Goal: Task Accomplishment & Management: Manage account settings

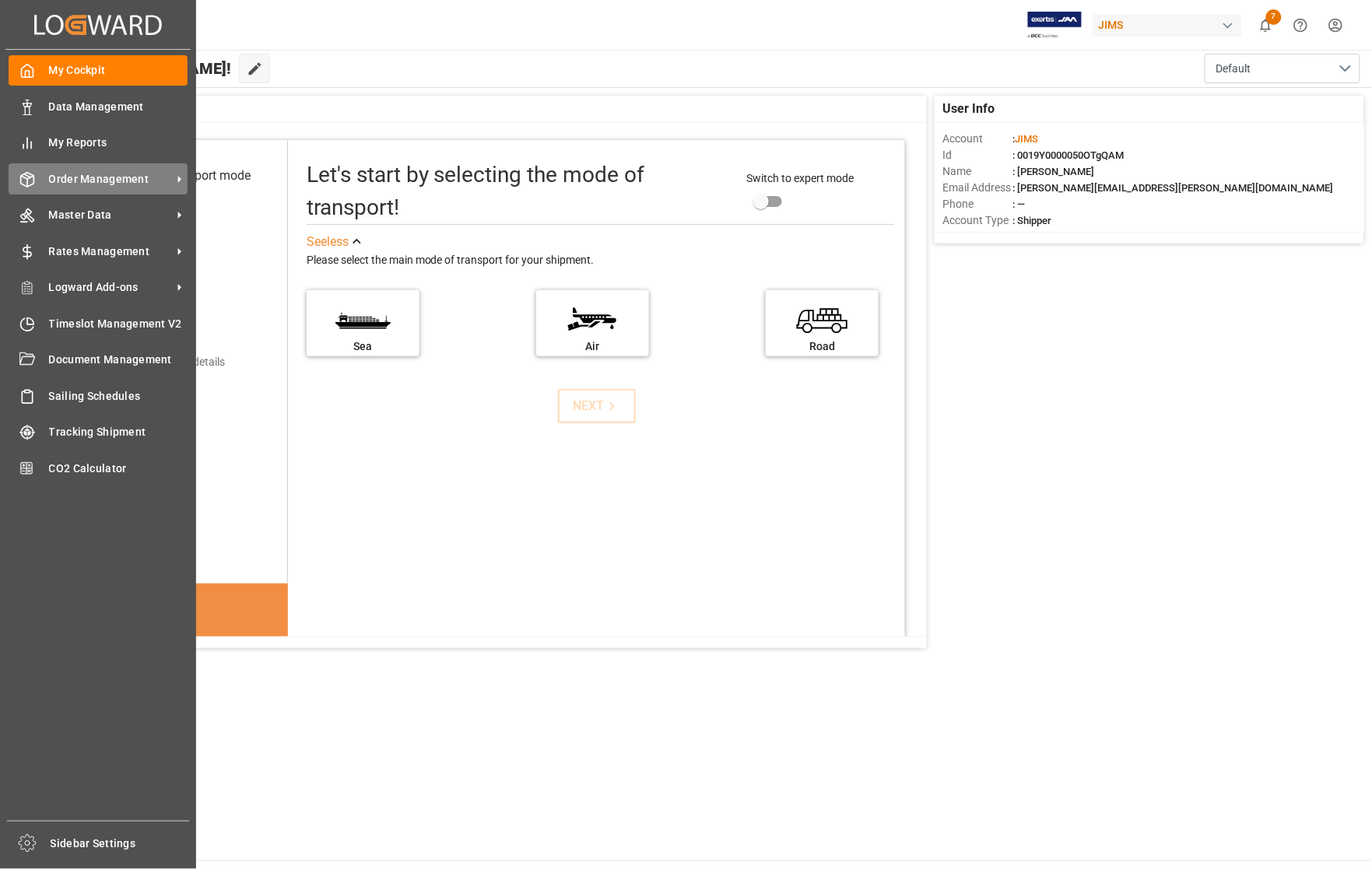
click at [82, 177] on span "Order Management" at bounding box center [110, 178] width 123 height 16
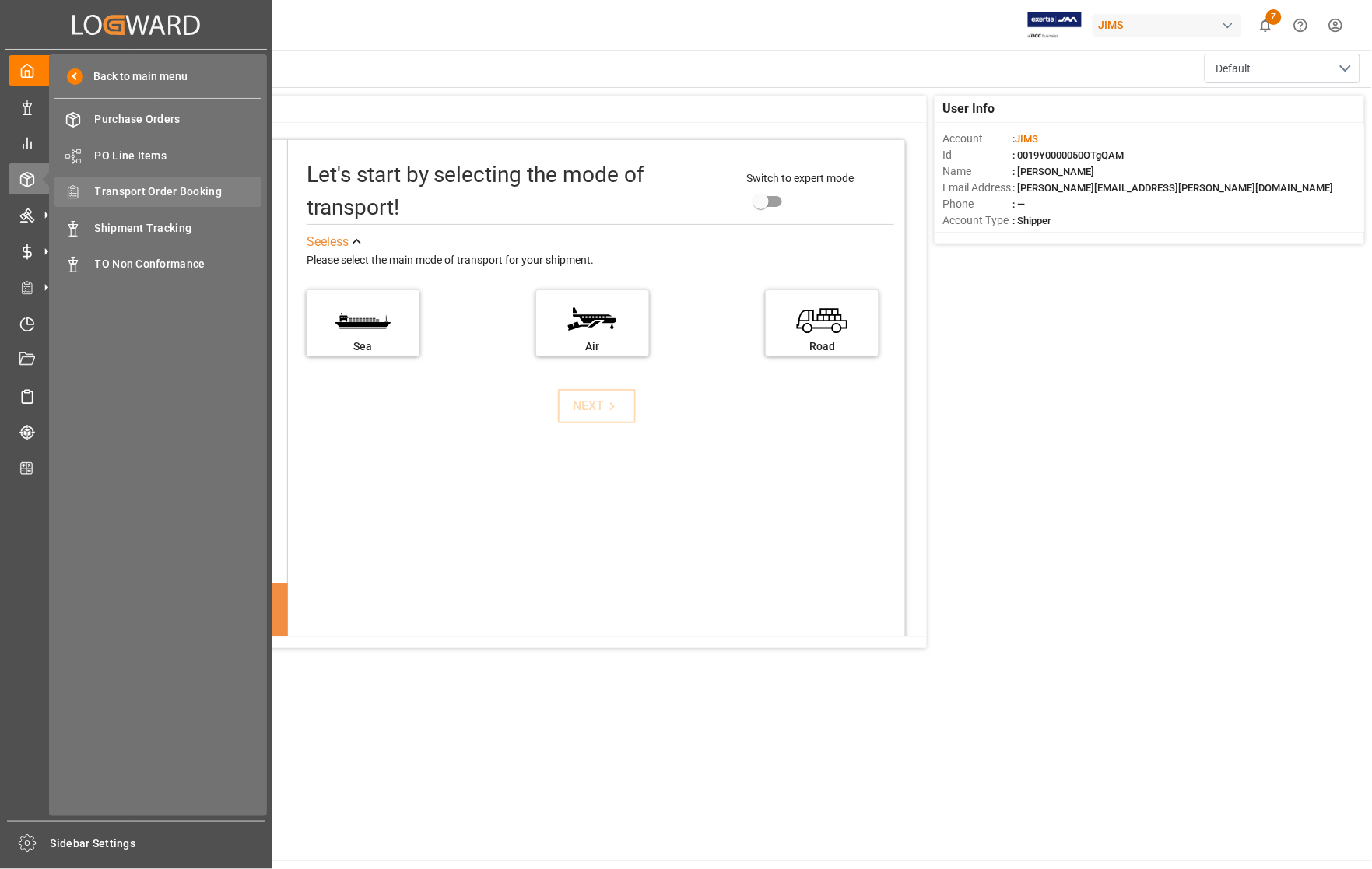
click at [143, 194] on span "Transport Order Booking" at bounding box center [178, 191] width 167 height 16
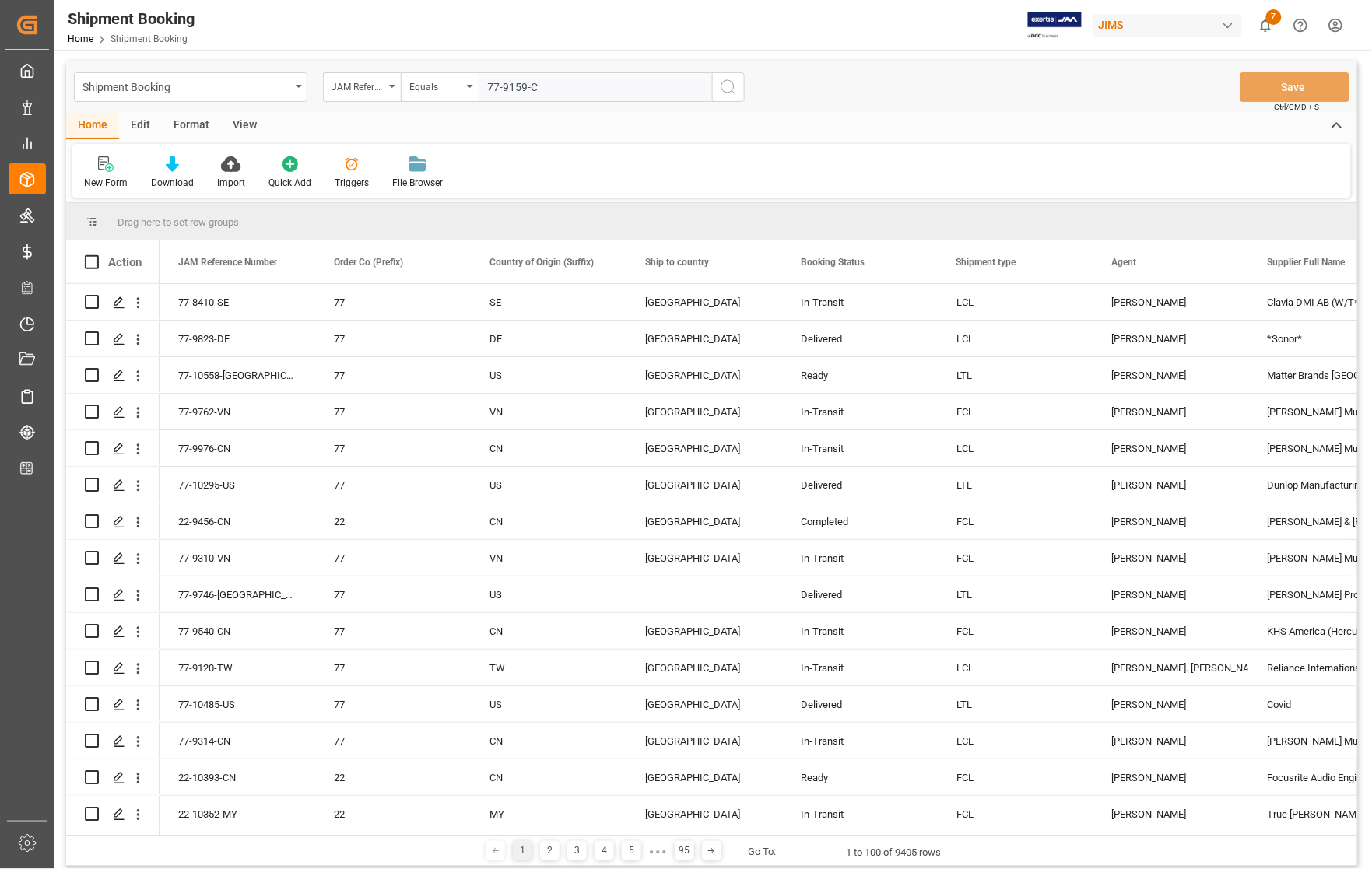
type input "77-9159-[GEOGRAPHIC_DATA]"
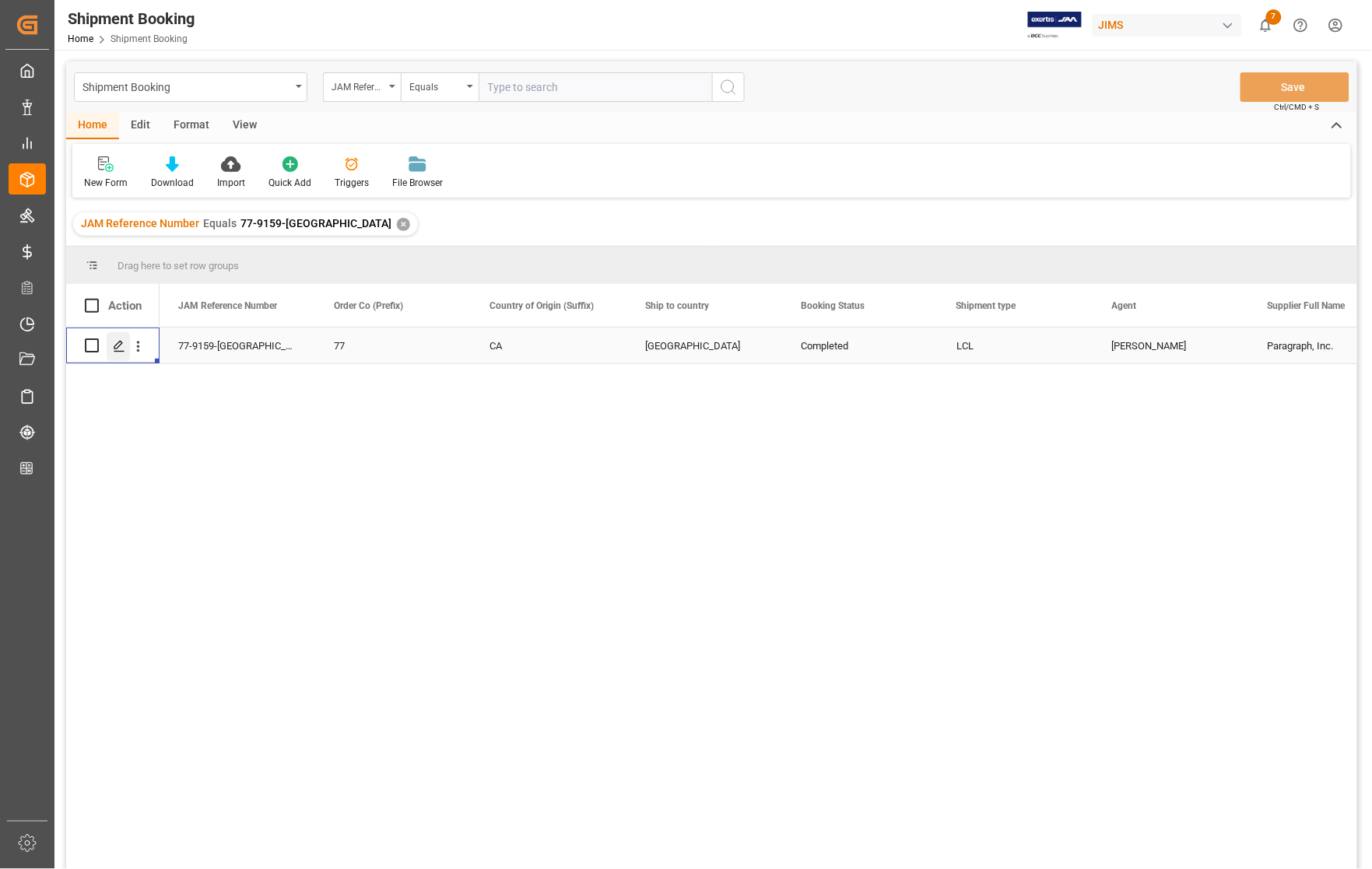
click at [119, 343] on icon "Press SPACE to select this row." at bounding box center [118, 345] width 12 height 12
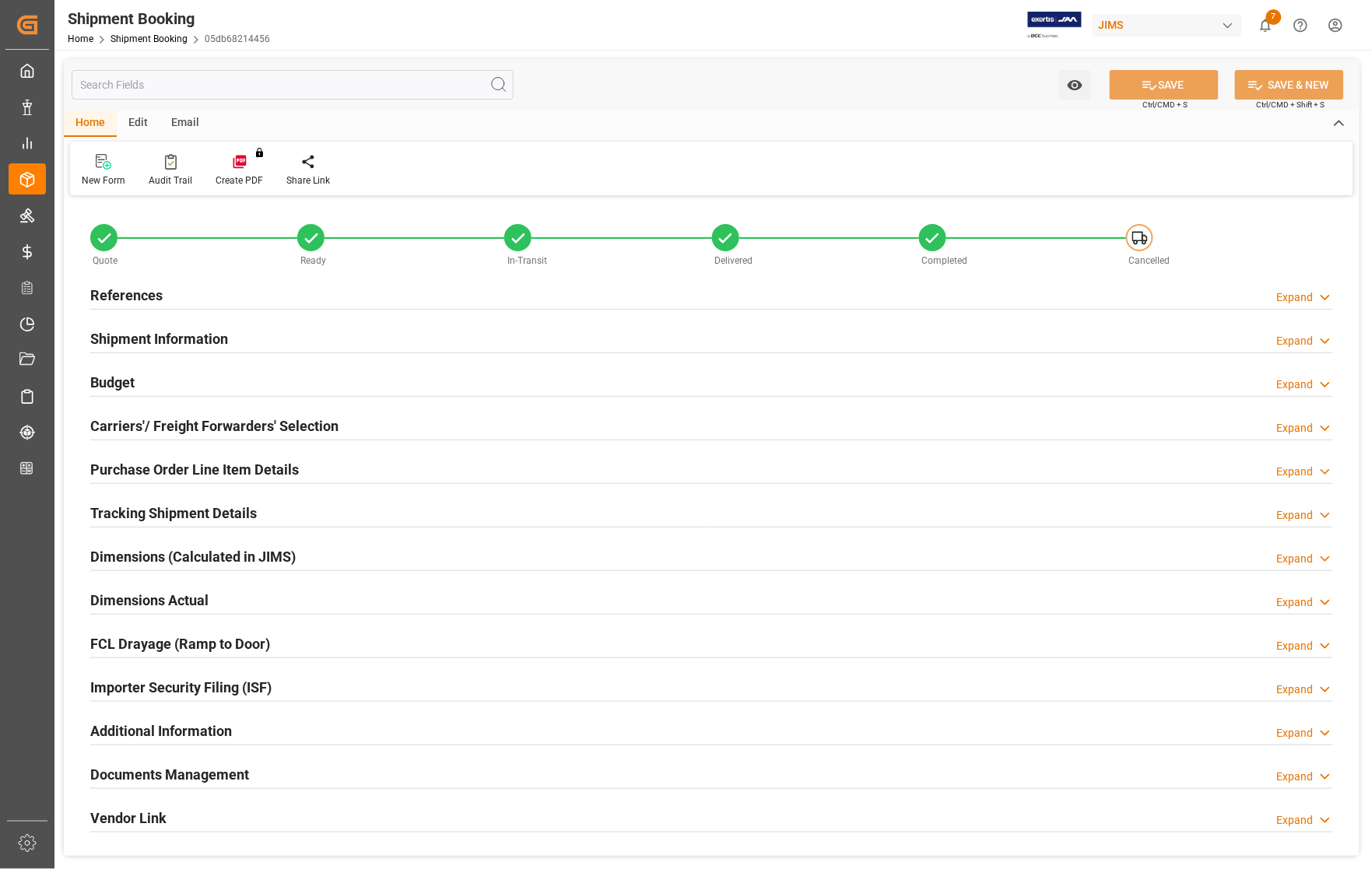
type input "0"
type input "13-06-2025"
click at [122, 294] on h2 "References" at bounding box center [126, 295] width 72 height 21
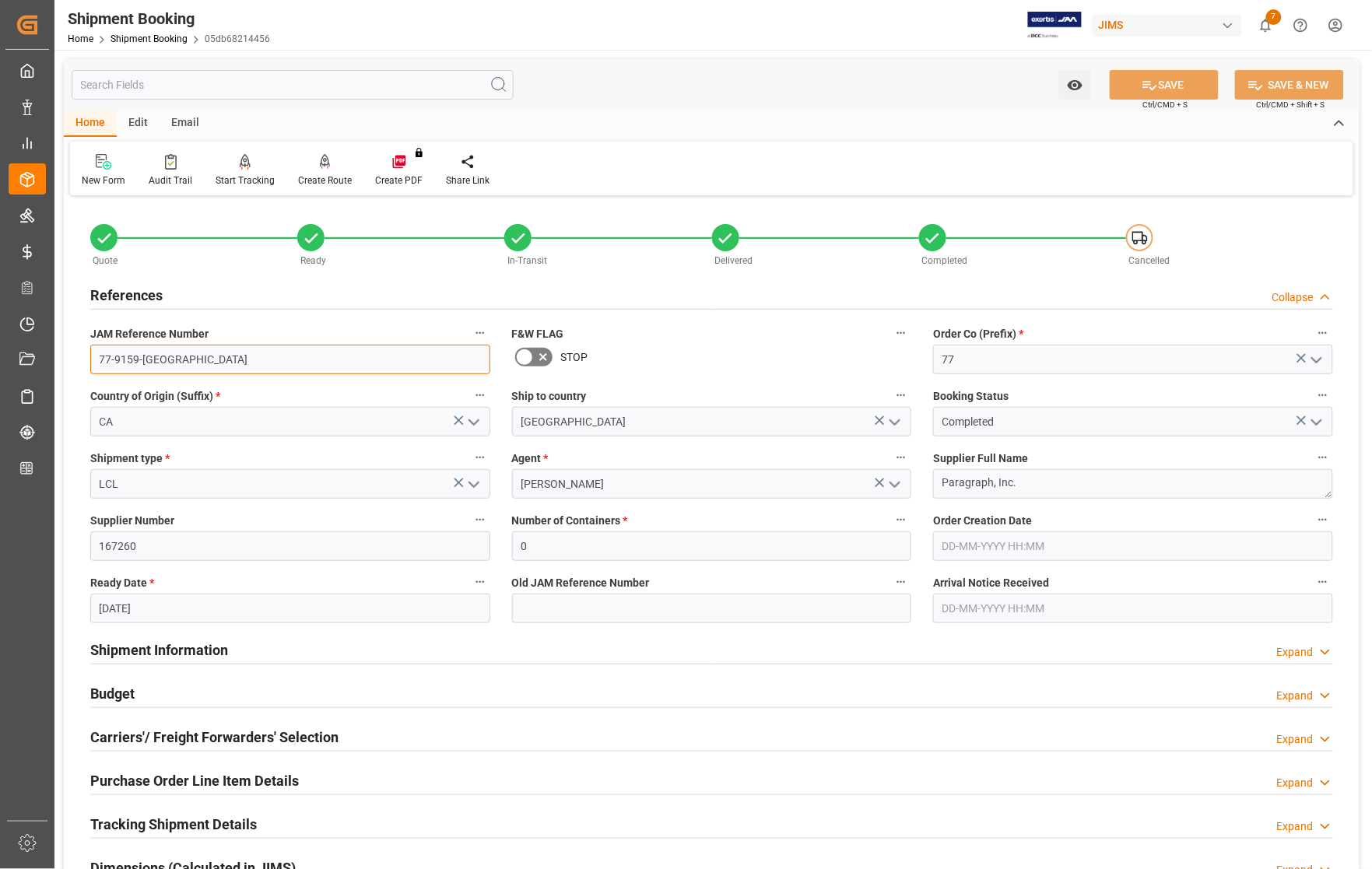
drag, startPoint x: 161, startPoint y: 362, endPoint x: 96, endPoint y: 359, distance: 65.1
click at [96, 359] on input "77-9159-[GEOGRAPHIC_DATA]" at bounding box center [290, 359] width 400 height 30
click at [112, 693] on h2 "Budget" at bounding box center [112, 694] width 44 height 21
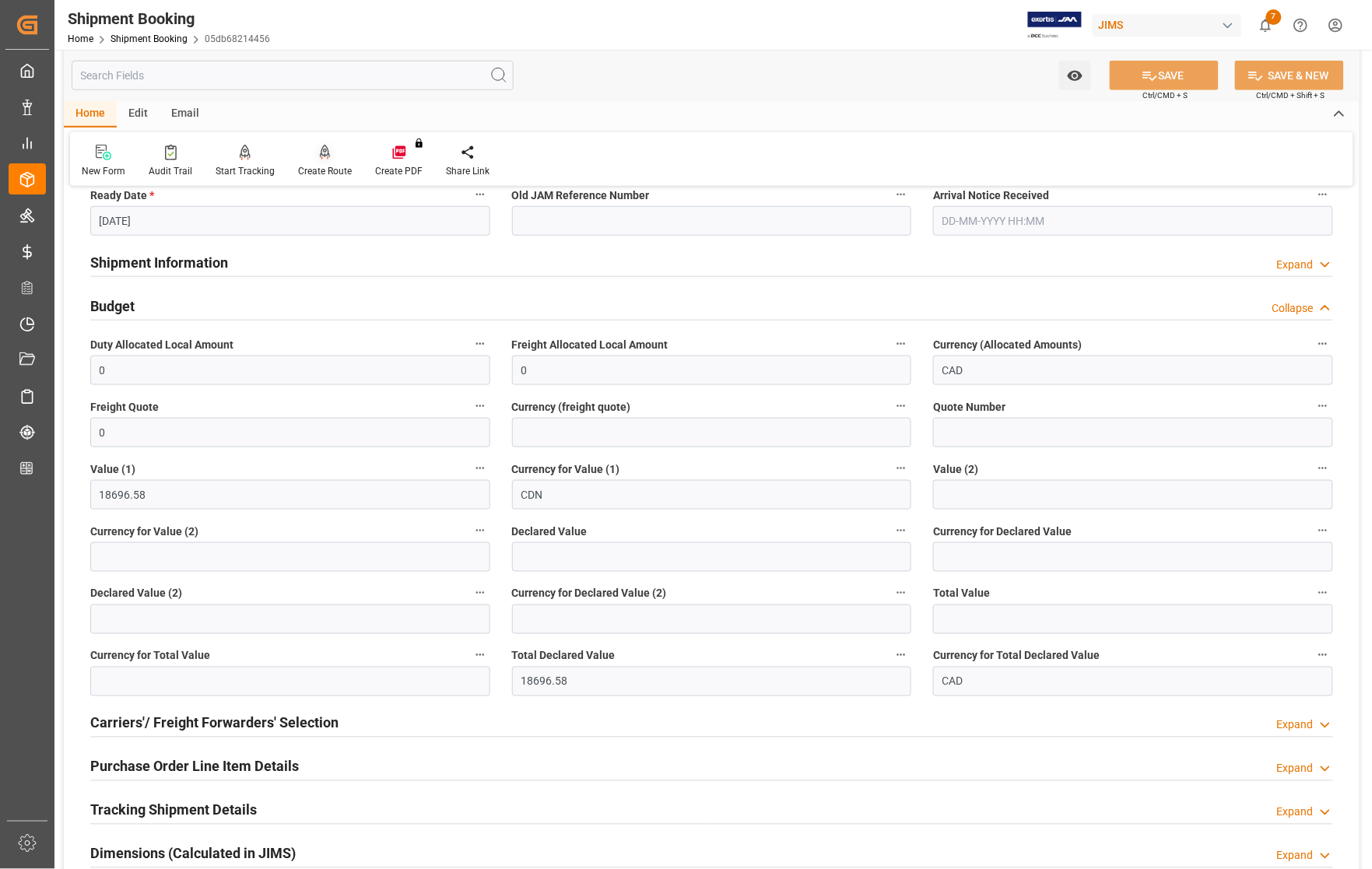
scroll to position [389, 0]
click at [313, 167] on div "Create Route" at bounding box center [325, 171] width 53 height 14
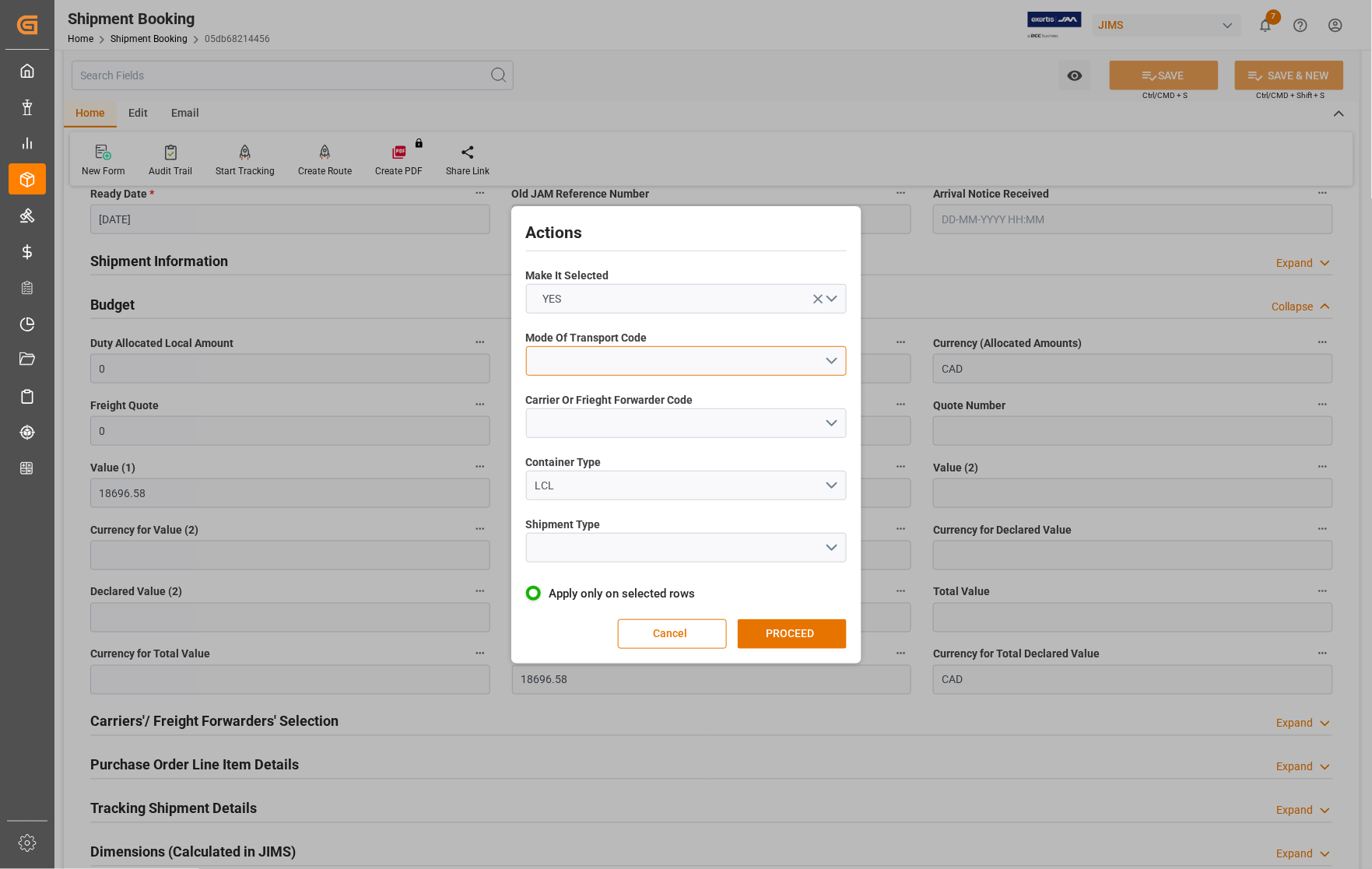
click at [648, 358] on button "open menu" at bounding box center [687, 361] width 321 height 30
click at [581, 428] on div "3- TRUCKR" at bounding box center [686, 430] width 319 height 33
click at [581, 428] on button "open menu" at bounding box center [687, 423] width 321 height 30
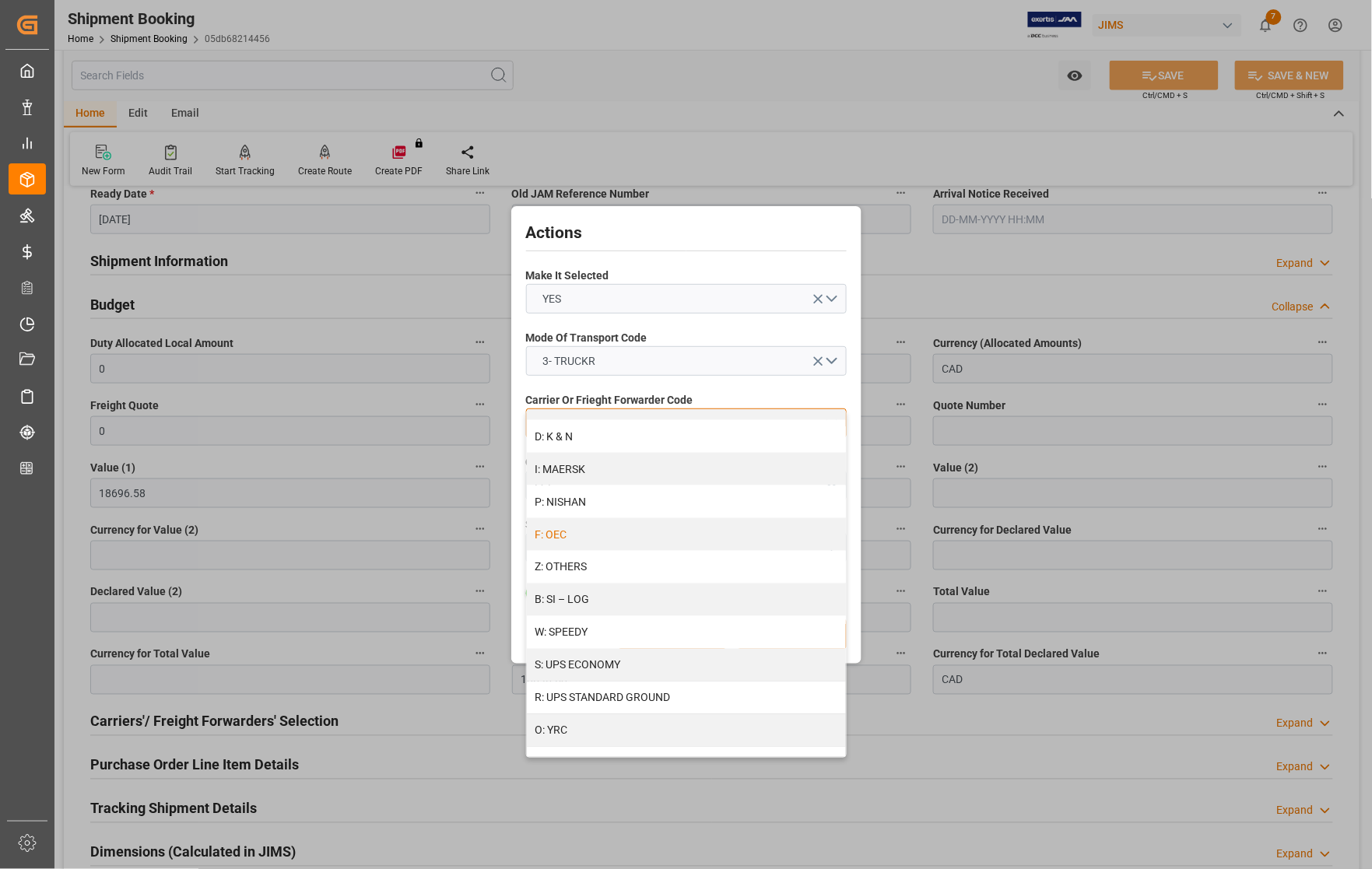
scroll to position [780, 0]
click at [561, 564] on div "Z: OTHERS" at bounding box center [686, 562] width 319 height 33
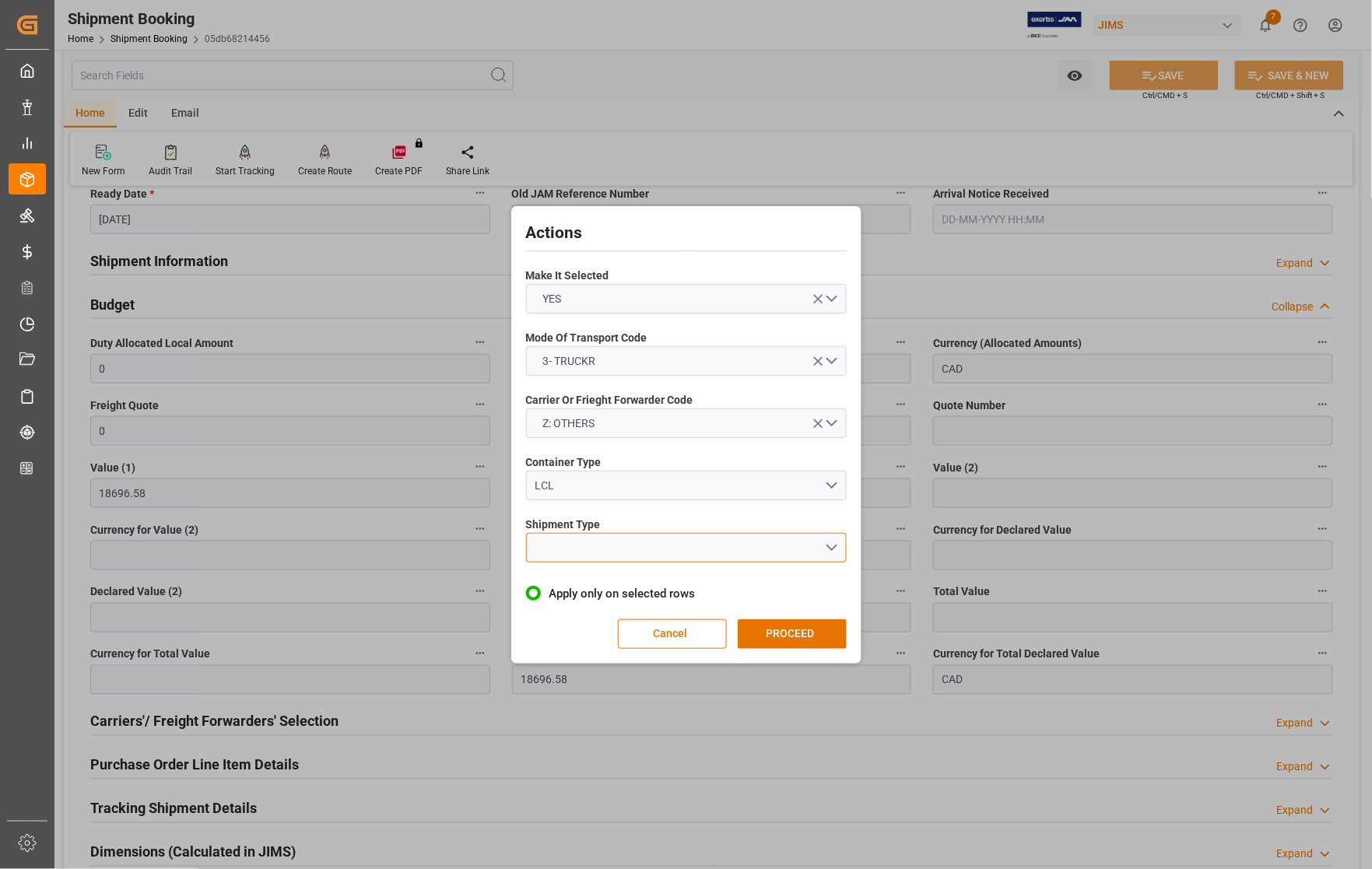
click at [615, 545] on button "open menu" at bounding box center [687, 548] width 321 height 30
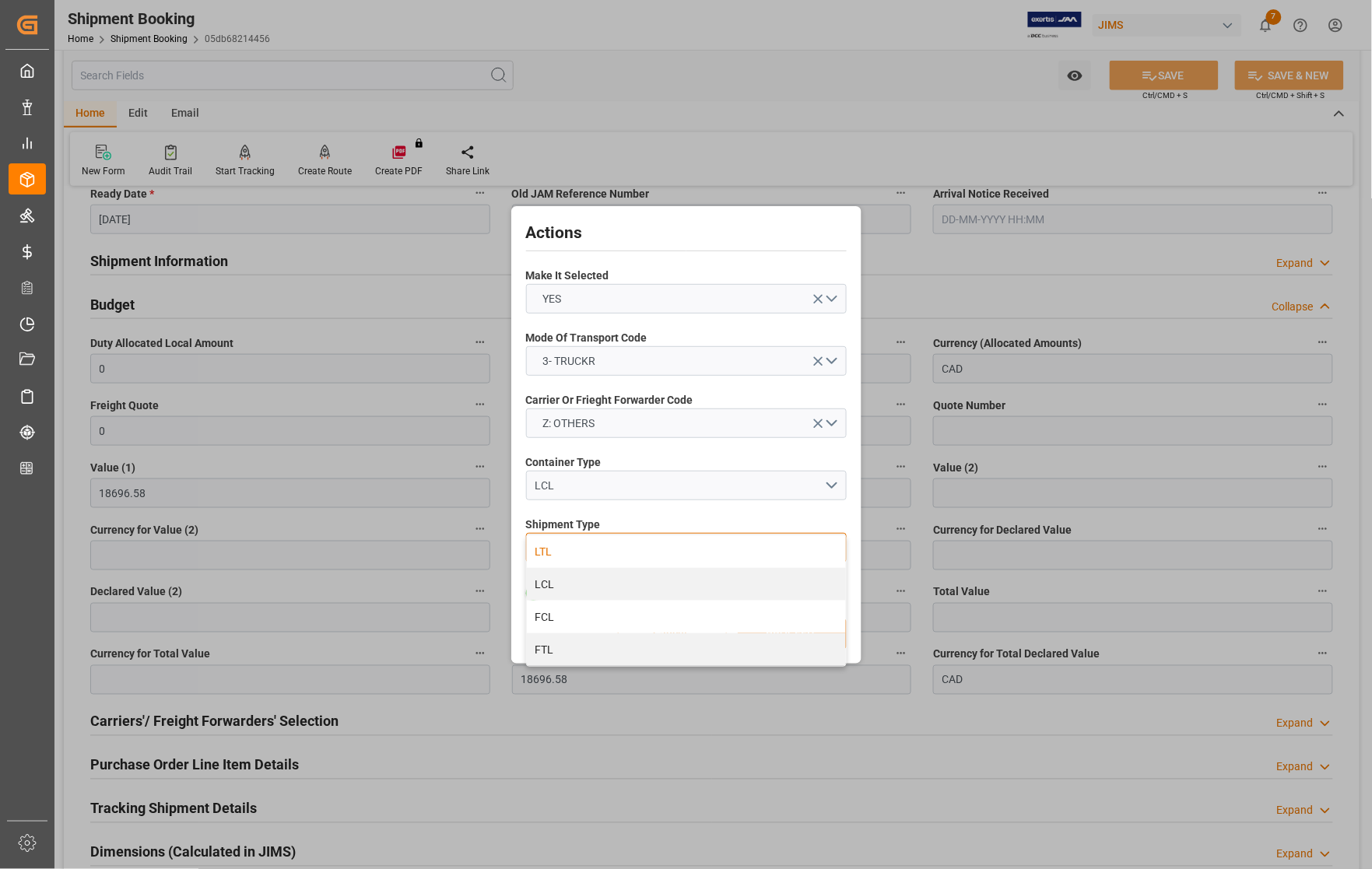
click at [563, 550] on div "LTL" at bounding box center [686, 551] width 319 height 33
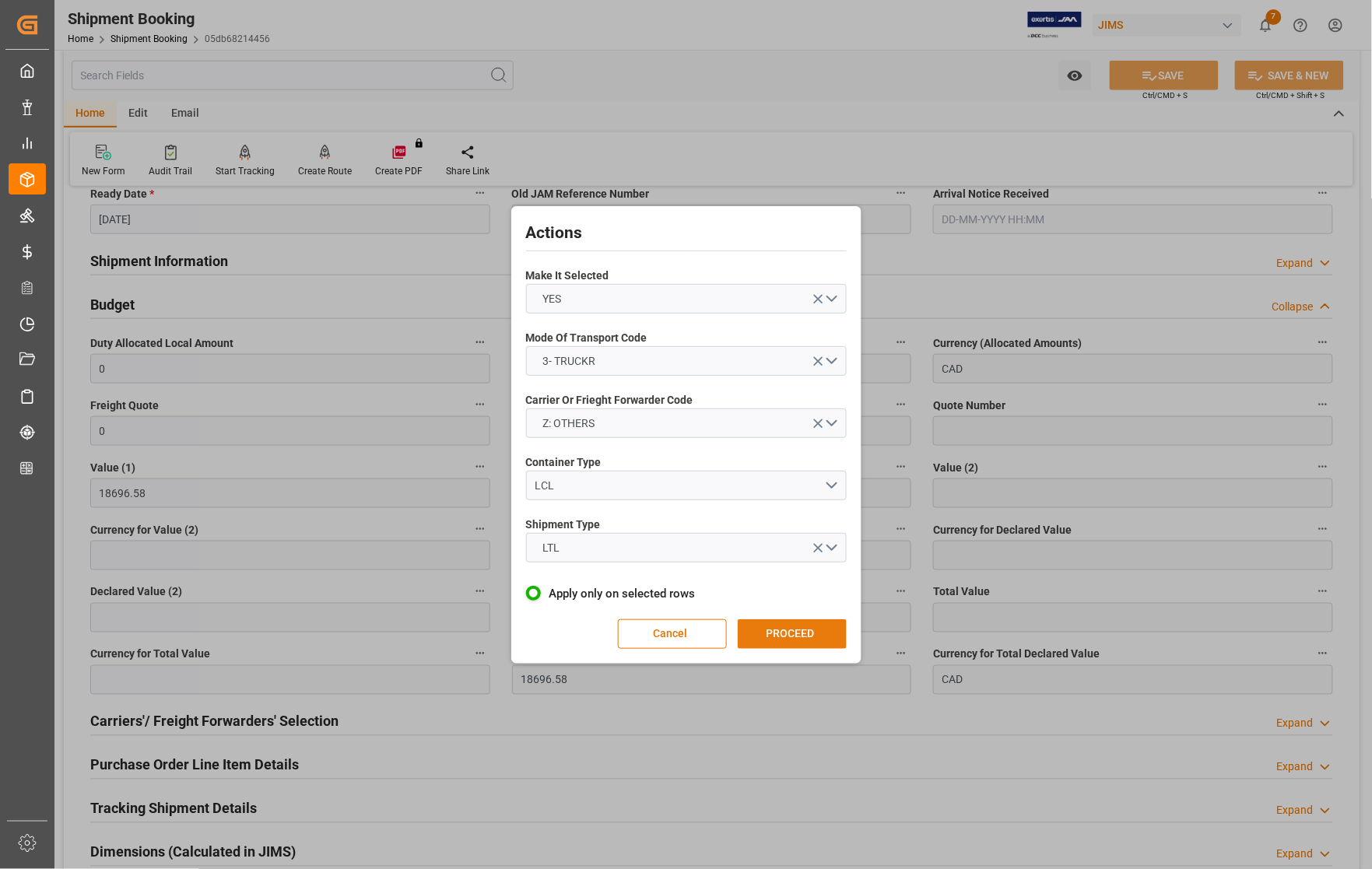
click at [764, 631] on button "PROCEED" at bounding box center [792, 634] width 109 height 30
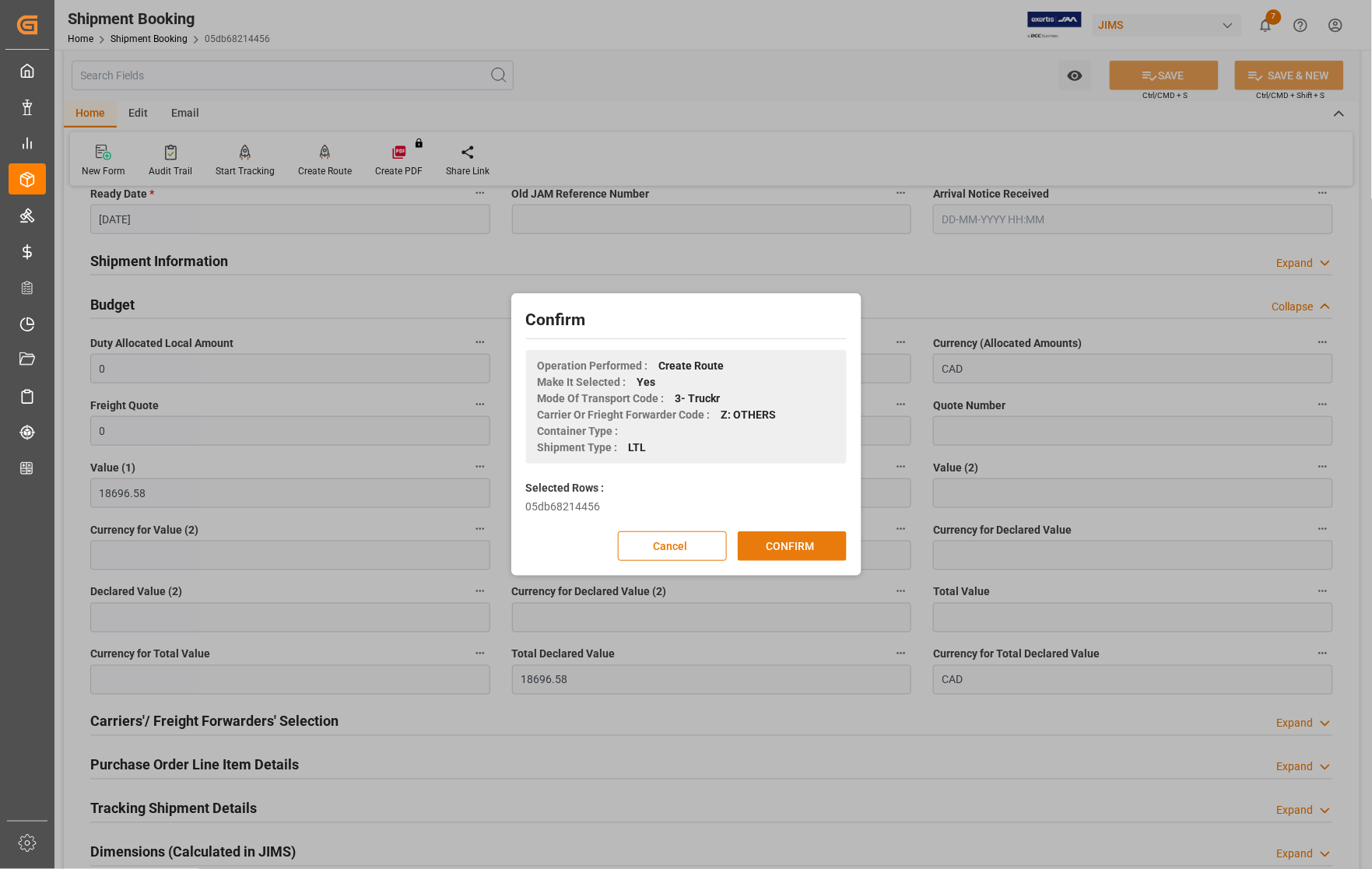
click at [788, 554] on button "CONFIRM" at bounding box center [792, 546] width 109 height 30
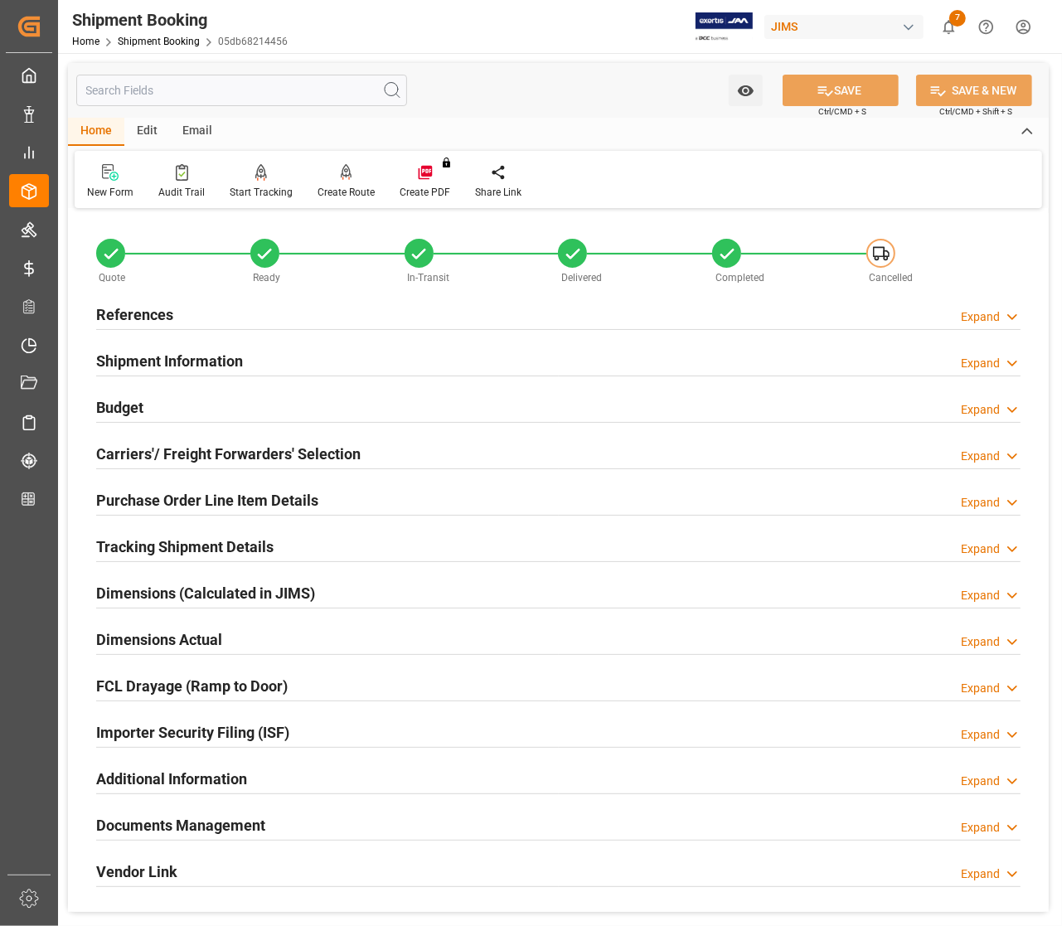
click at [124, 308] on h2 "References" at bounding box center [134, 314] width 77 height 22
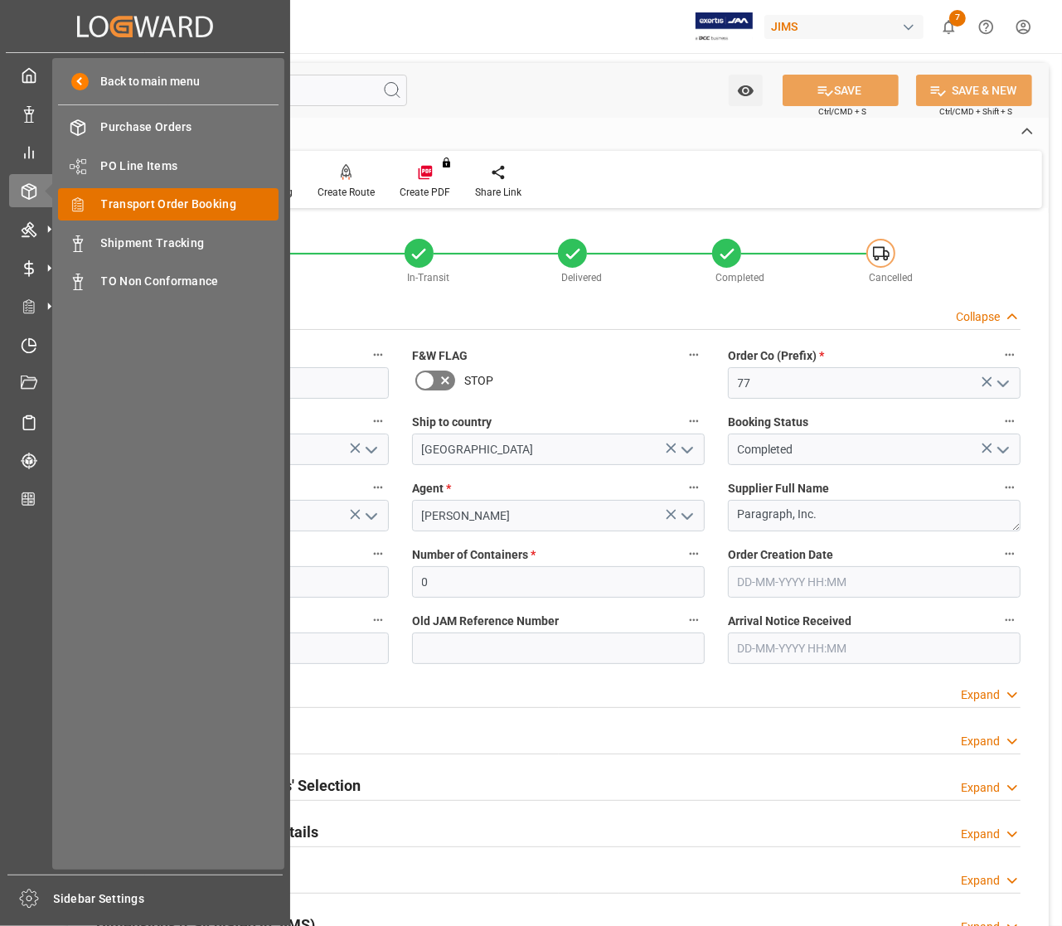
click at [155, 201] on span "Transport Order Booking" at bounding box center [190, 204] width 178 height 17
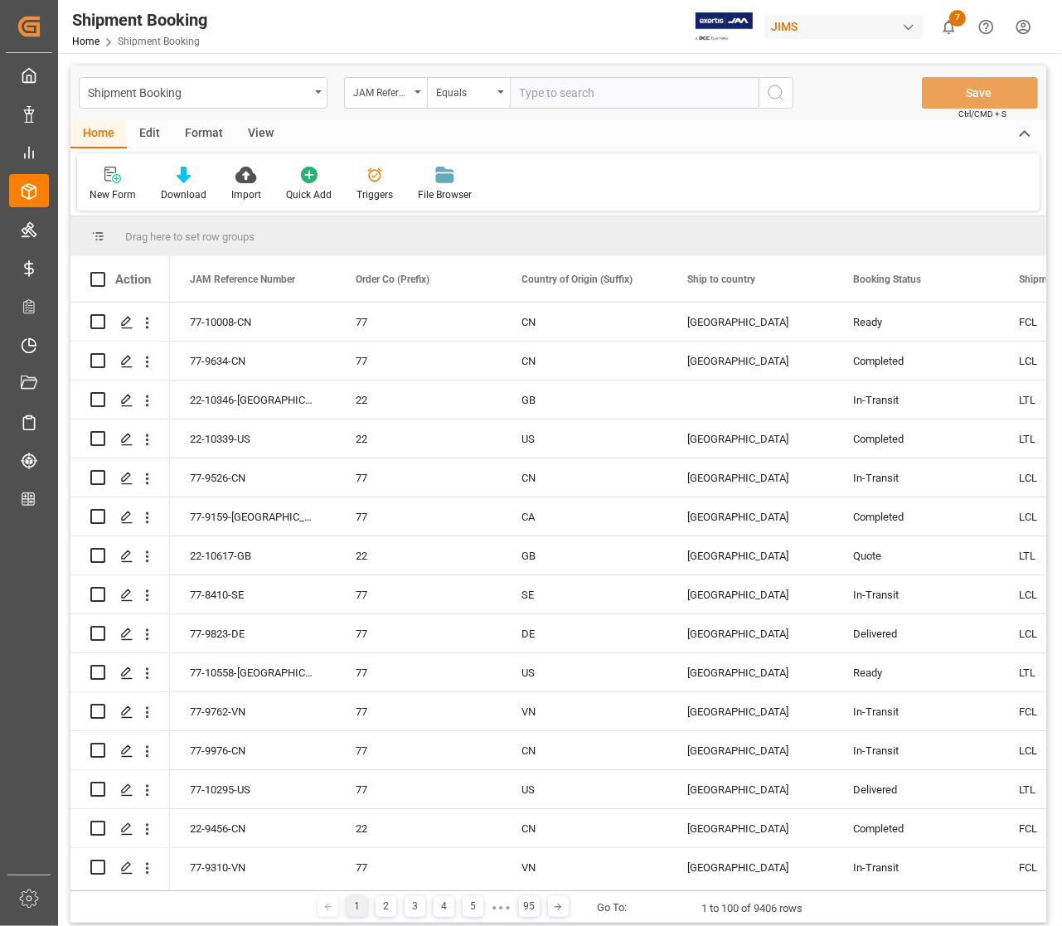
click at [558, 96] on input "text" at bounding box center [634, 93] width 249 height 32
type input "77-10030-CN"
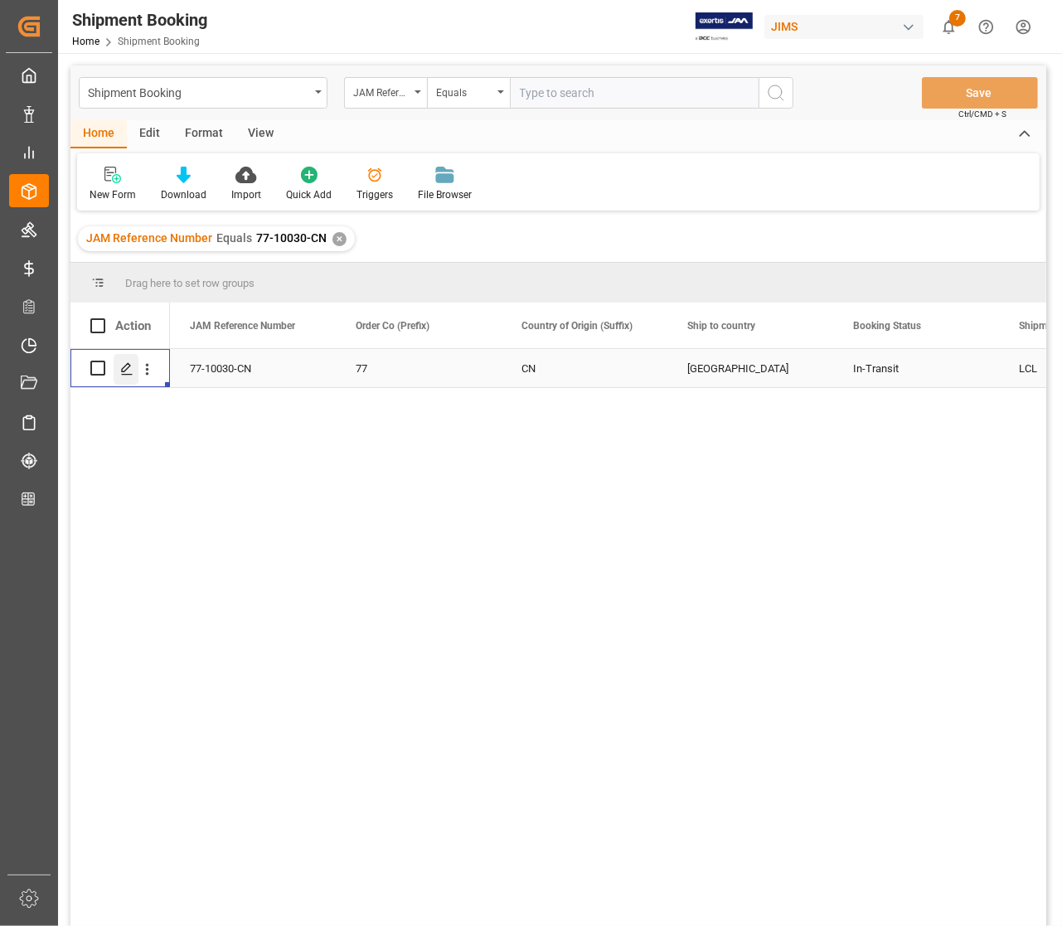
click at [121, 363] on icon "Press SPACE to select this row." at bounding box center [126, 368] width 13 height 13
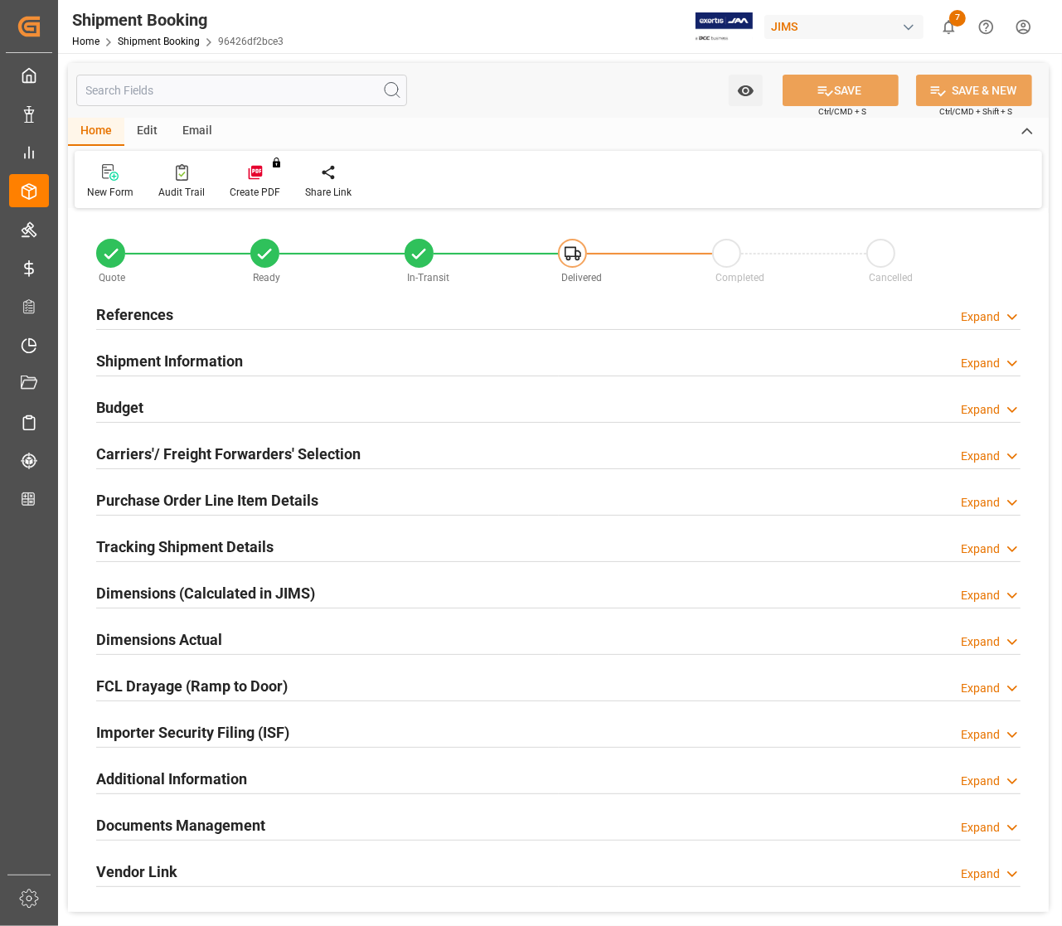
type input "0"
type input "22.4388"
type input "350"
type input "820"
click at [125, 406] on h2 "Budget" at bounding box center [119, 407] width 47 height 22
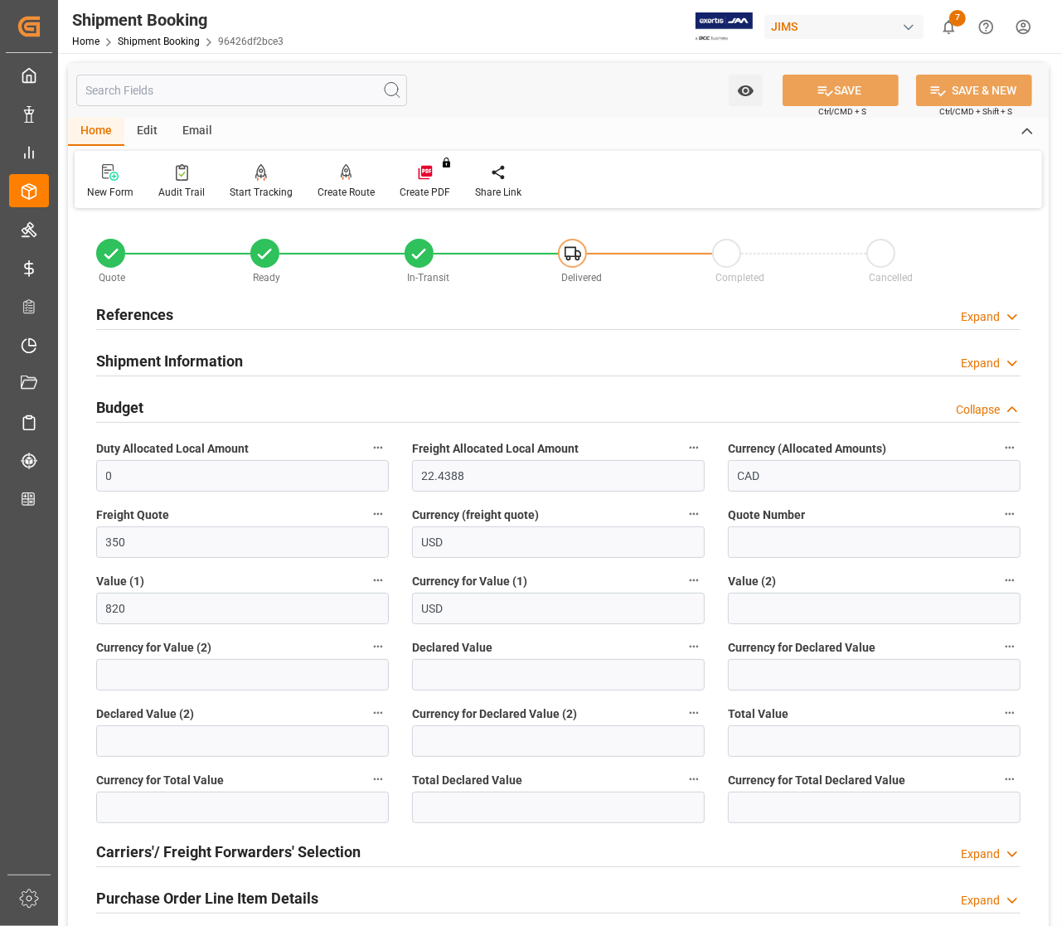
scroll to position [104, 0]
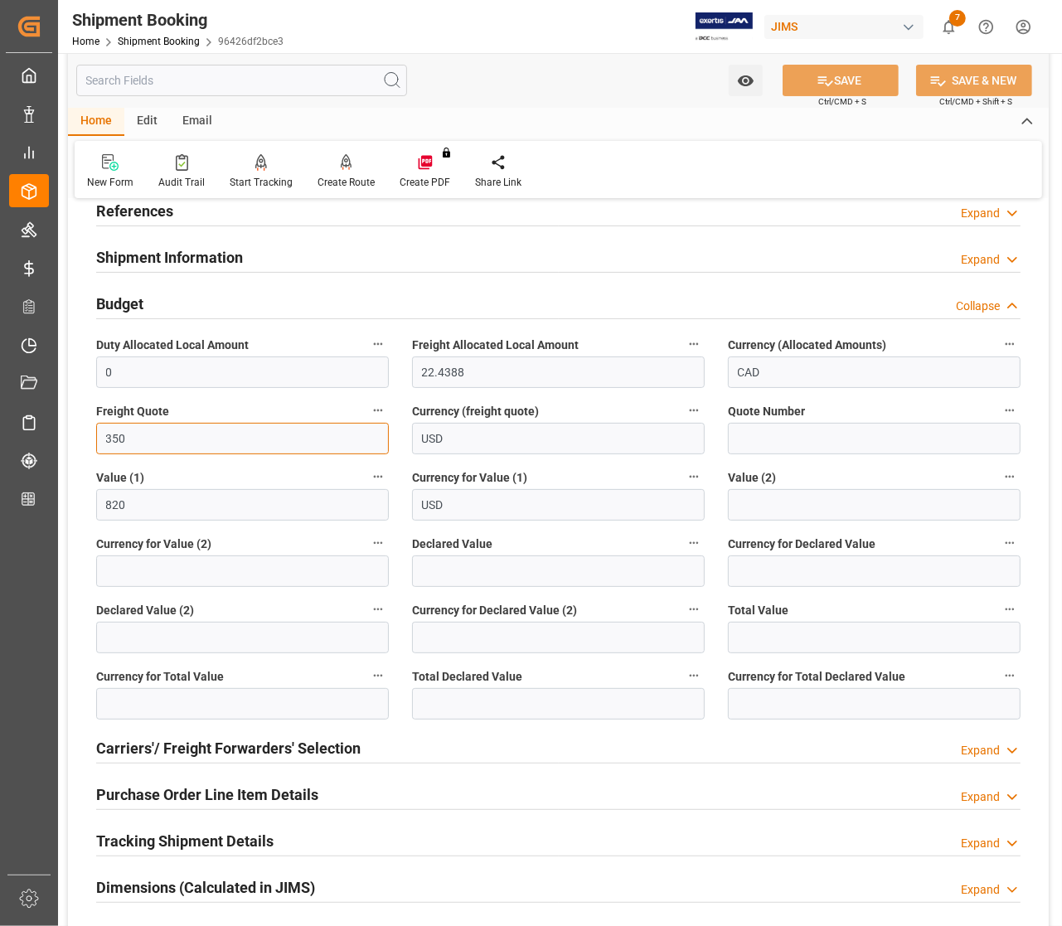
drag, startPoint x: 155, startPoint y: 441, endPoint x: 69, endPoint y: 444, distance: 86.3
click at [69, 444] on div "Quote Ready In-Transit Delivered Completed Cancelled References Expand JAM Refe…" at bounding box center [558, 657] width 981 height 1097
type input "275"
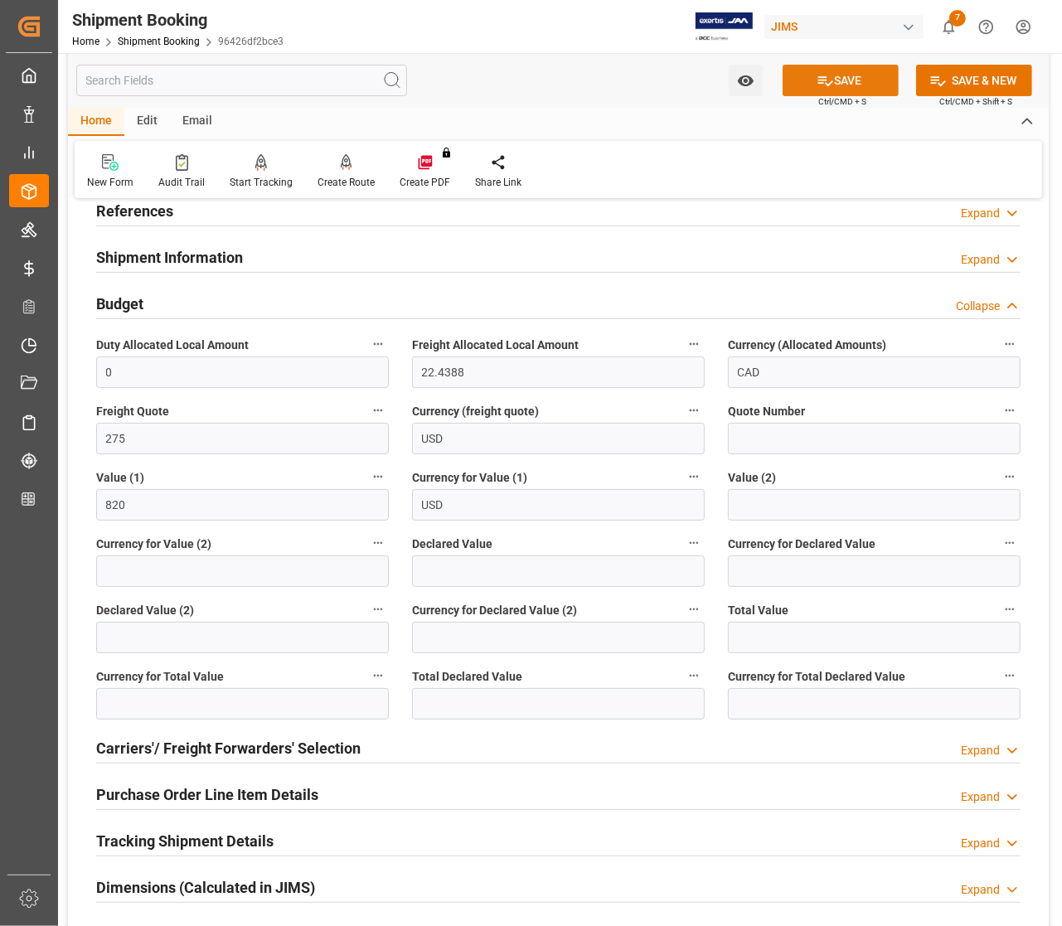
click at [846, 84] on button "SAVE" at bounding box center [841, 81] width 116 height 32
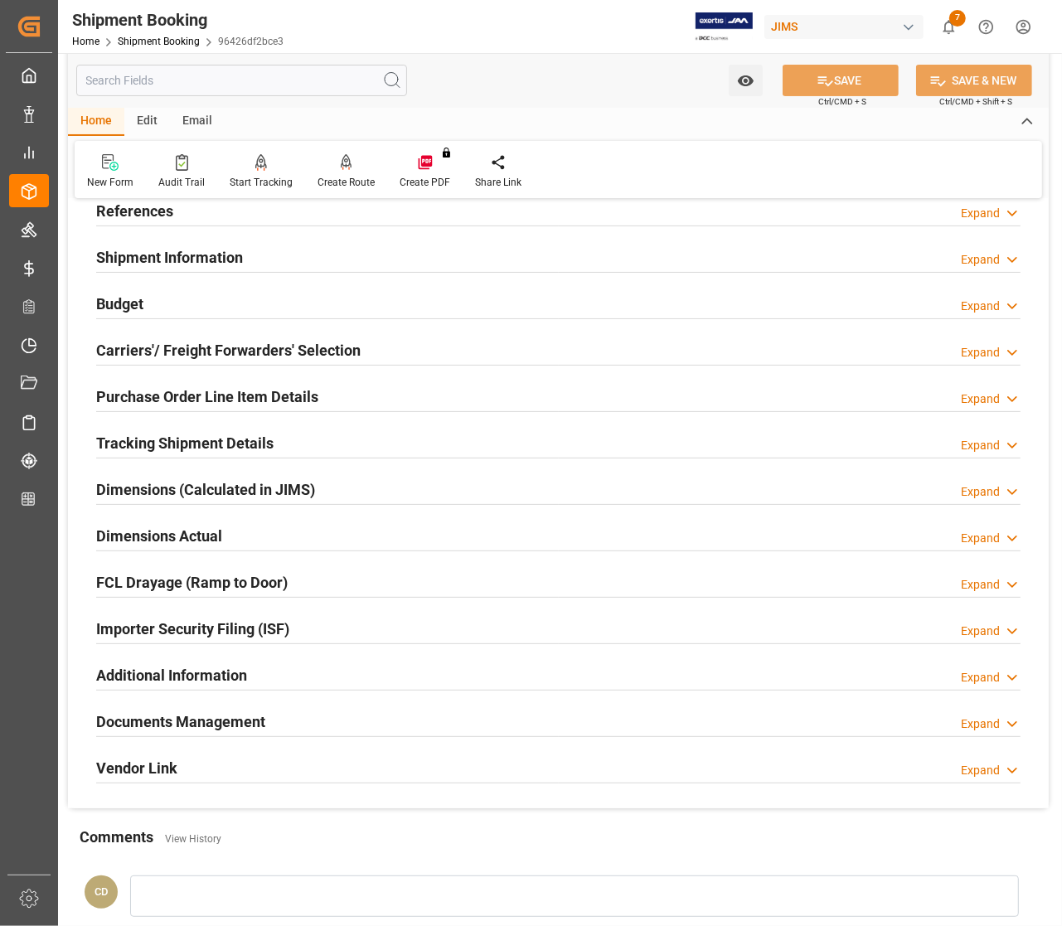
click at [146, 722] on h2 "Documents Management" at bounding box center [180, 722] width 169 height 22
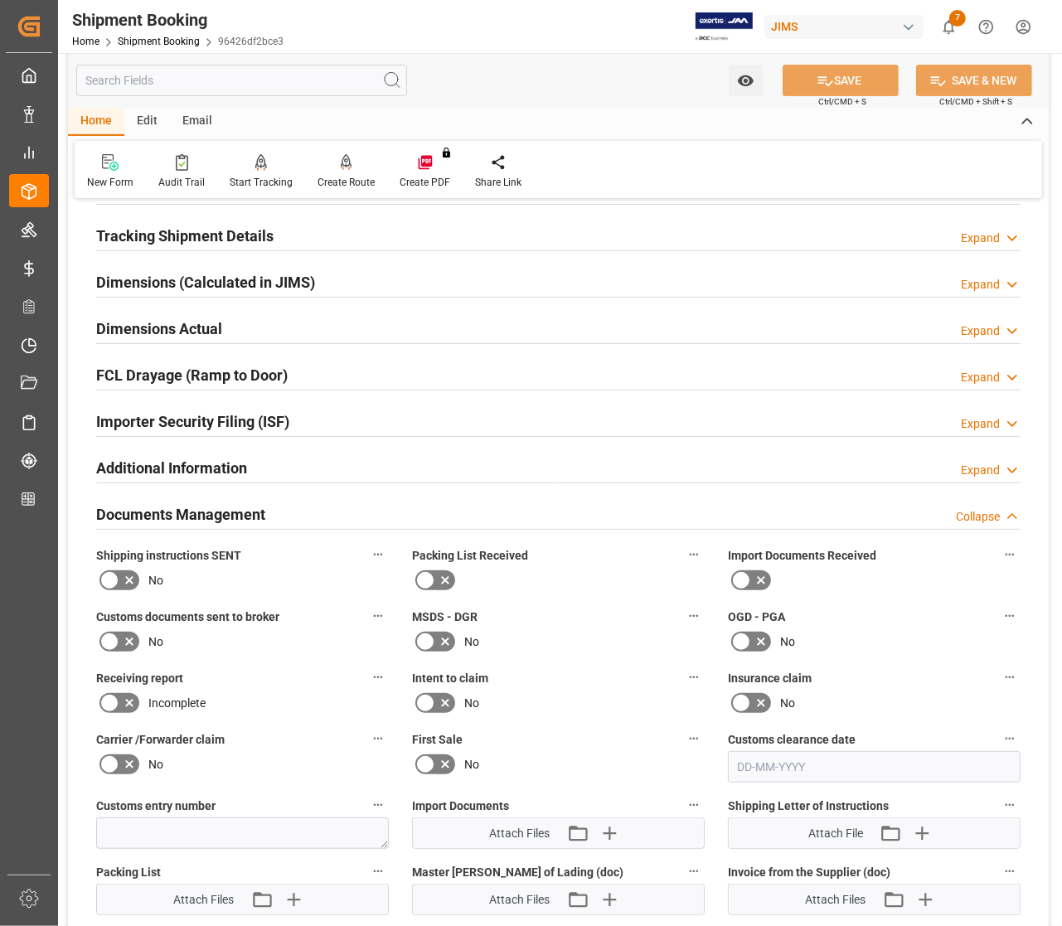
scroll to position [415, 0]
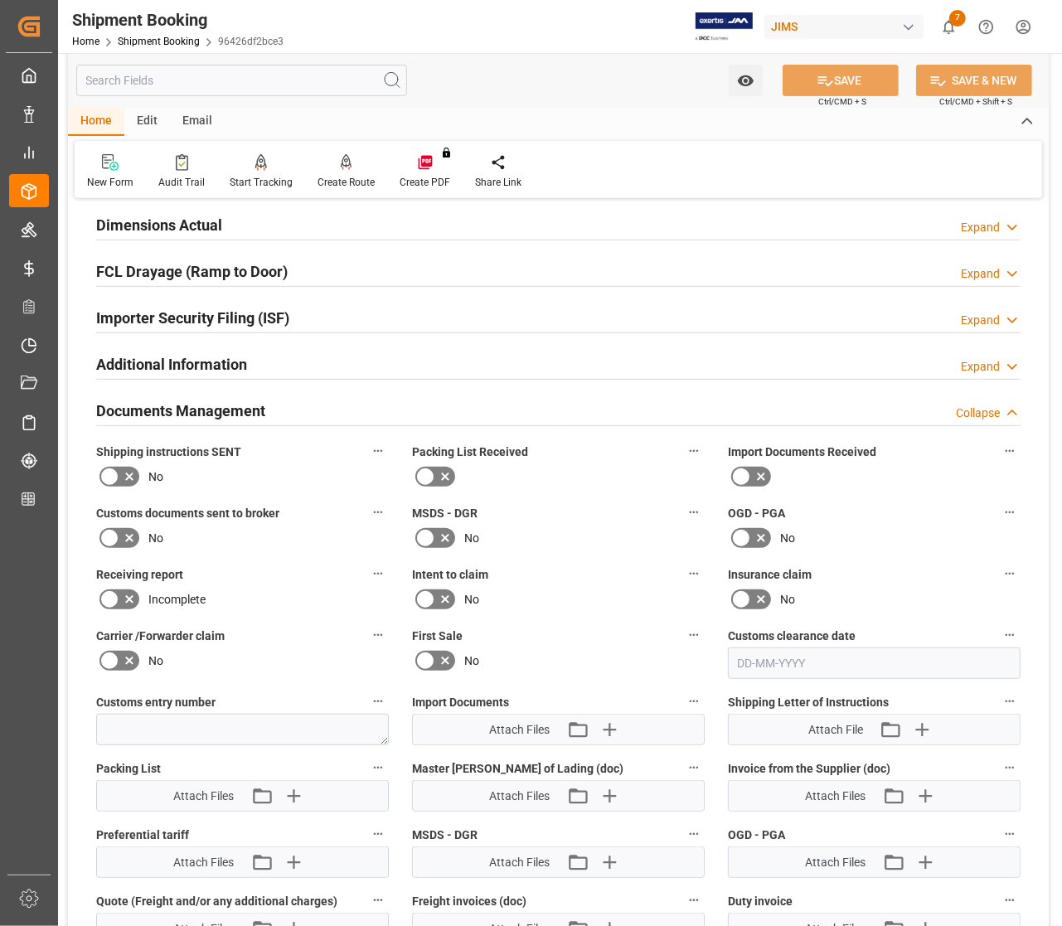
click at [432, 477] on icon at bounding box center [425, 477] width 20 height 20
click at [0, 0] on input "checkbox" at bounding box center [0, 0] width 0 height 0
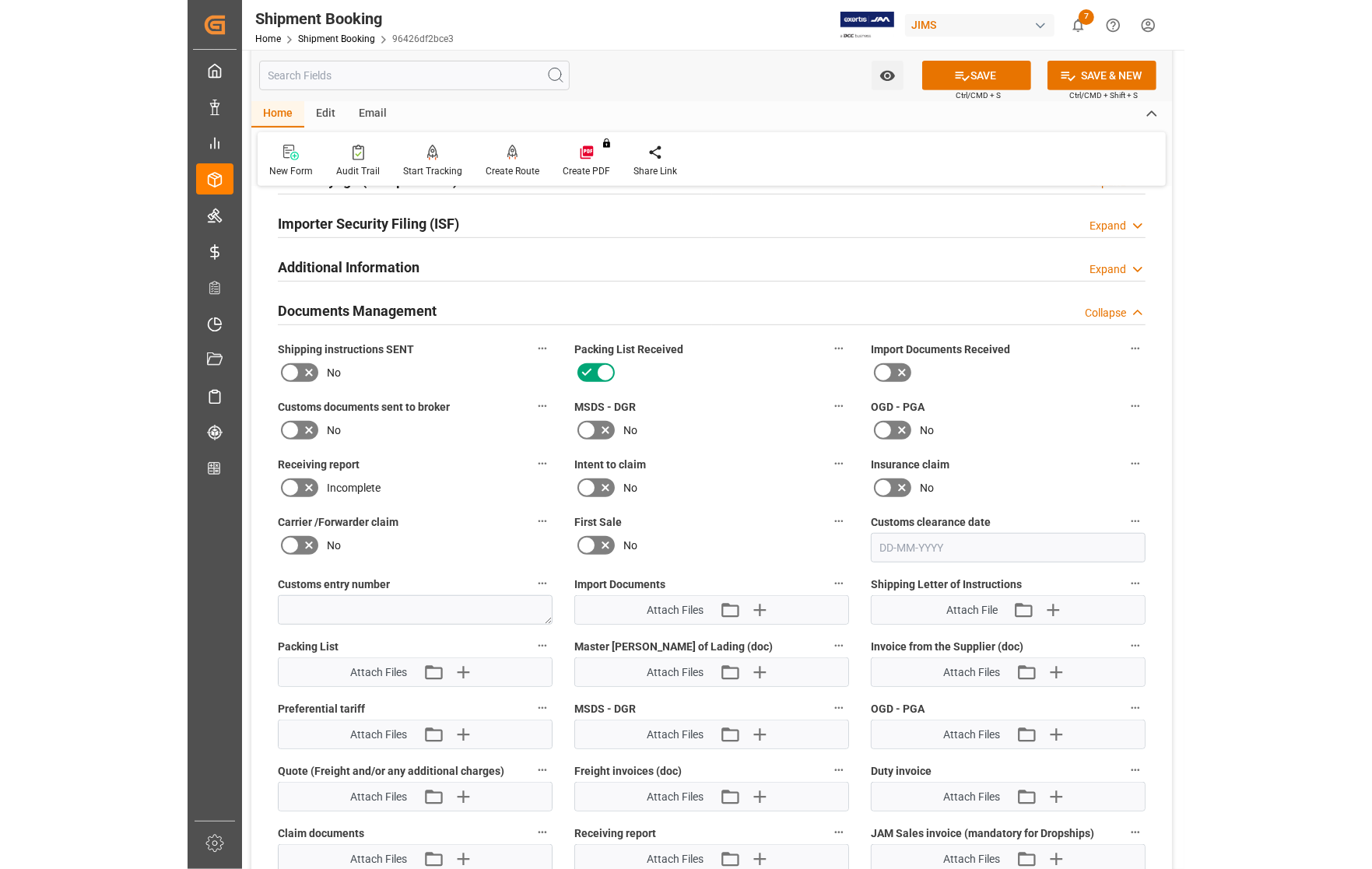
scroll to position [584, 0]
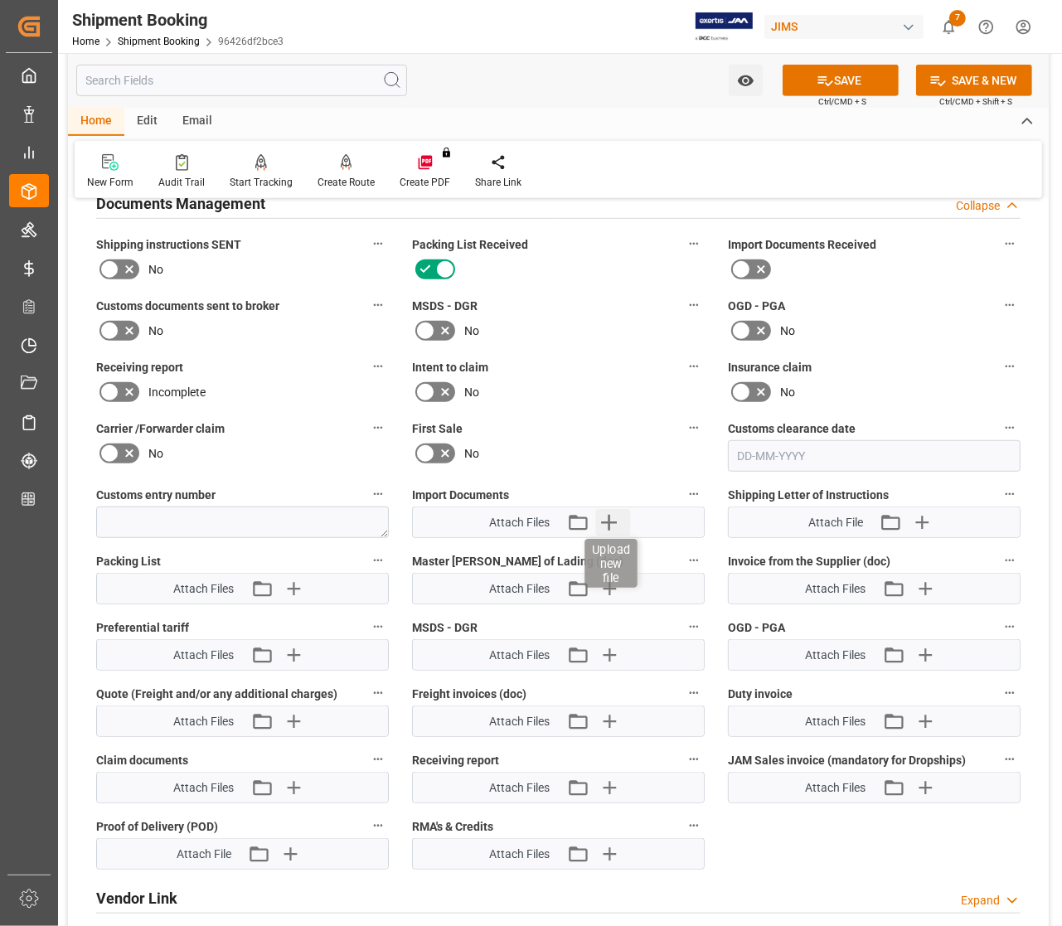
click at [609, 515] on icon "button" at bounding box center [609, 523] width 16 height 16
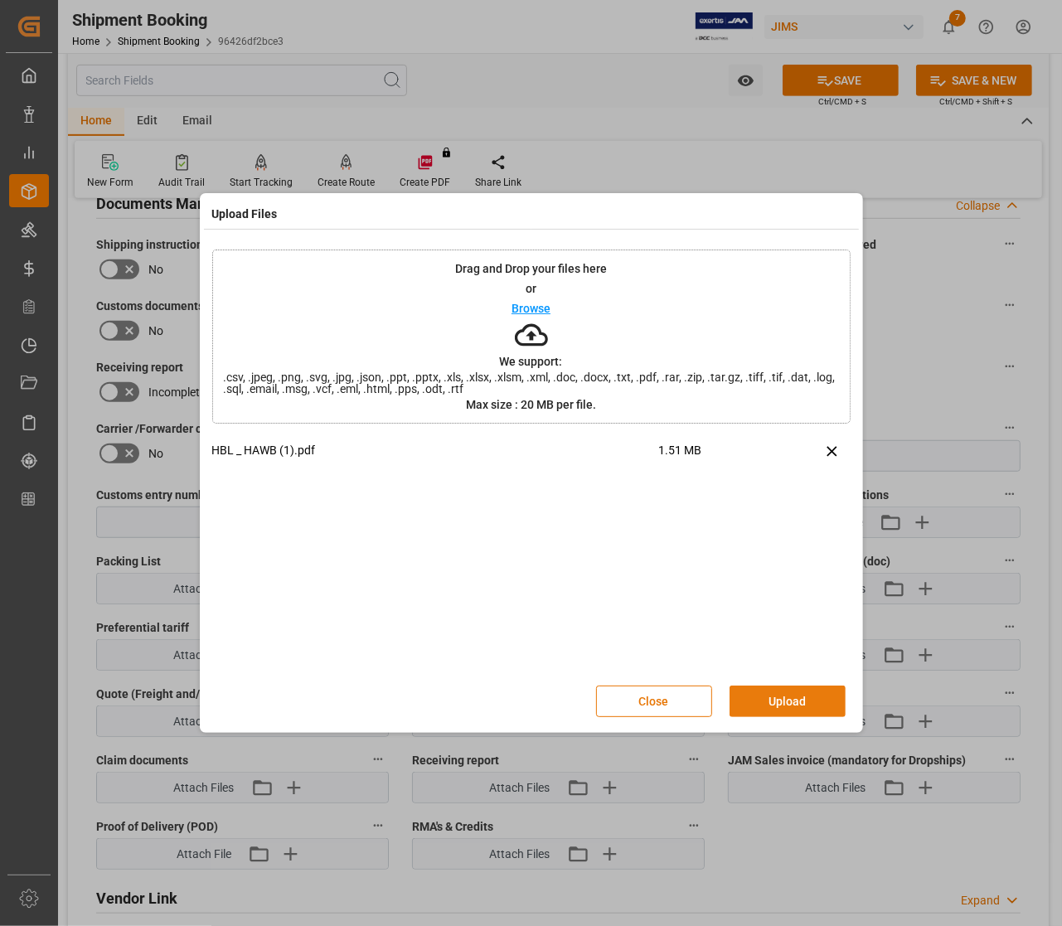
click at [770, 707] on button "Upload" at bounding box center [788, 702] width 116 height 32
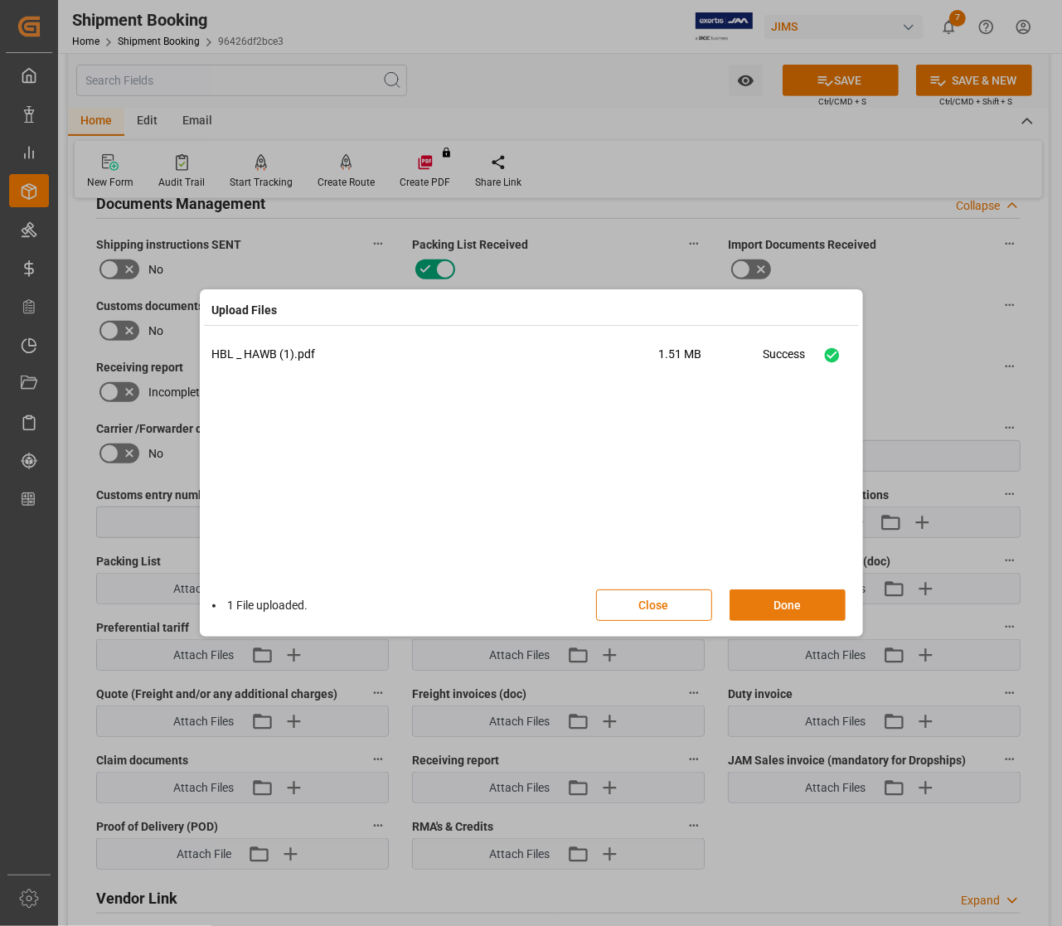
click at [767, 605] on button "Done" at bounding box center [788, 606] width 116 height 32
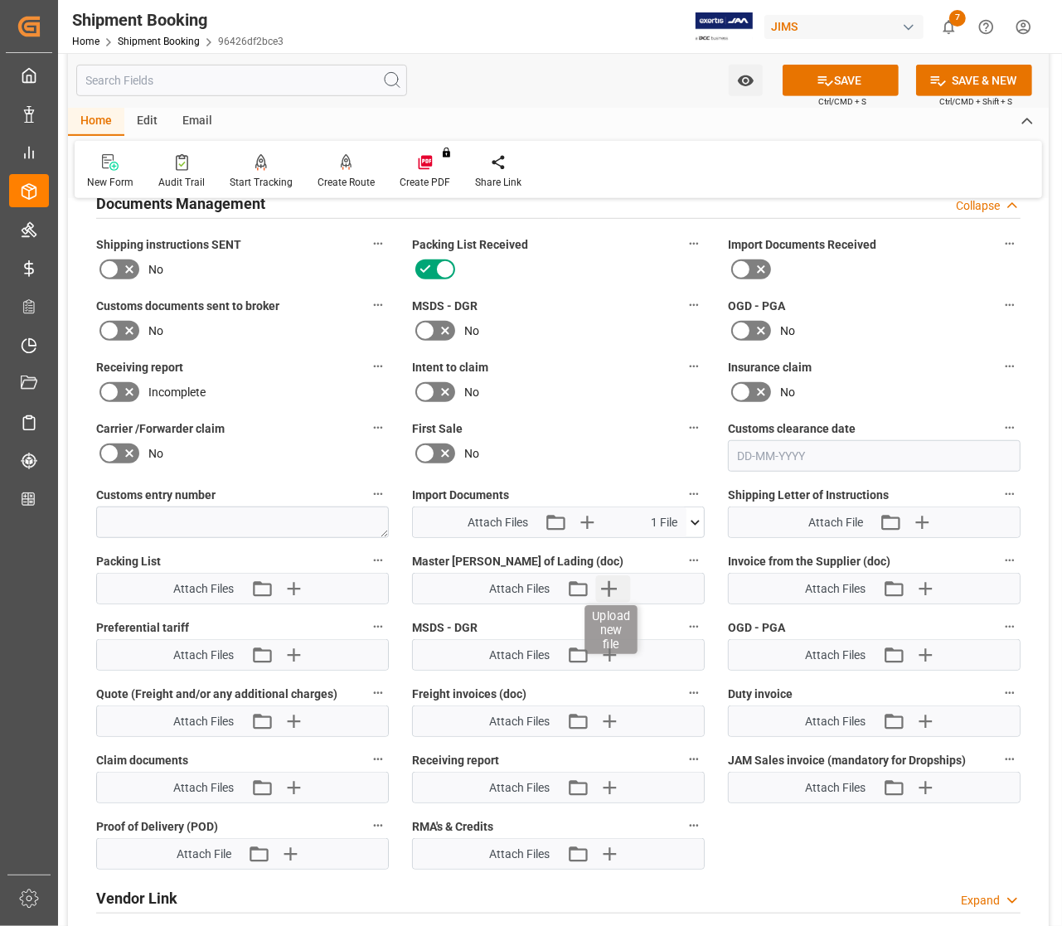
click at [608, 590] on icon "button" at bounding box center [609, 589] width 16 height 16
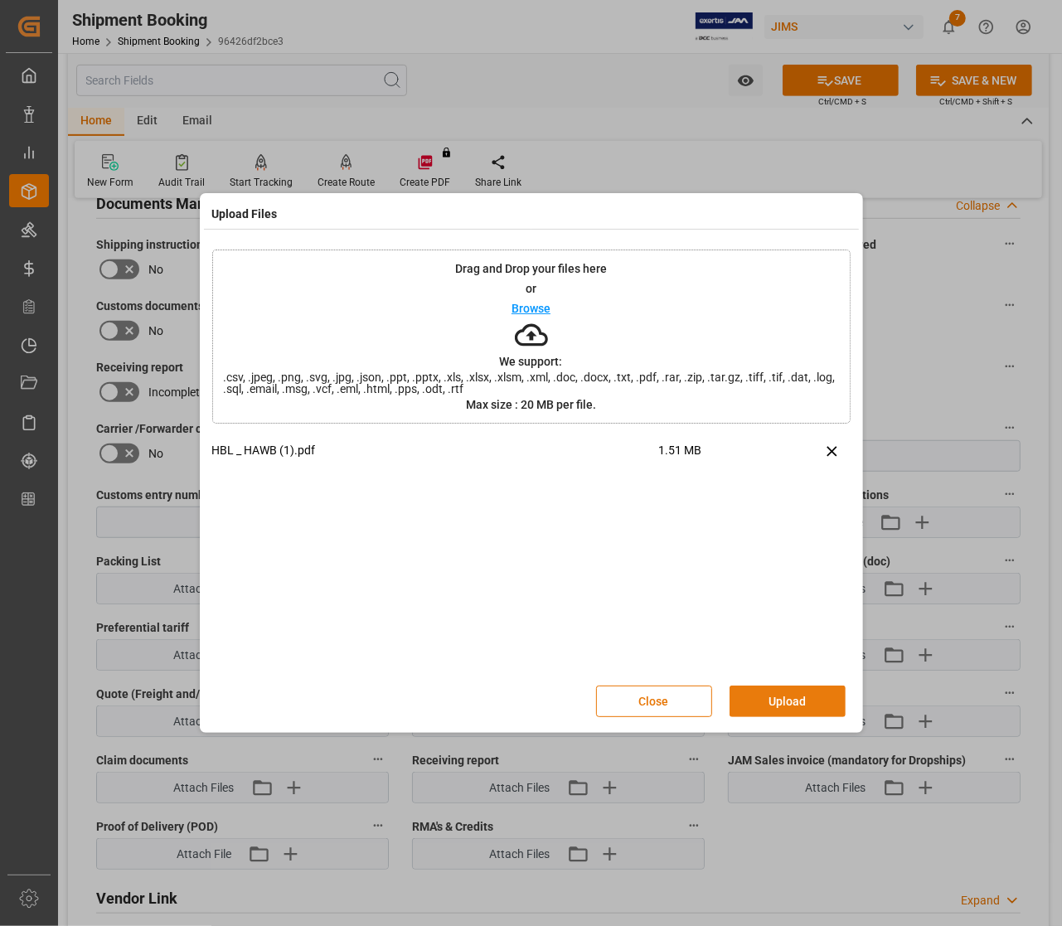
click at [760, 703] on button "Upload" at bounding box center [788, 702] width 116 height 32
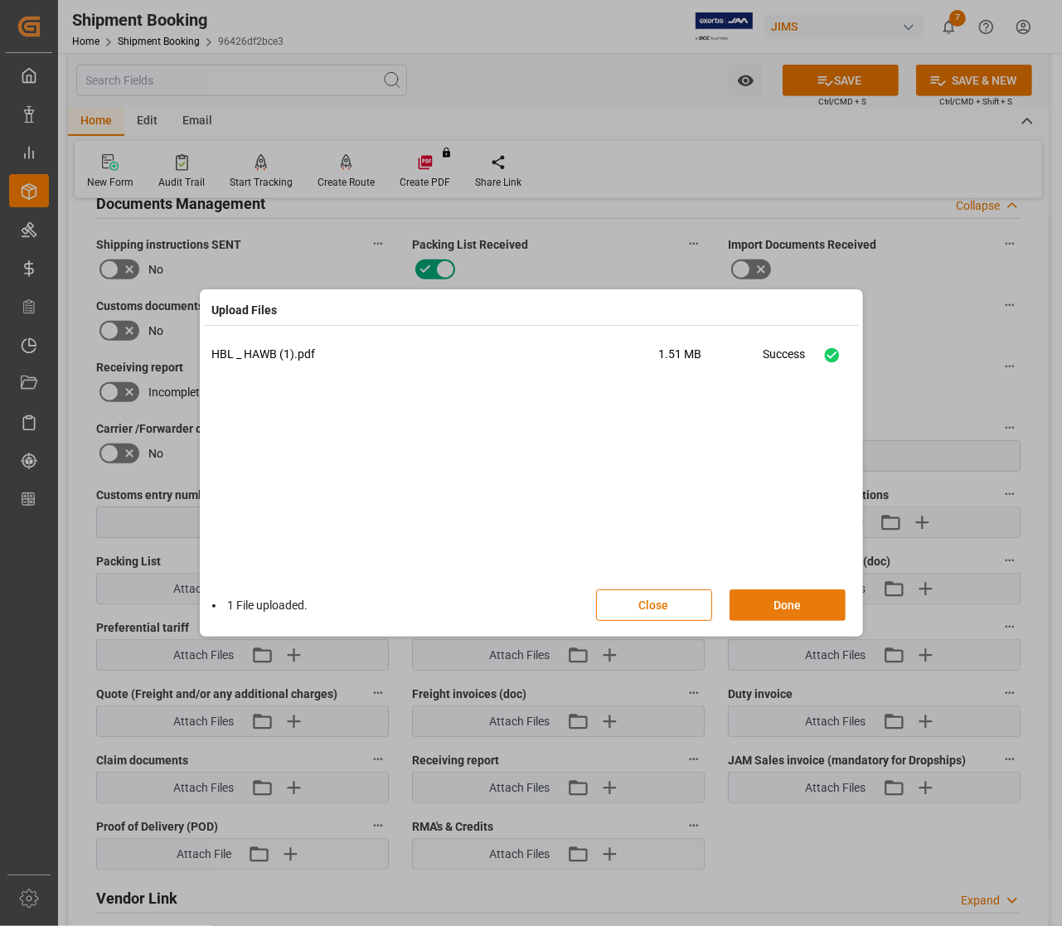
click at [756, 601] on button "Done" at bounding box center [788, 606] width 116 height 32
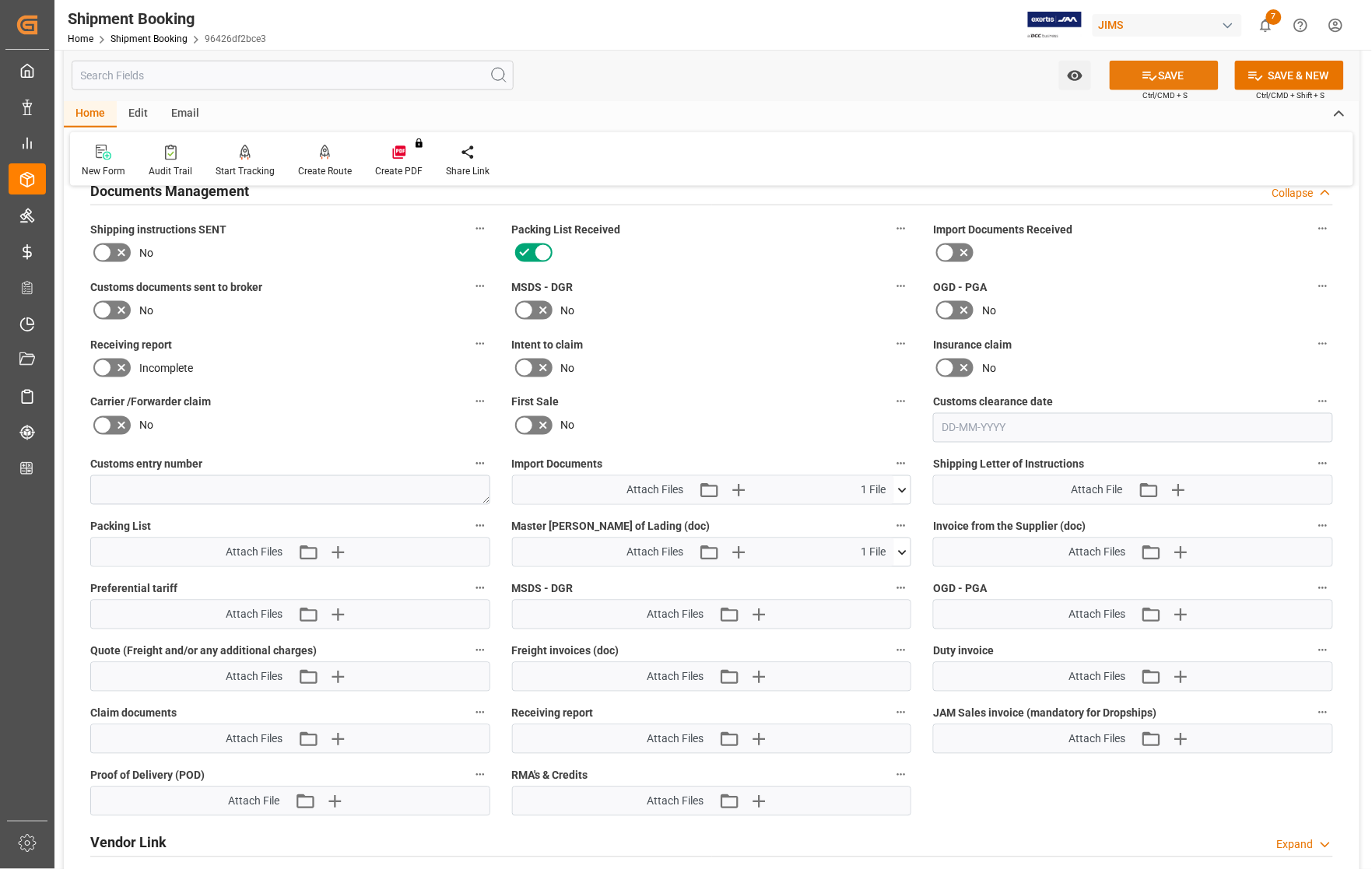
click at [1146, 72] on icon at bounding box center [1149, 75] width 16 height 16
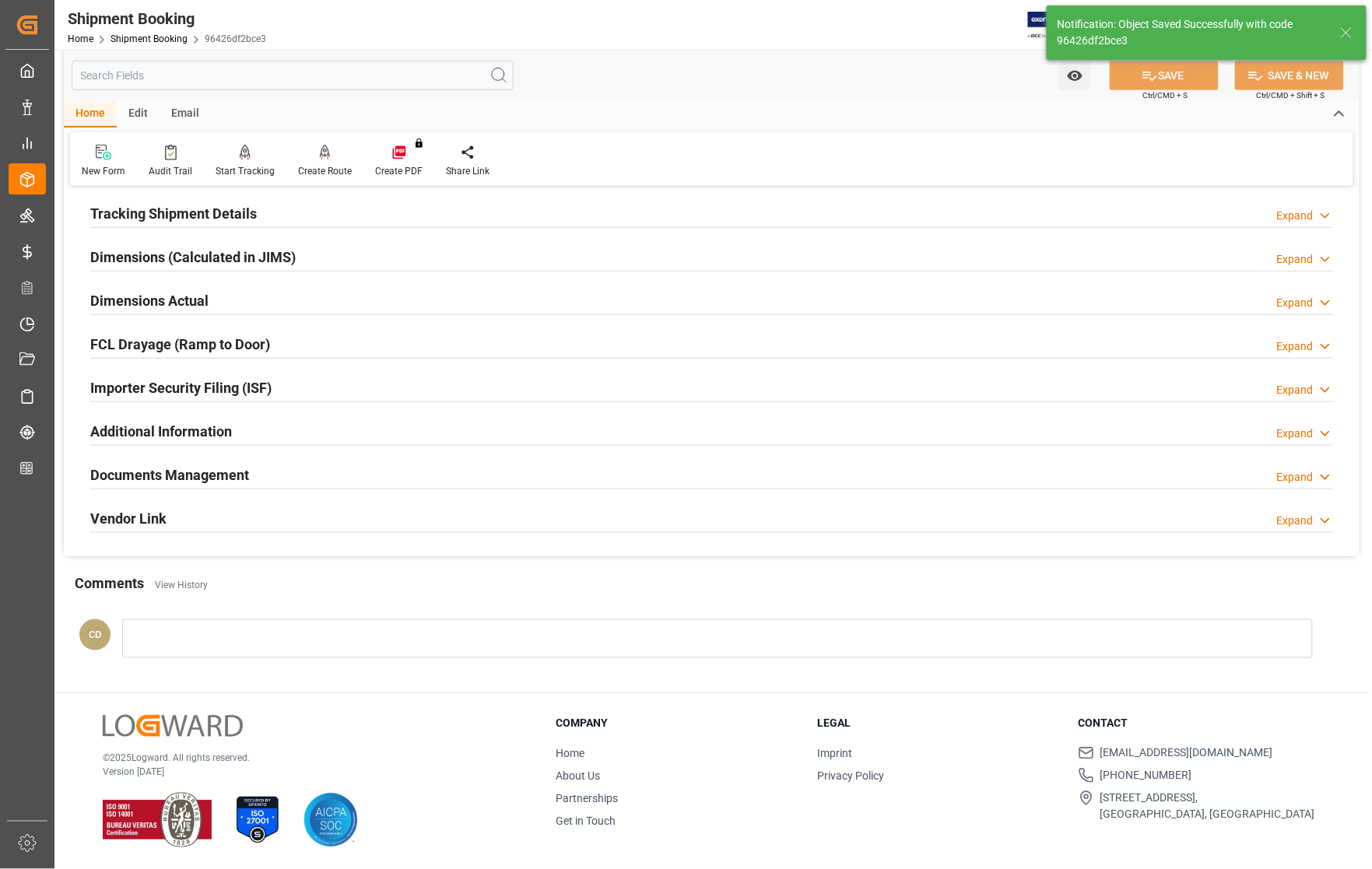
scroll to position [300, 0]
click at [328, 165] on div "Create Route" at bounding box center [325, 171] width 53 height 14
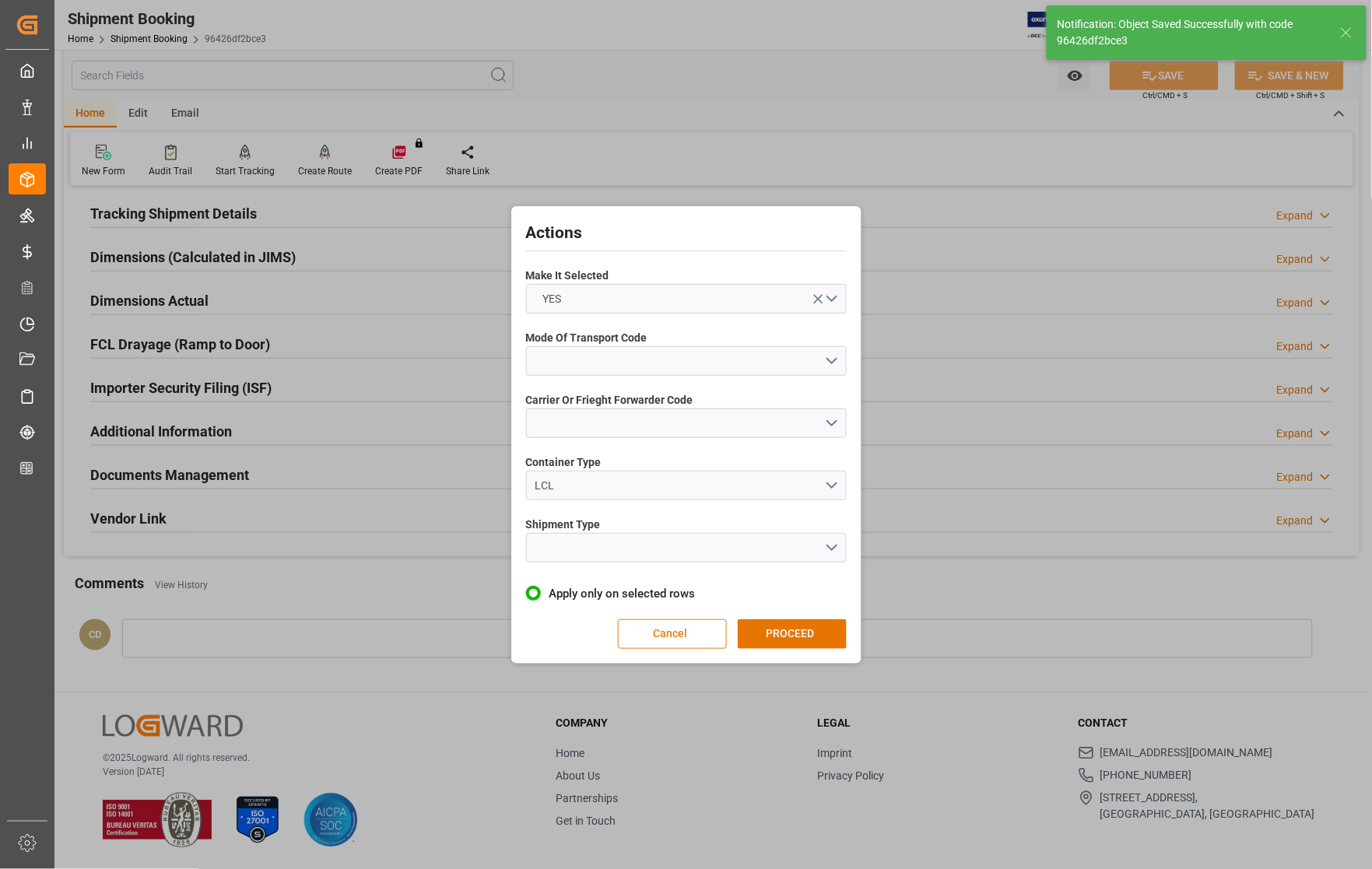
click at [691, 639] on button "Cancel" at bounding box center [672, 634] width 109 height 30
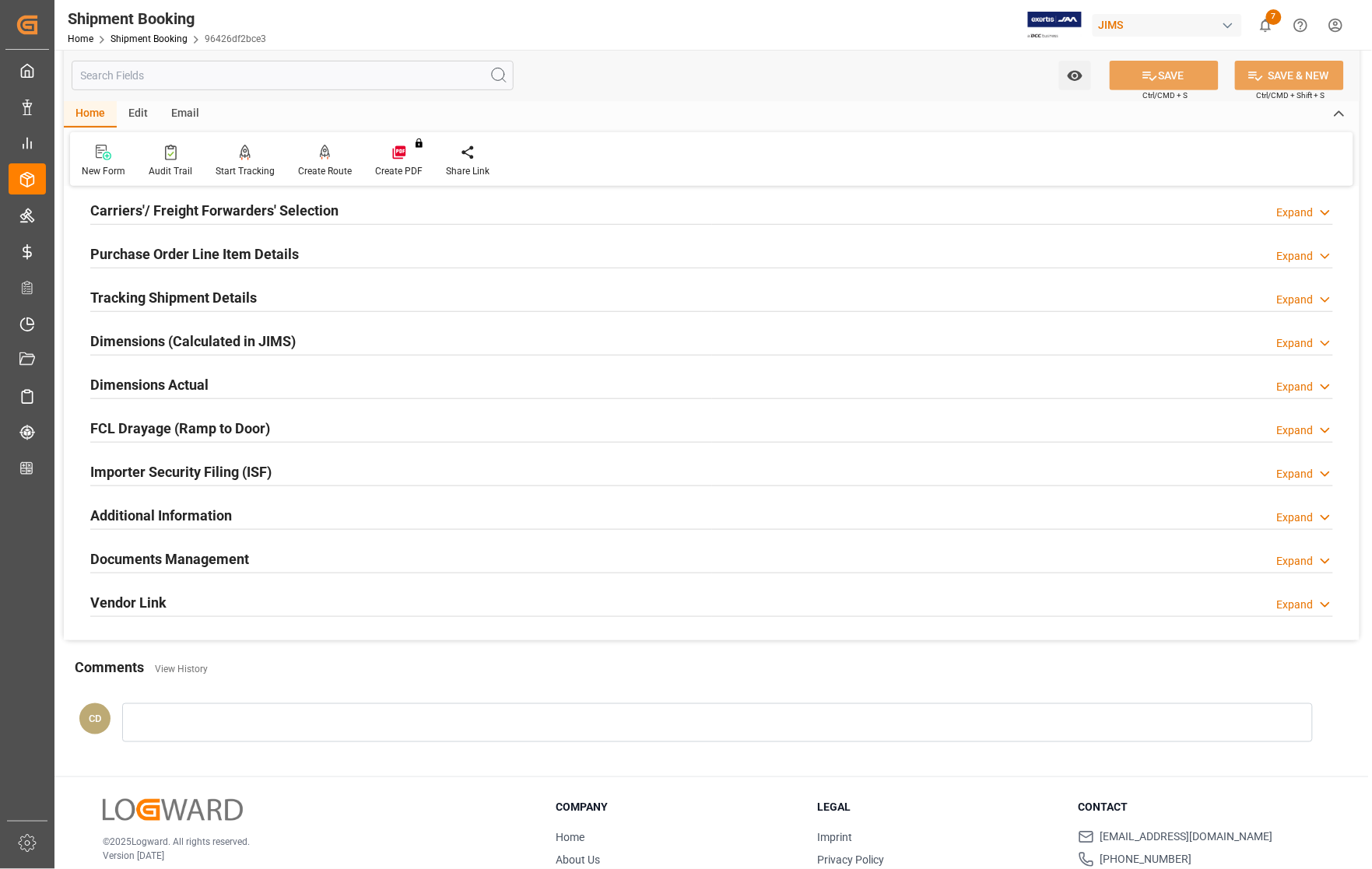
scroll to position [8, 0]
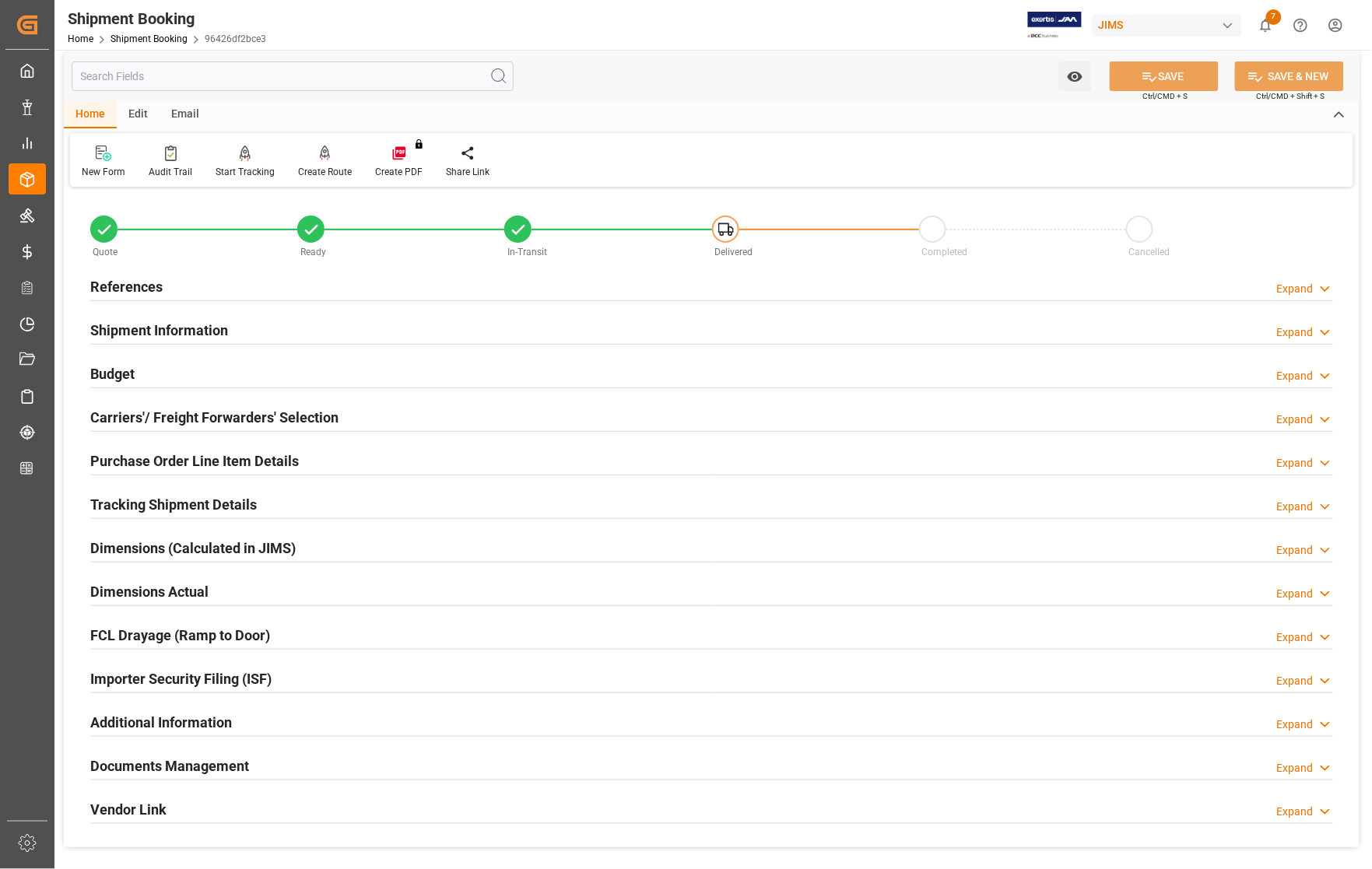
click at [129, 413] on h2 "Carriers'/ Freight Forwarders' Selection" at bounding box center [214, 418] width 249 height 21
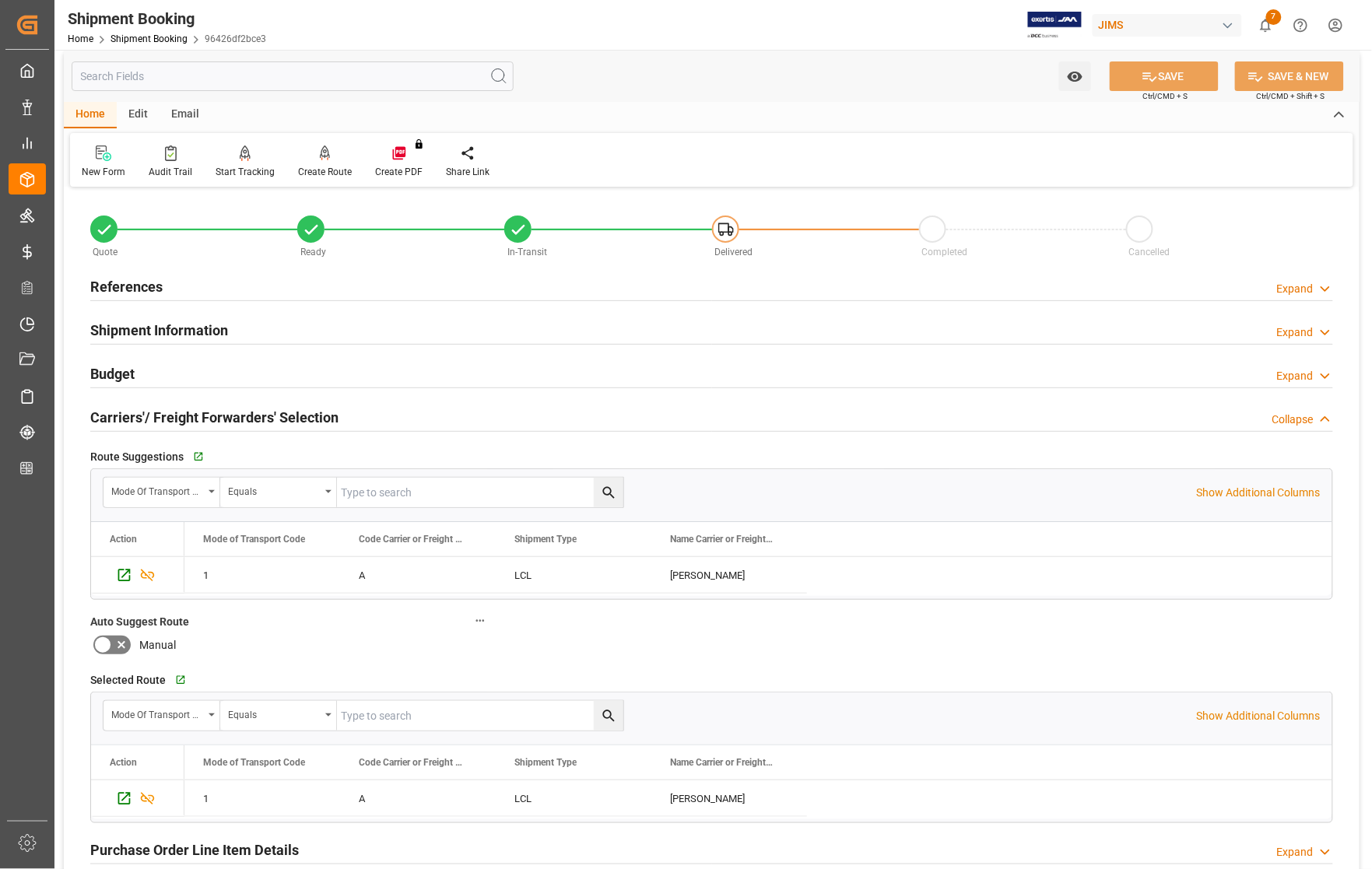
click at [142, 285] on h2 "References" at bounding box center [126, 286] width 72 height 21
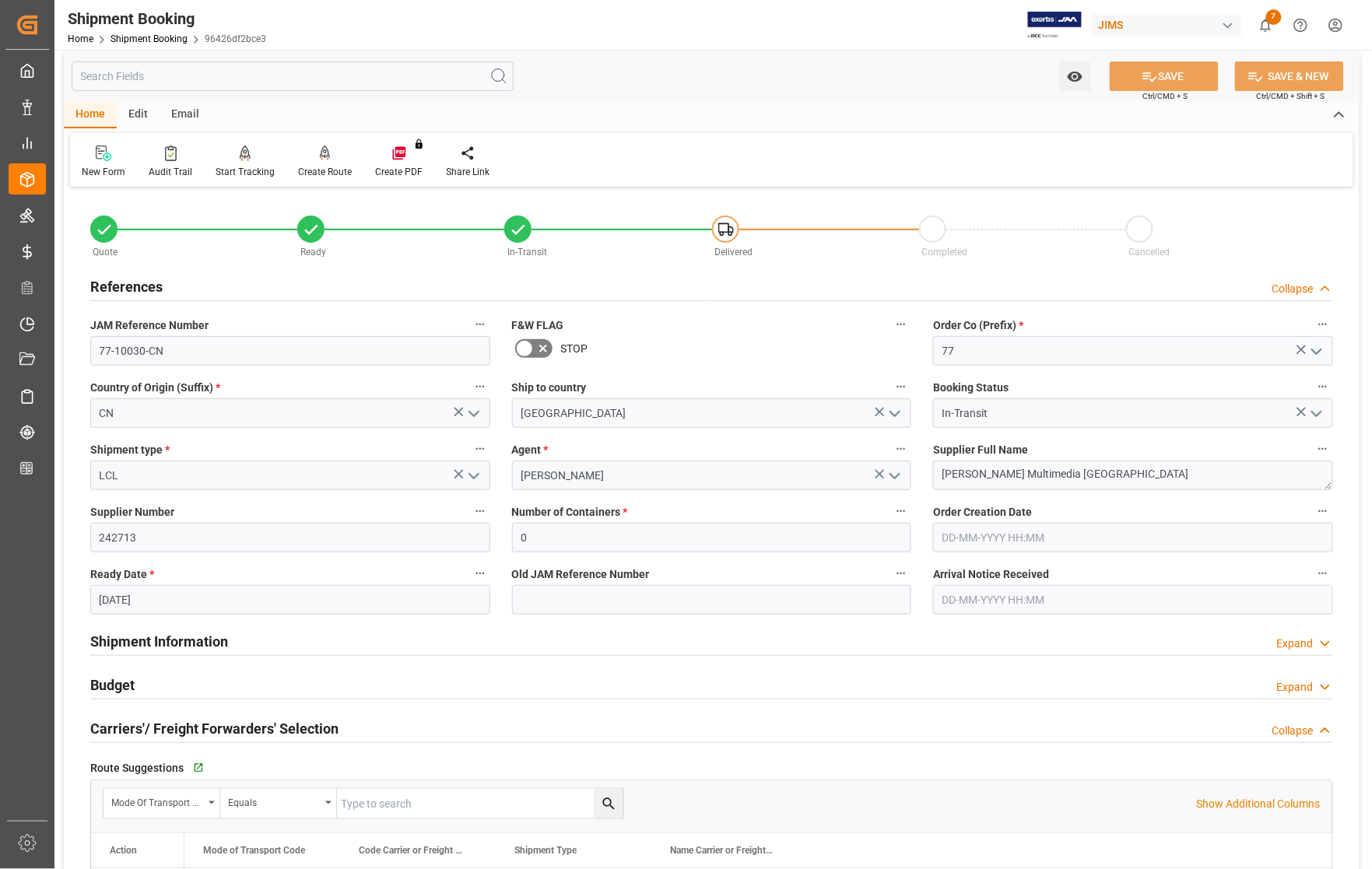
click at [141, 284] on h2 "References" at bounding box center [126, 286] width 72 height 21
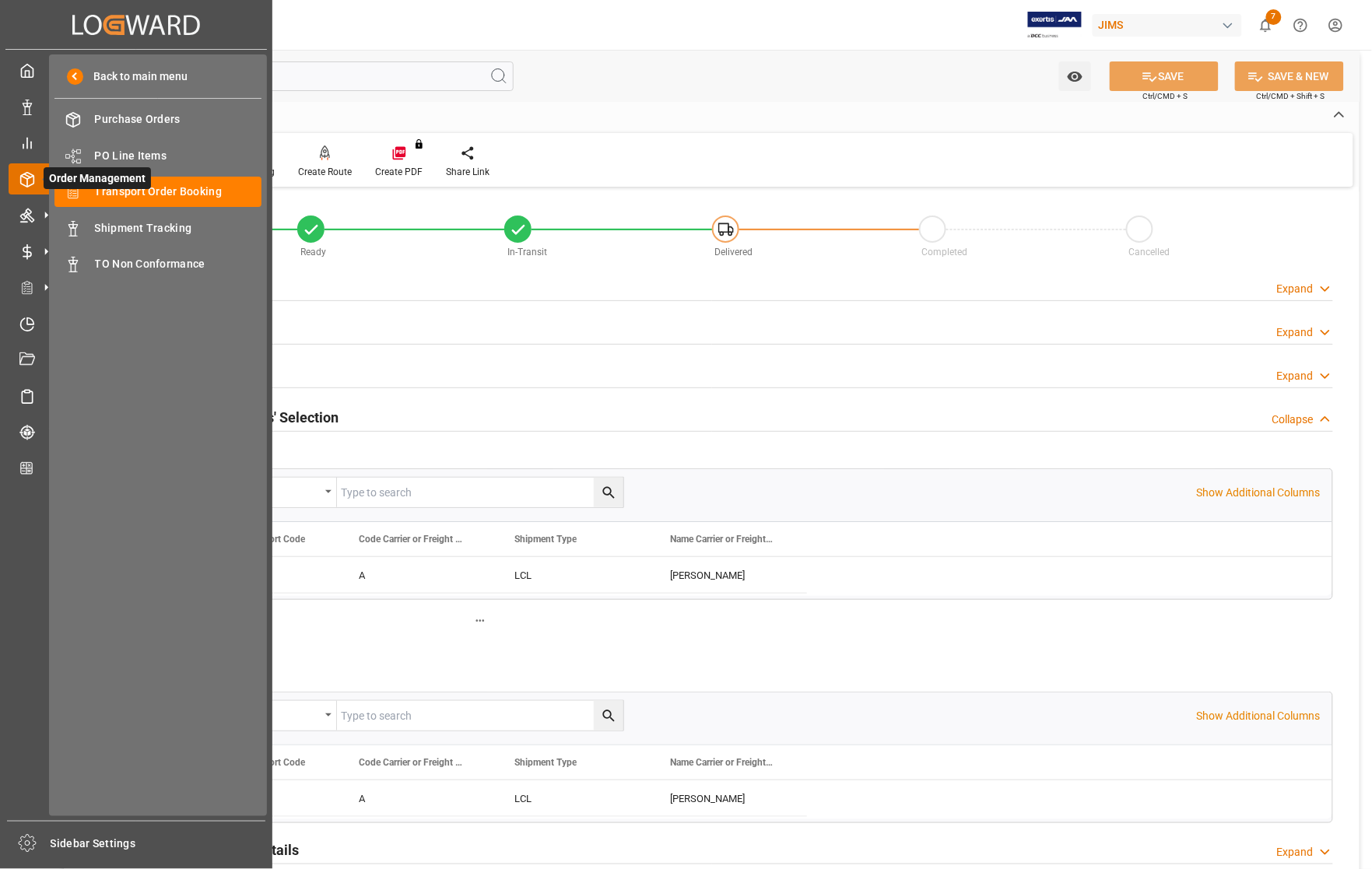
click at [91, 188] on span "Order Management" at bounding box center [97, 177] width 107 height 22
click at [102, 195] on span "Transport Order Booking" at bounding box center [178, 191] width 167 height 16
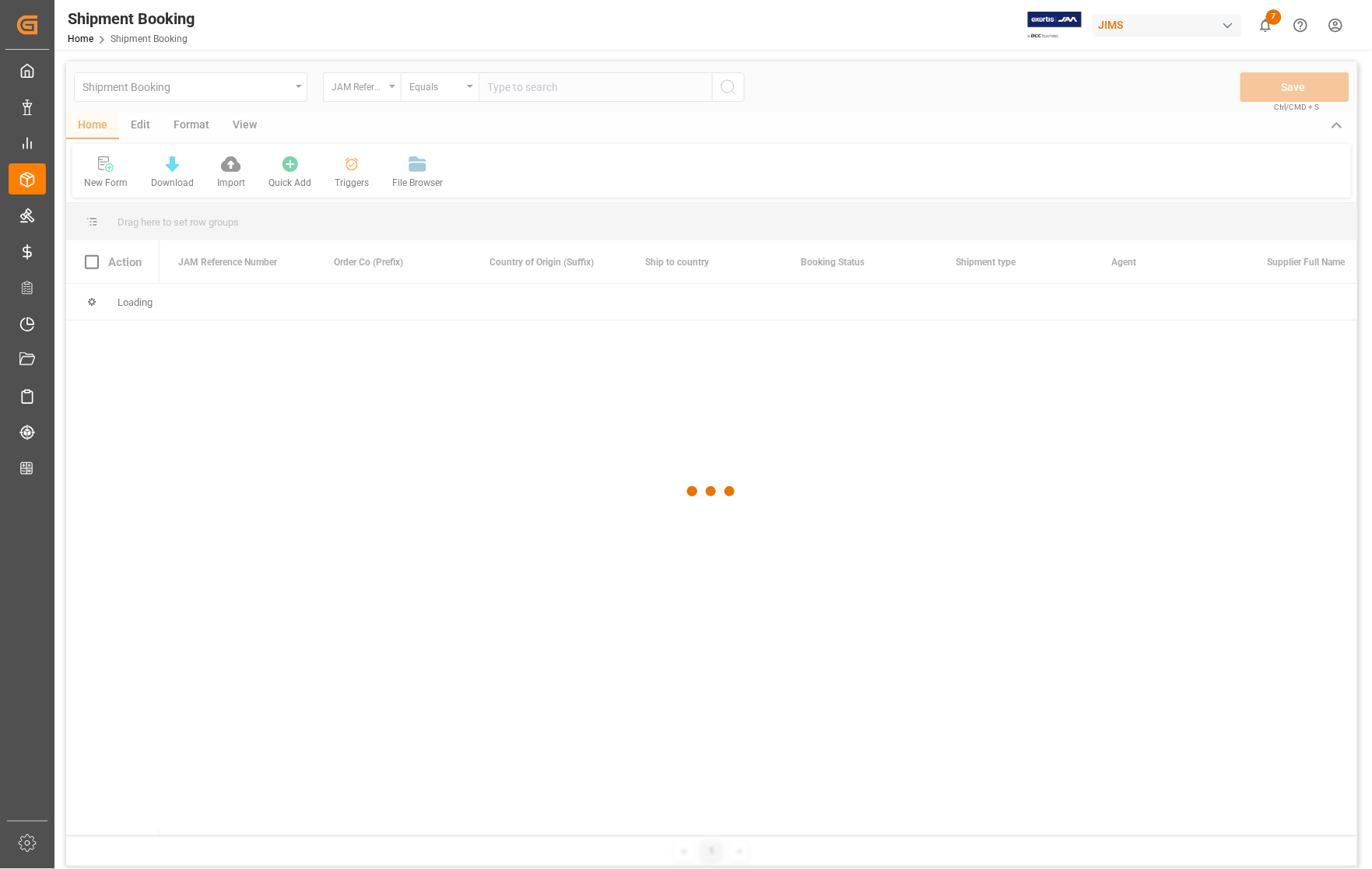
click at [570, 90] on div at bounding box center [711, 492] width 1291 height 860
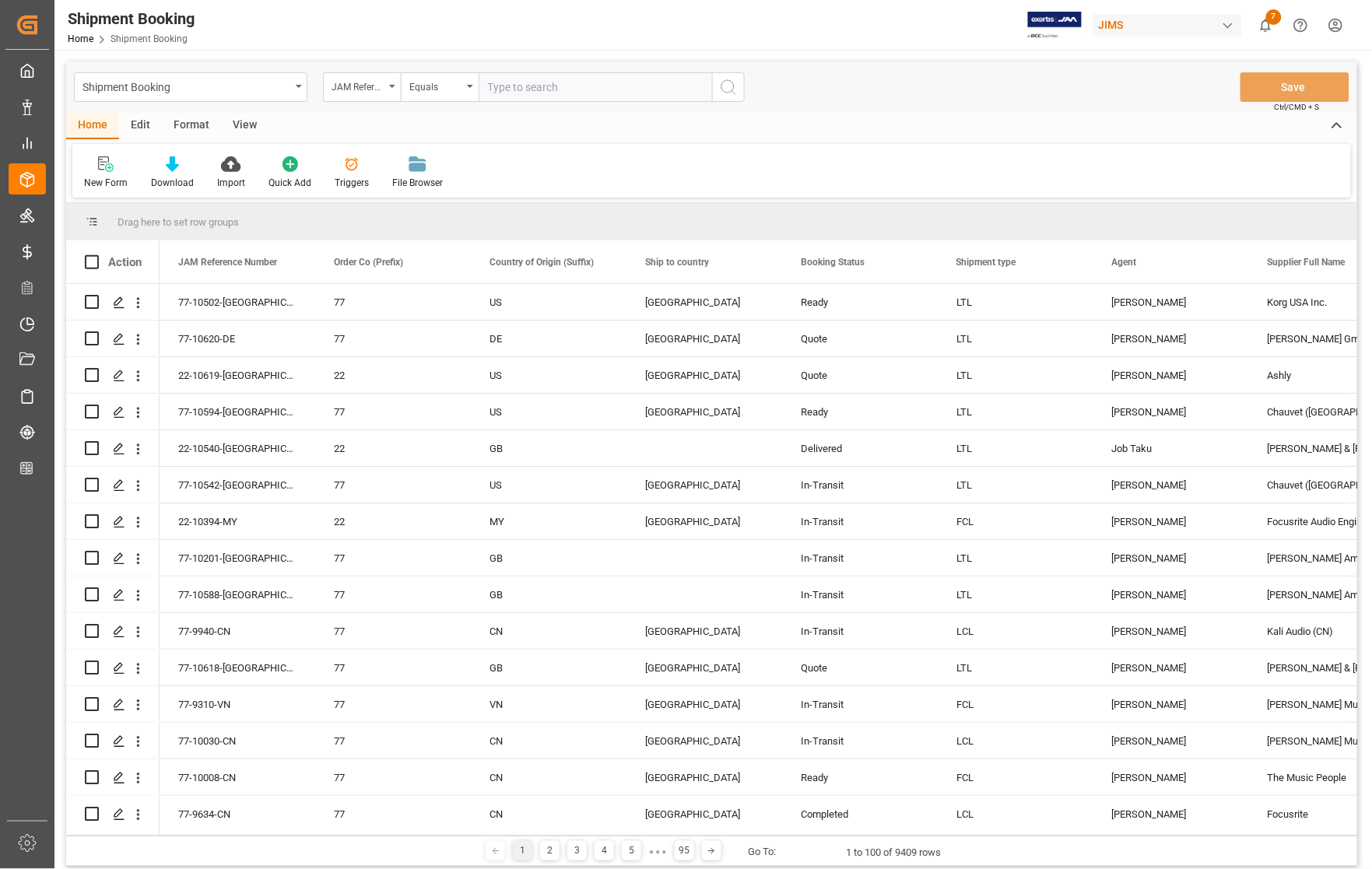
click at [568, 95] on input "text" at bounding box center [595, 87] width 234 height 30
type input "77-10553-[GEOGRAPHIC_DATA]"
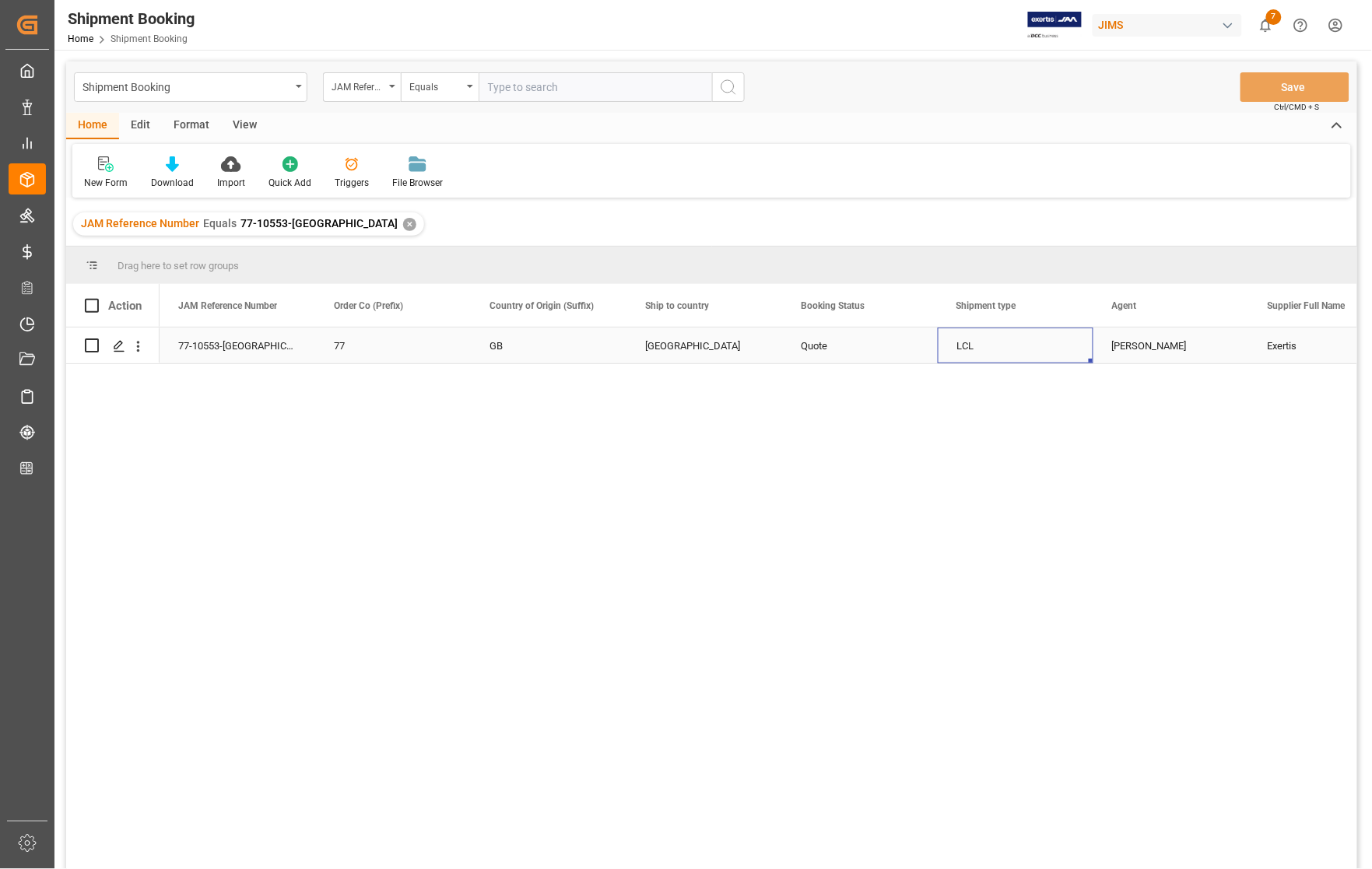
click at [1018, 343] on div "LCL" at bounding box center [1015, 346] width 118 height 36
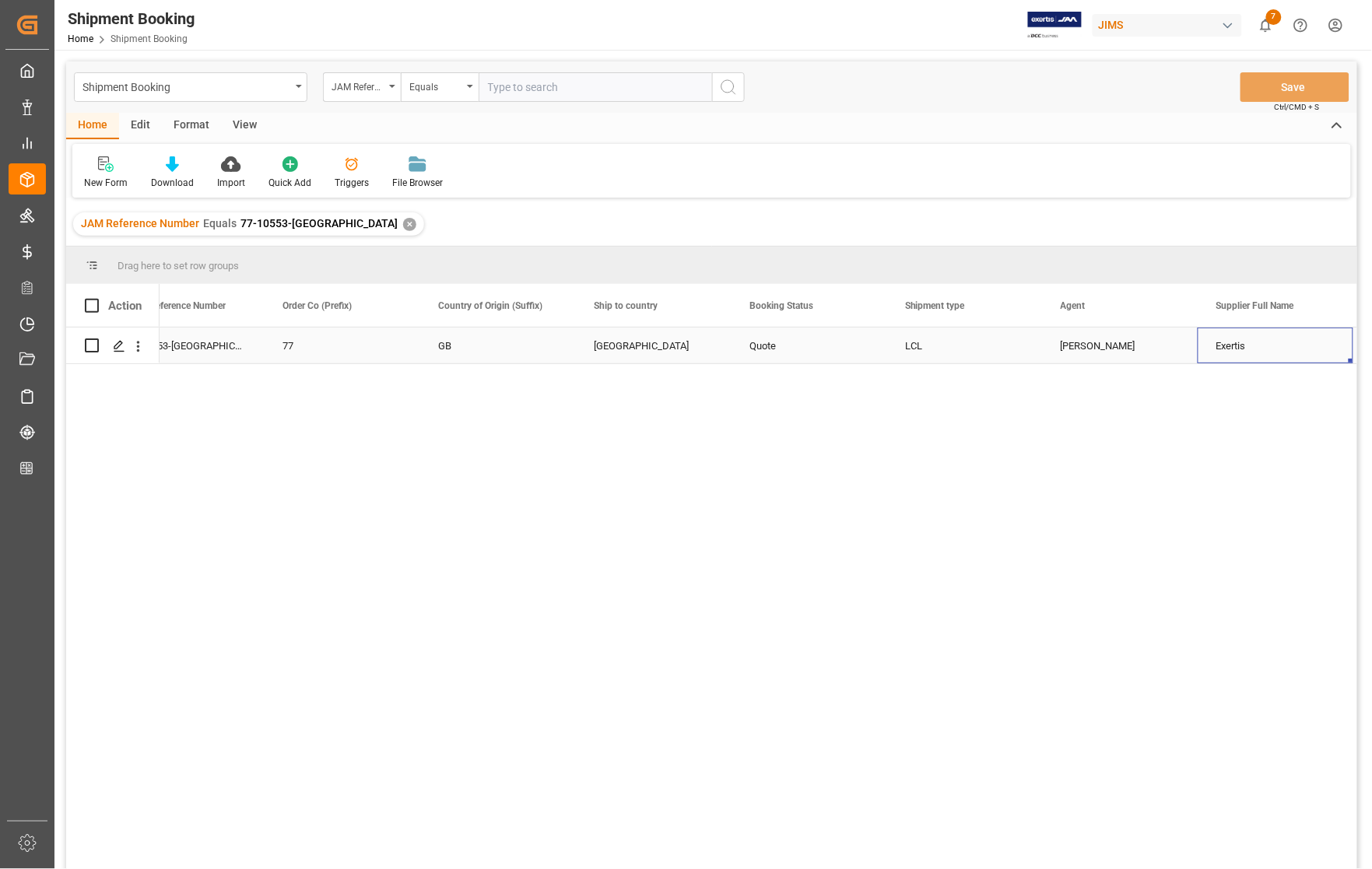
scroll to position [0, 207]
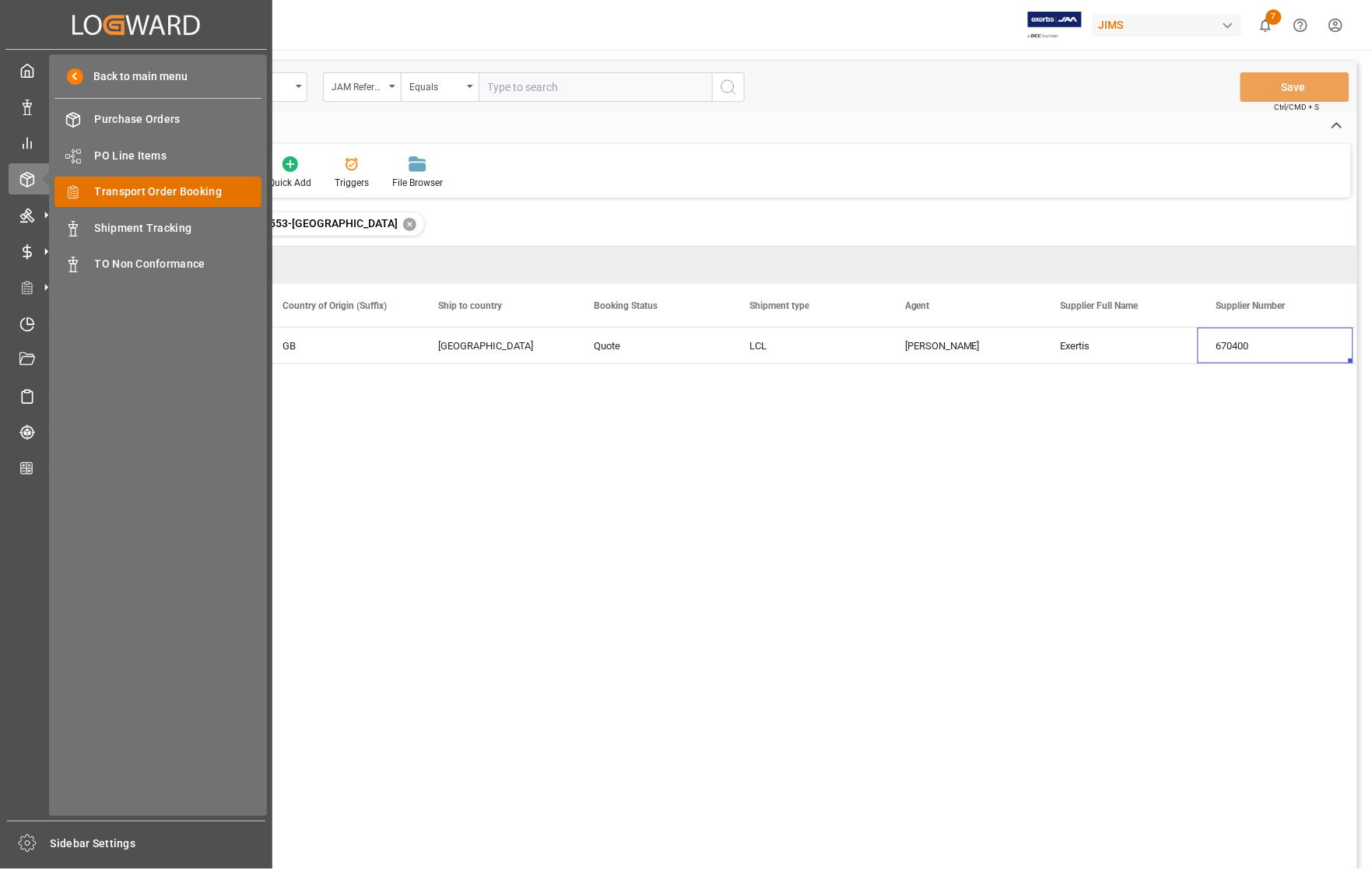
click at [88, 189] on div "Transport Order Booking Transport Order Booking" at bounding box center [158, 191] width 207 height 30
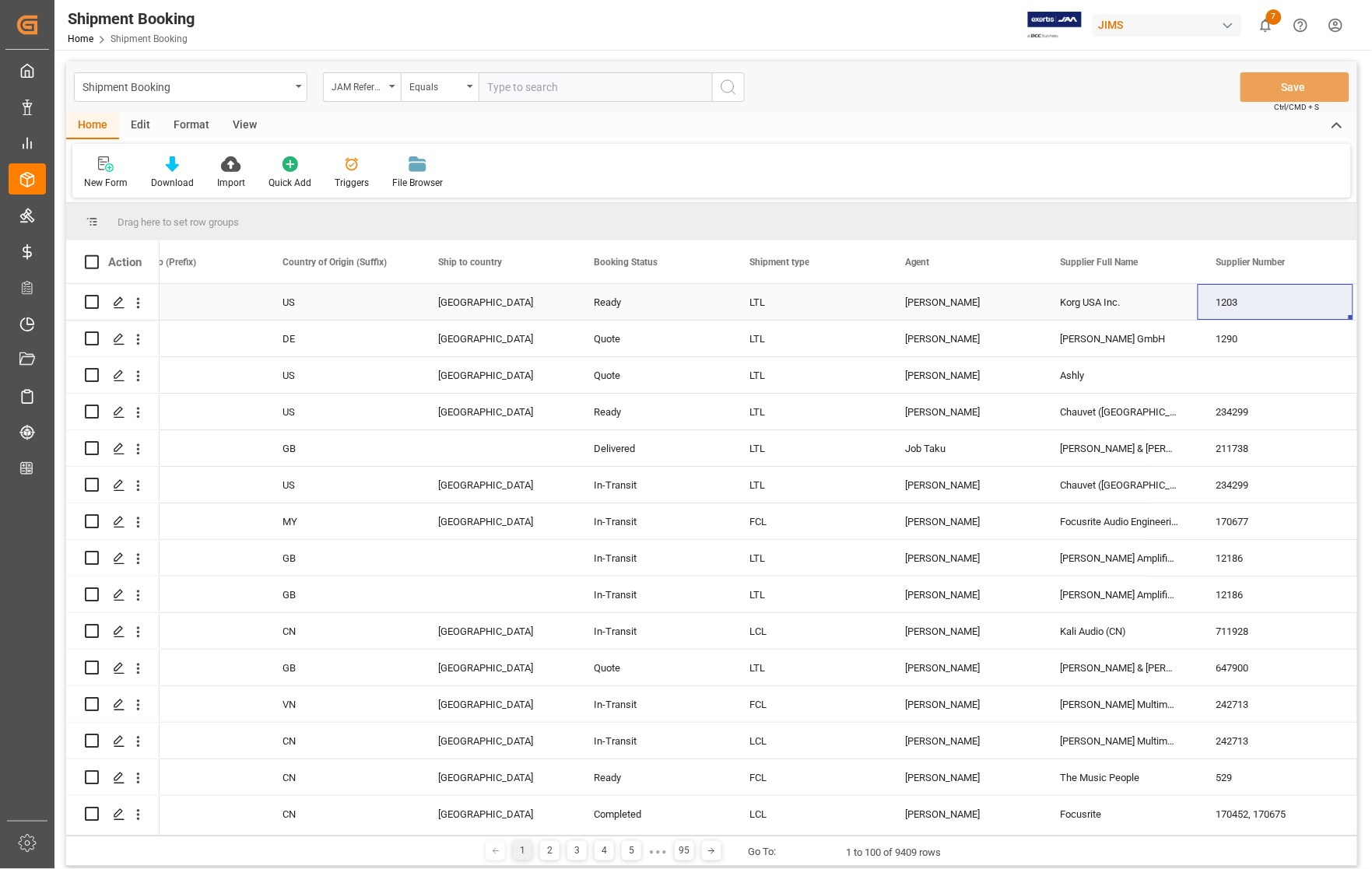
click at [1262, 296] on div "1203" at bounding box center [1275, 302] width 156 height 36
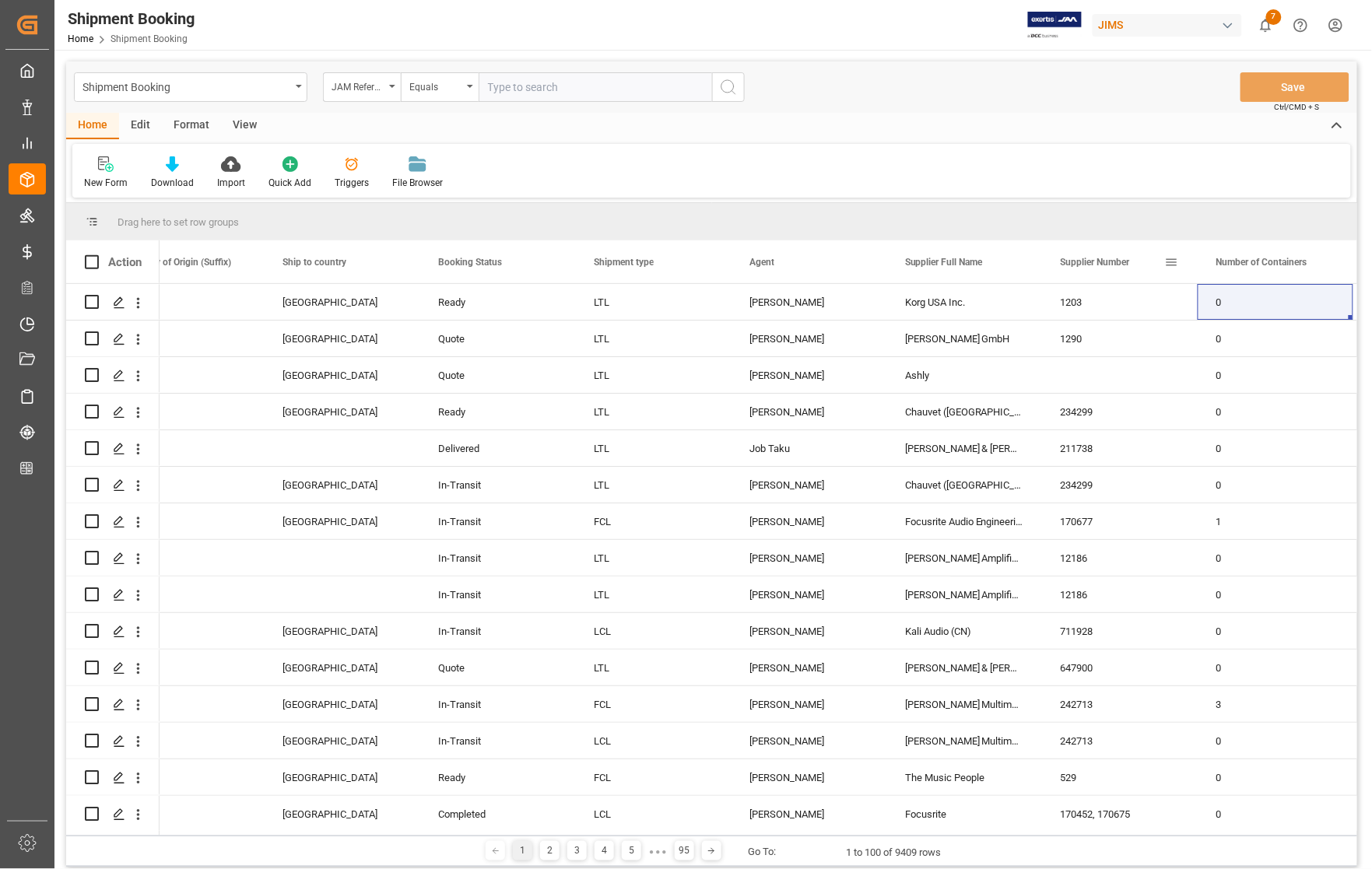
click at [1173, 262] on span at bounding box center [1171, 262] width 14 height 14
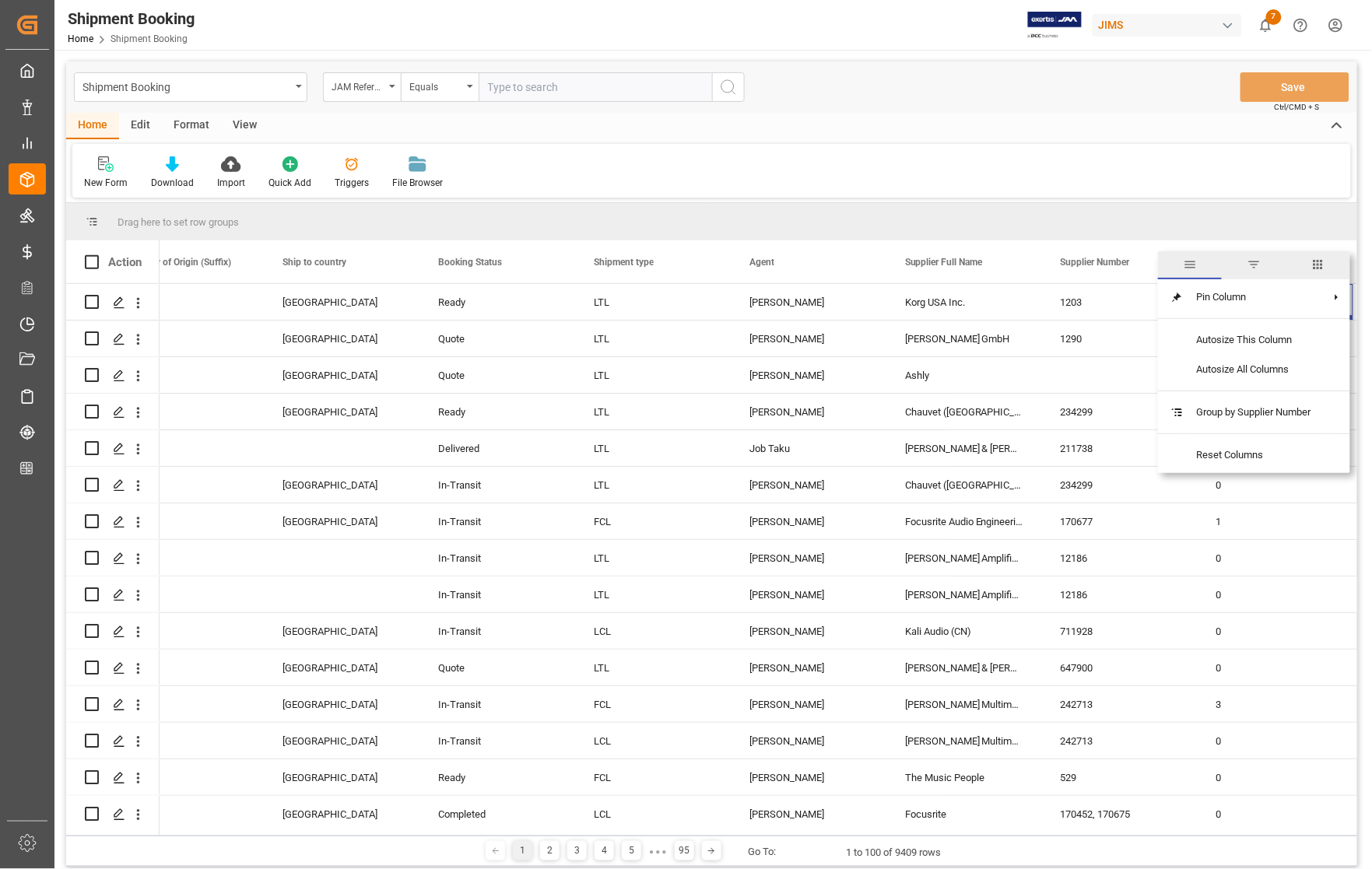
click at [1251, 263] on span "filter" at bounding box center [1253, 264] width 14 height 14
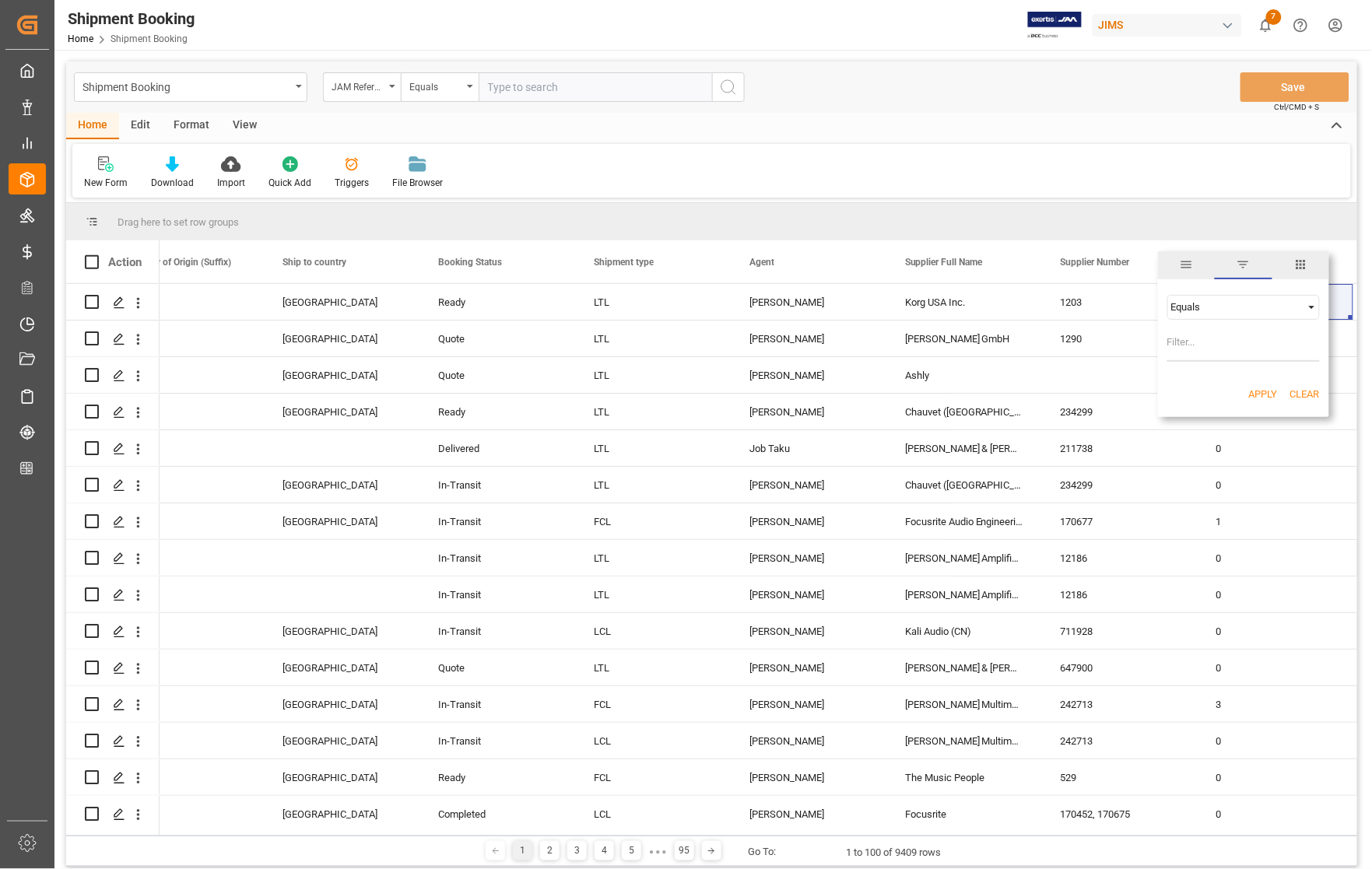
type input "5"
type input "670400"
click at [1256, 389] on button "Apply" at bounding box center [1263, 394] width 29 height 16
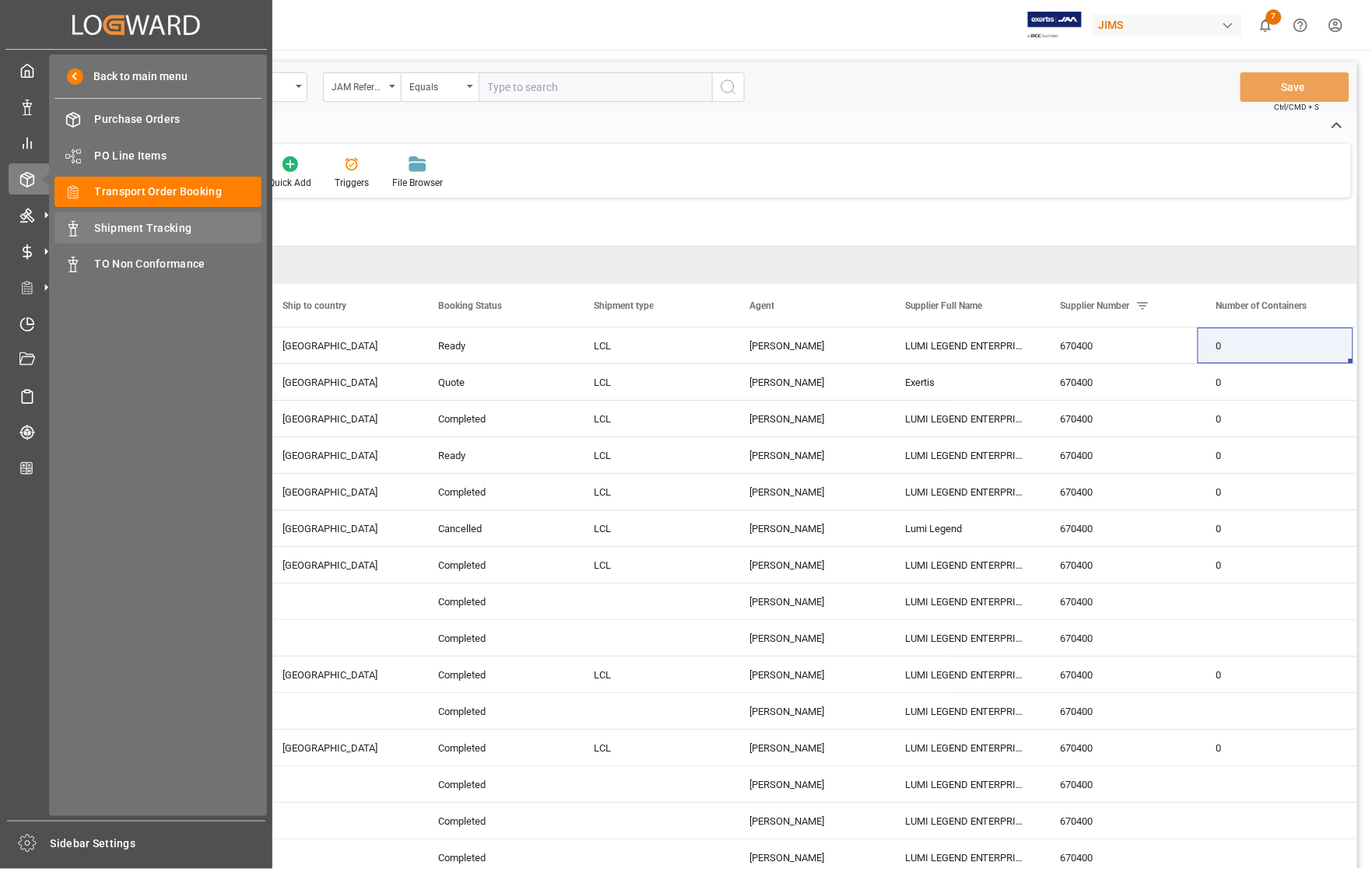
click at [134, 230] on span "Shipment Tracking" at bounding box center [178, 228] width 167 height 16
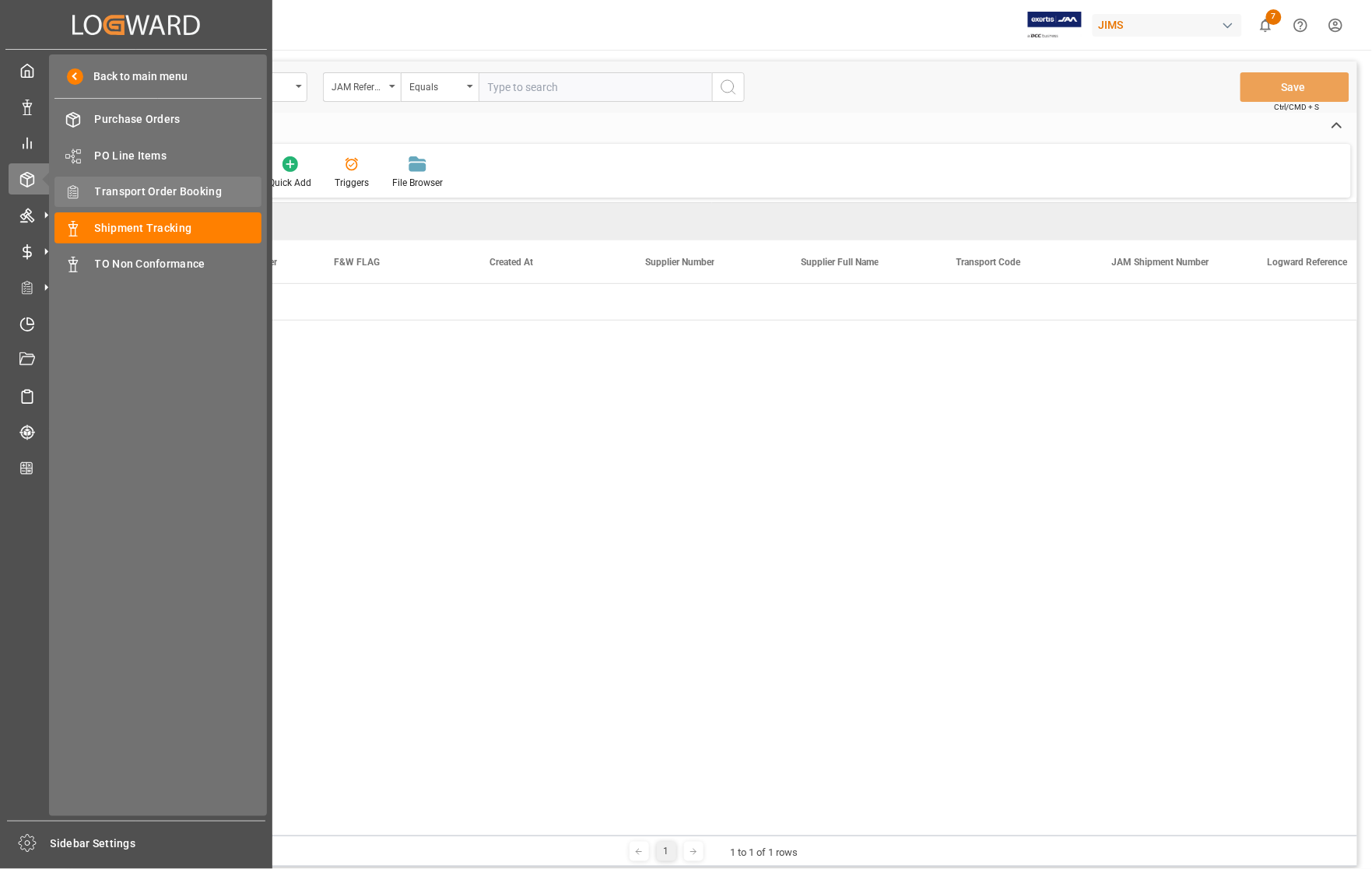
click at [129, 192] on span "Transport Order Booking" at bounding box center [178, 191] width 167 height 16
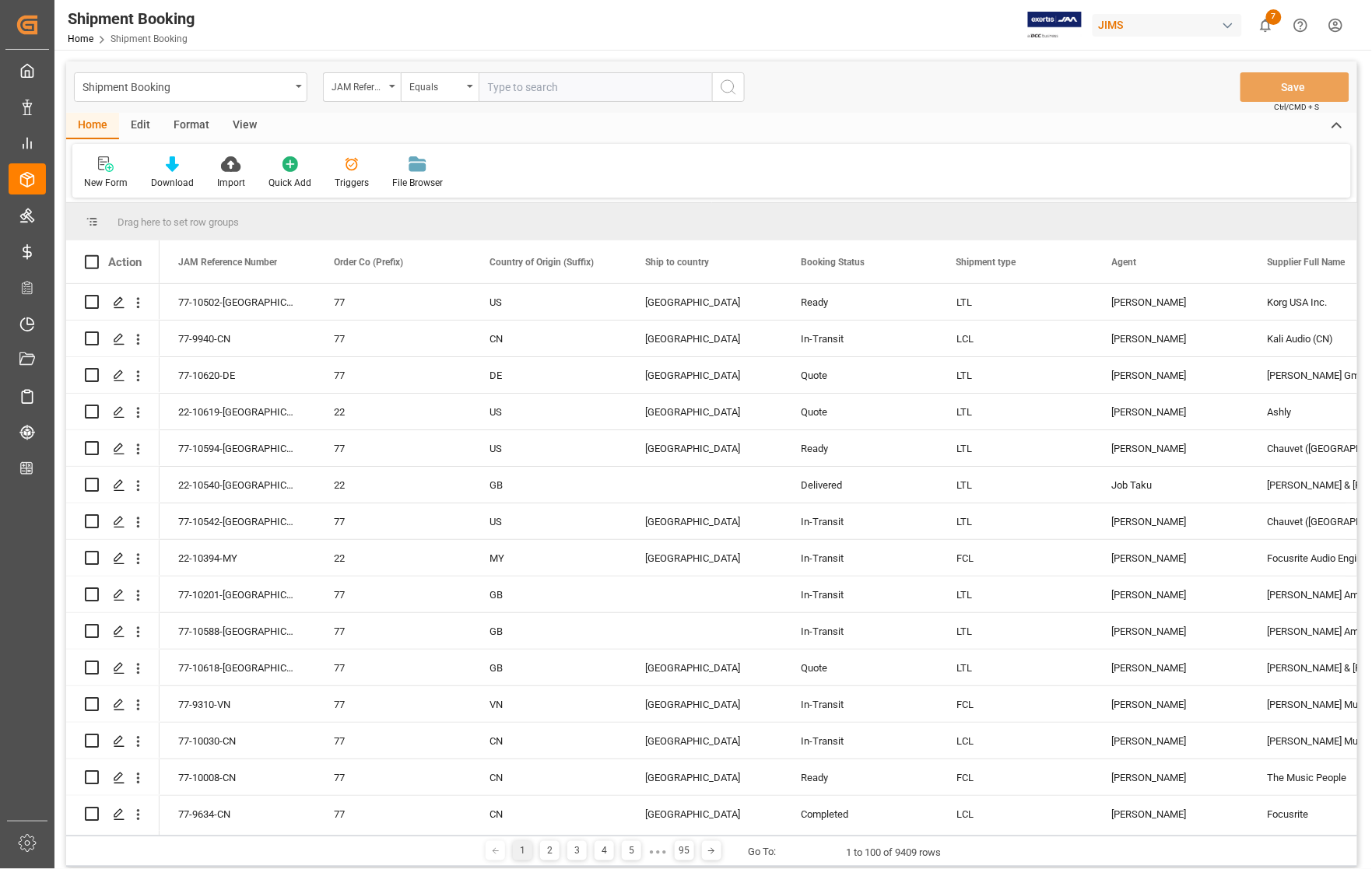
click at [1318, 261] on span "Supplier Full Name" at bounding box center [1306, 263] width 78 height 11
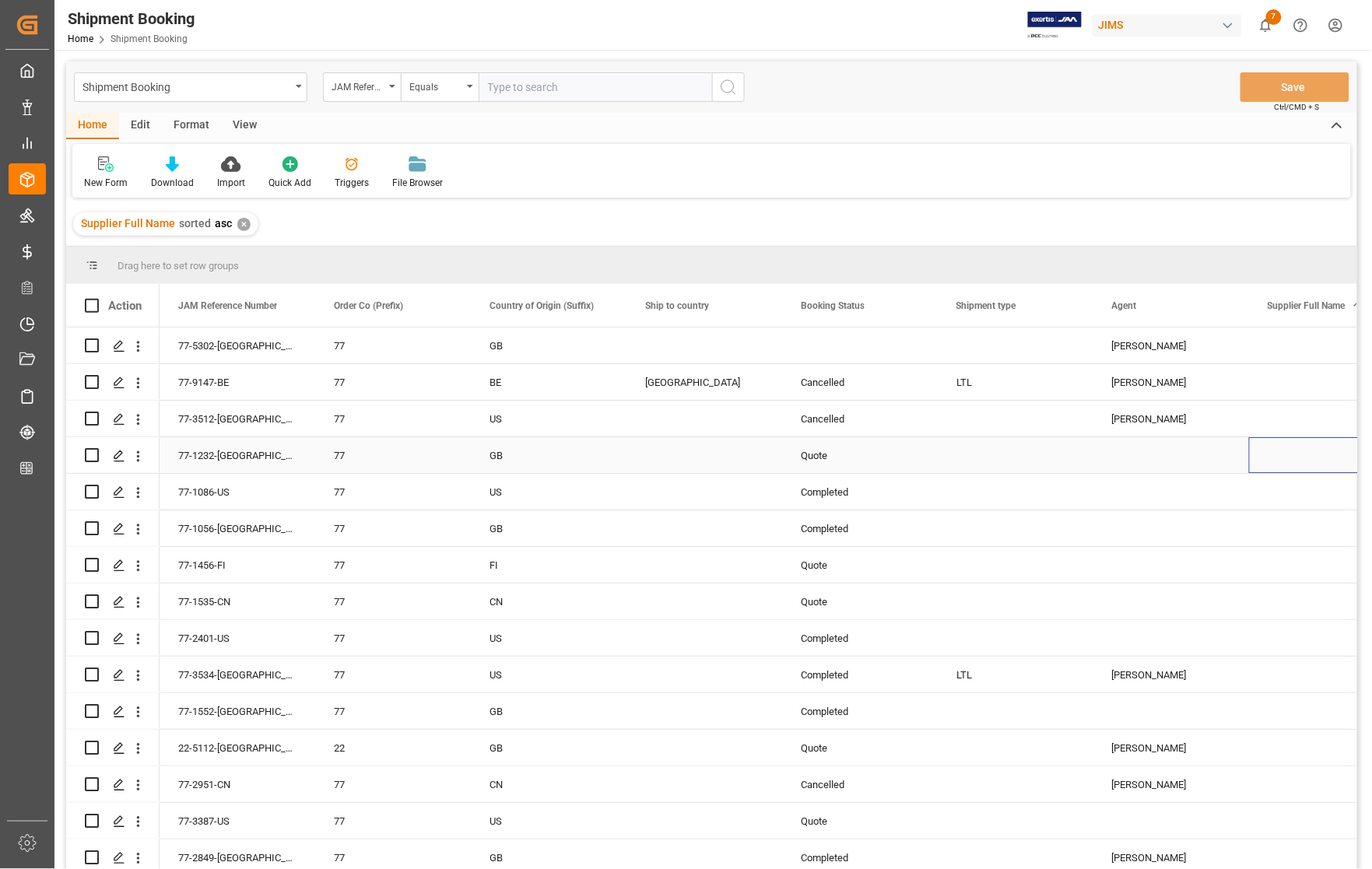
click at [1276, 459] on div "Press SPACE to select this row." at bounding box center [1327, 455] width 156 height 36
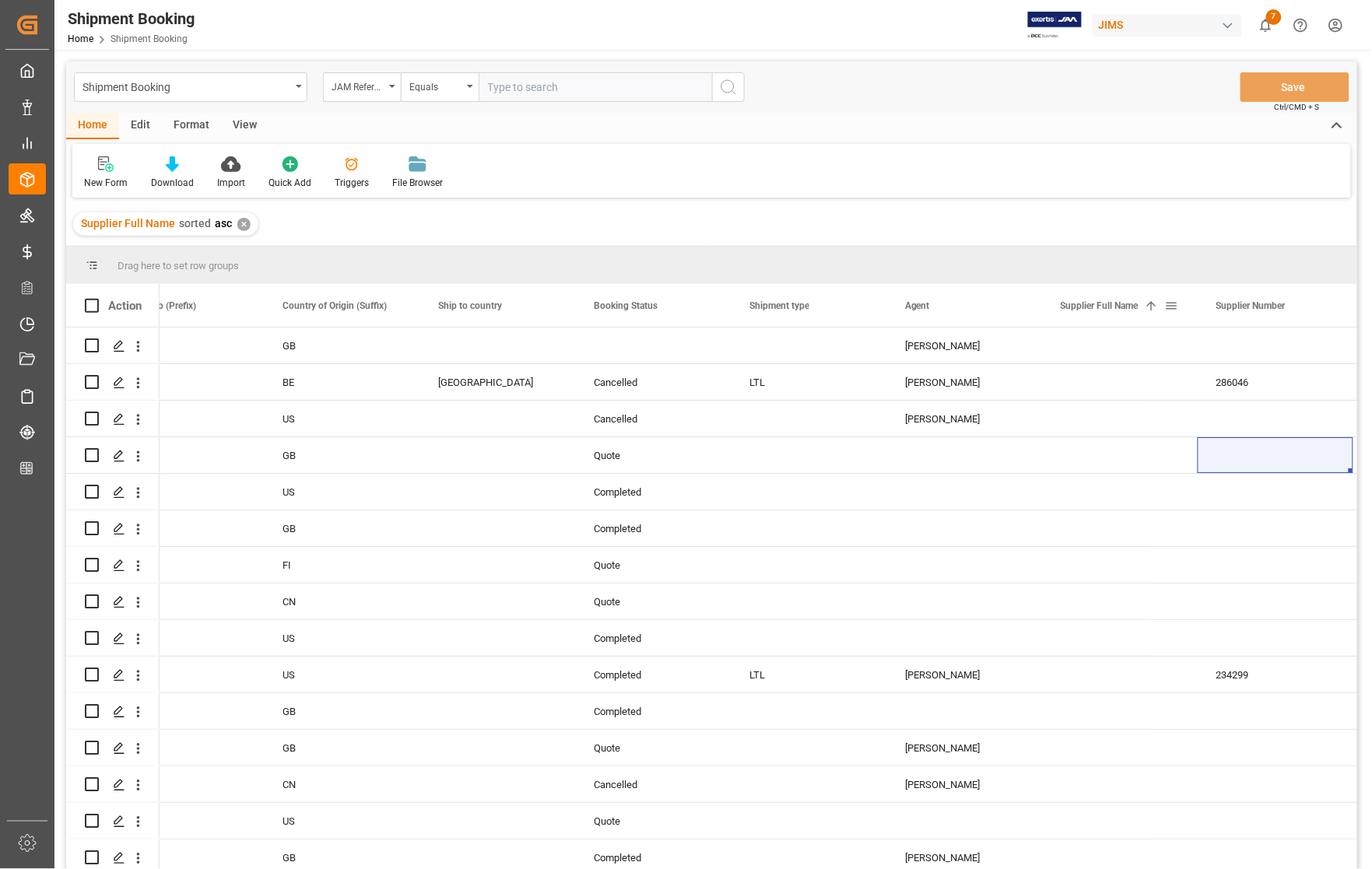
click at [1172, 302] on span at bounding box center [1171, 305] width 14 height 14
click at [1243, 305] on span "filter" at bounding box center [1243, 308] width 14 height 14
click at [1329, 304] on span at bounding box center [1327, 305] width 14 height 14
click at [1329, 304] on span "columns" at bounding box center [1329, 308] width 14 height 14
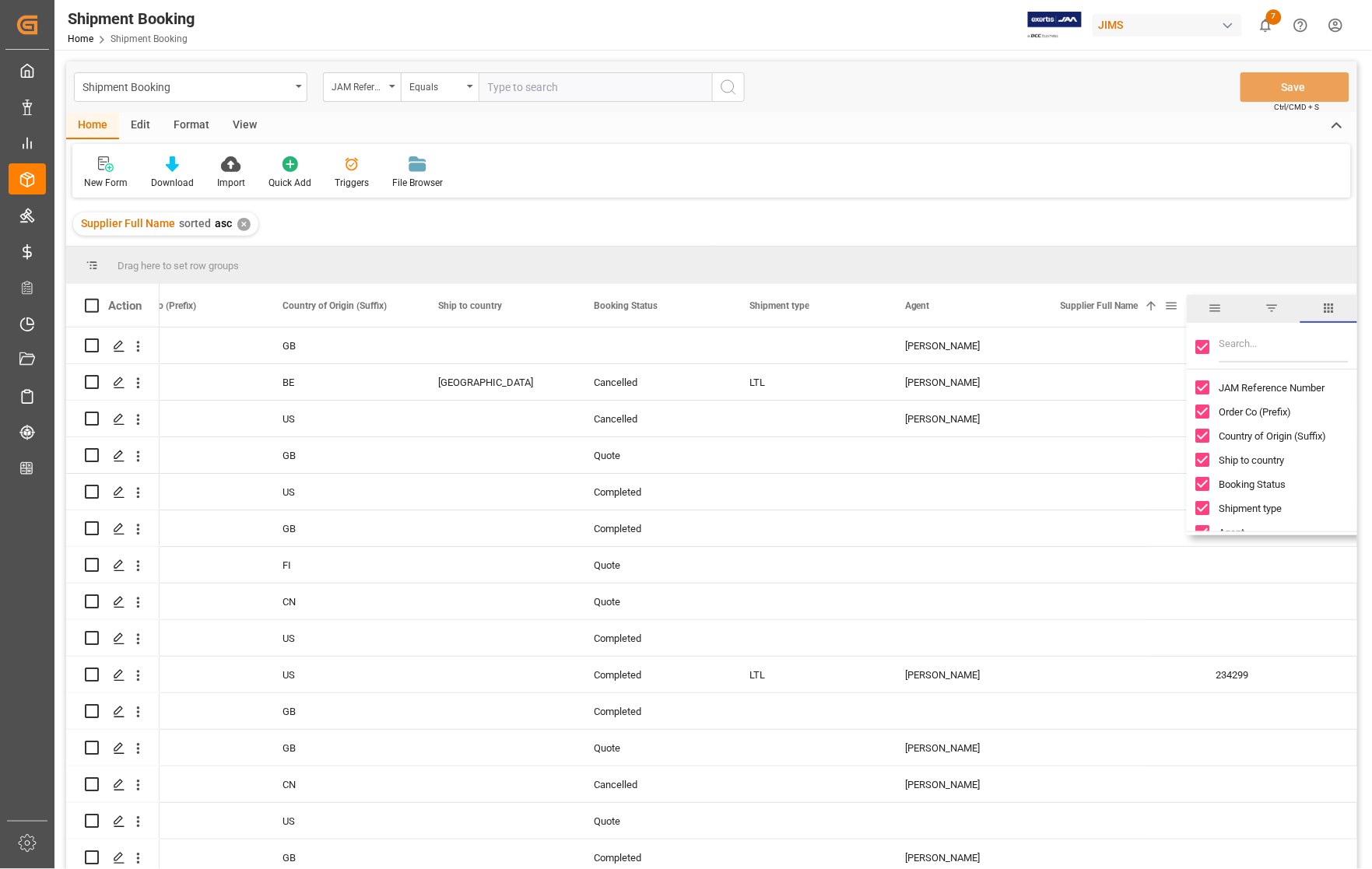
click at [1113, 344] on div "Press SPACE to select this row." at bounding box center [1120, 345] width 156 height 36
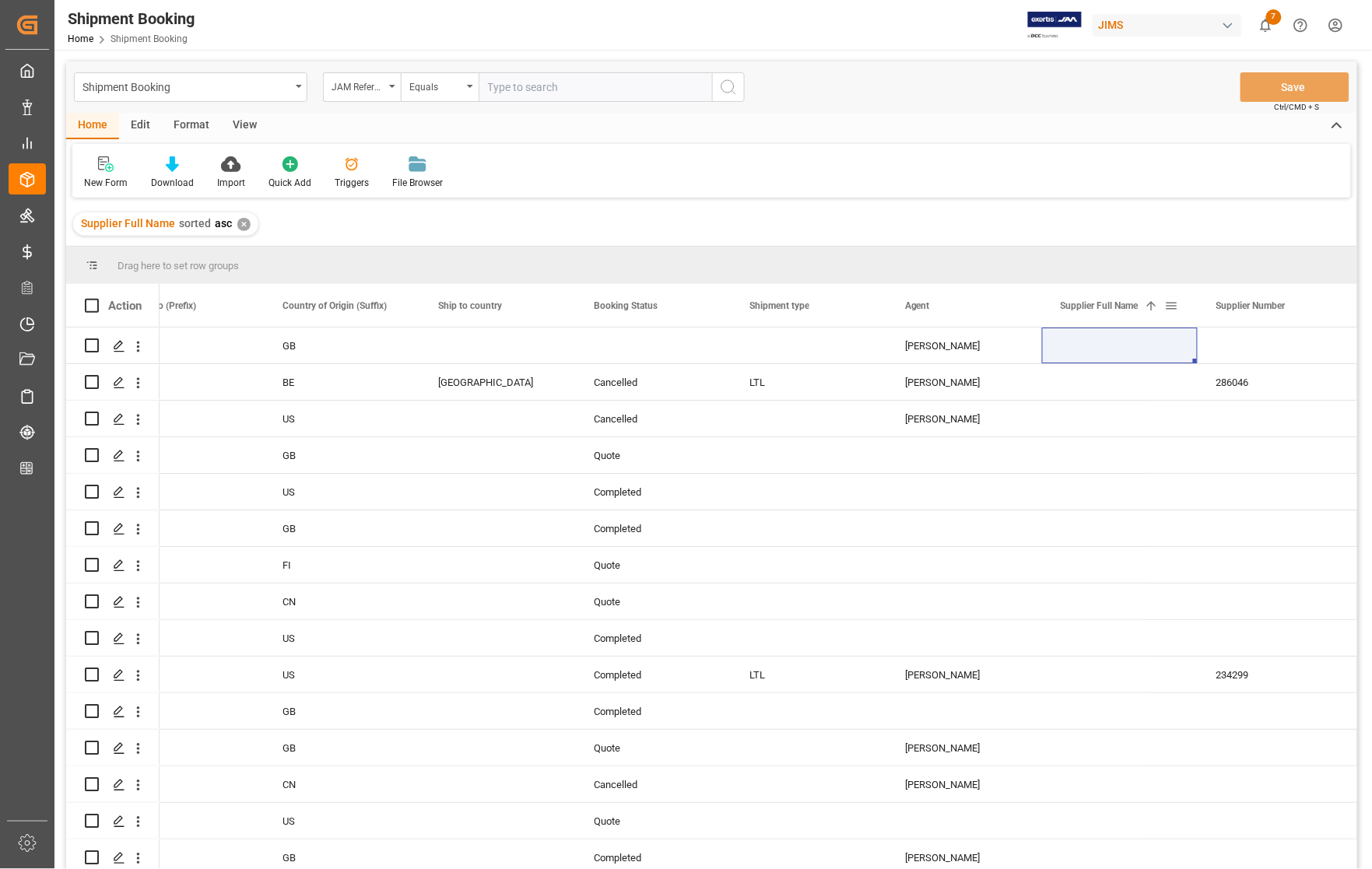
click at [1173, 304] on span at bounding box center [1171, 305] width 14 height 14
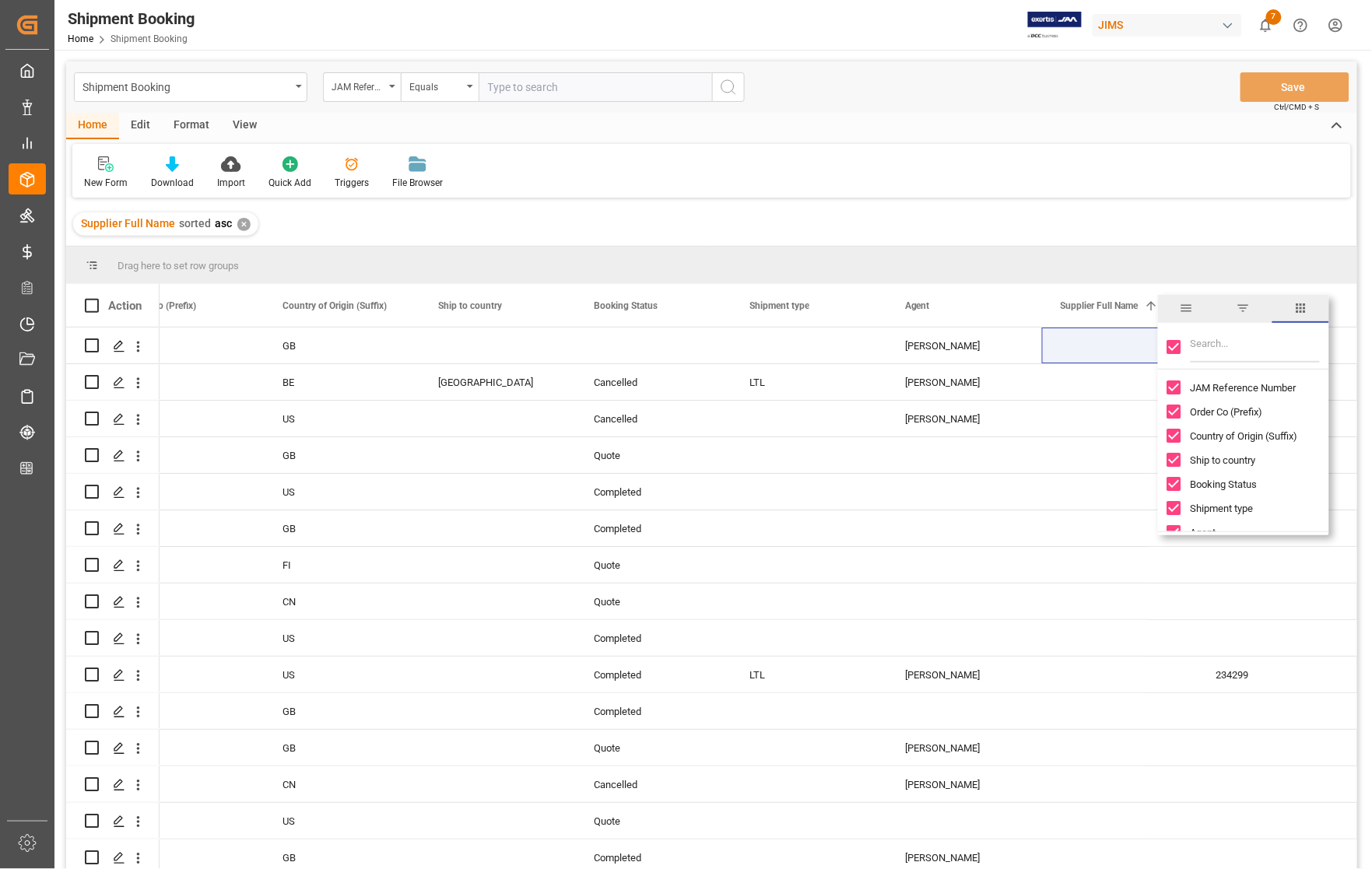
click at [1242, 304] on span "filter" at bounding box center [1243, 308] width 14 height 14
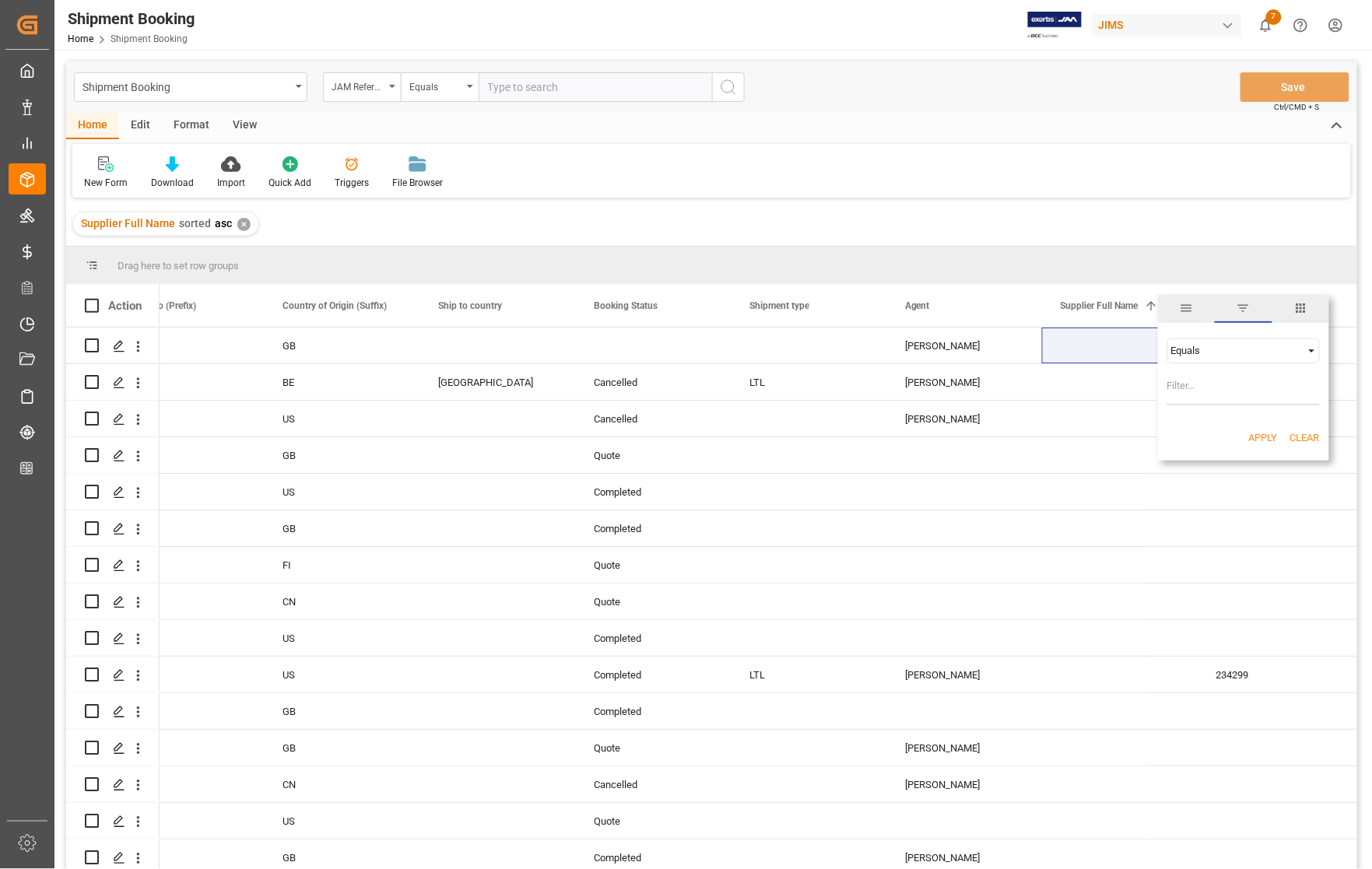
click at [1202, 351] on div "Equals" at bounding box center [1236, 350] width 130 height 11
click at [1205, 426] on span "Fuzzy search" at bounding box center [1198, 425] width 57 height 11
click at [1207, 384] on input "Filter Value" at bounding box center [1243, 389] width 153 height 31
type input "Exertis"
click at [1260, 440] on button "Apply" at bounding box center [1263, 438] width 29 height 16
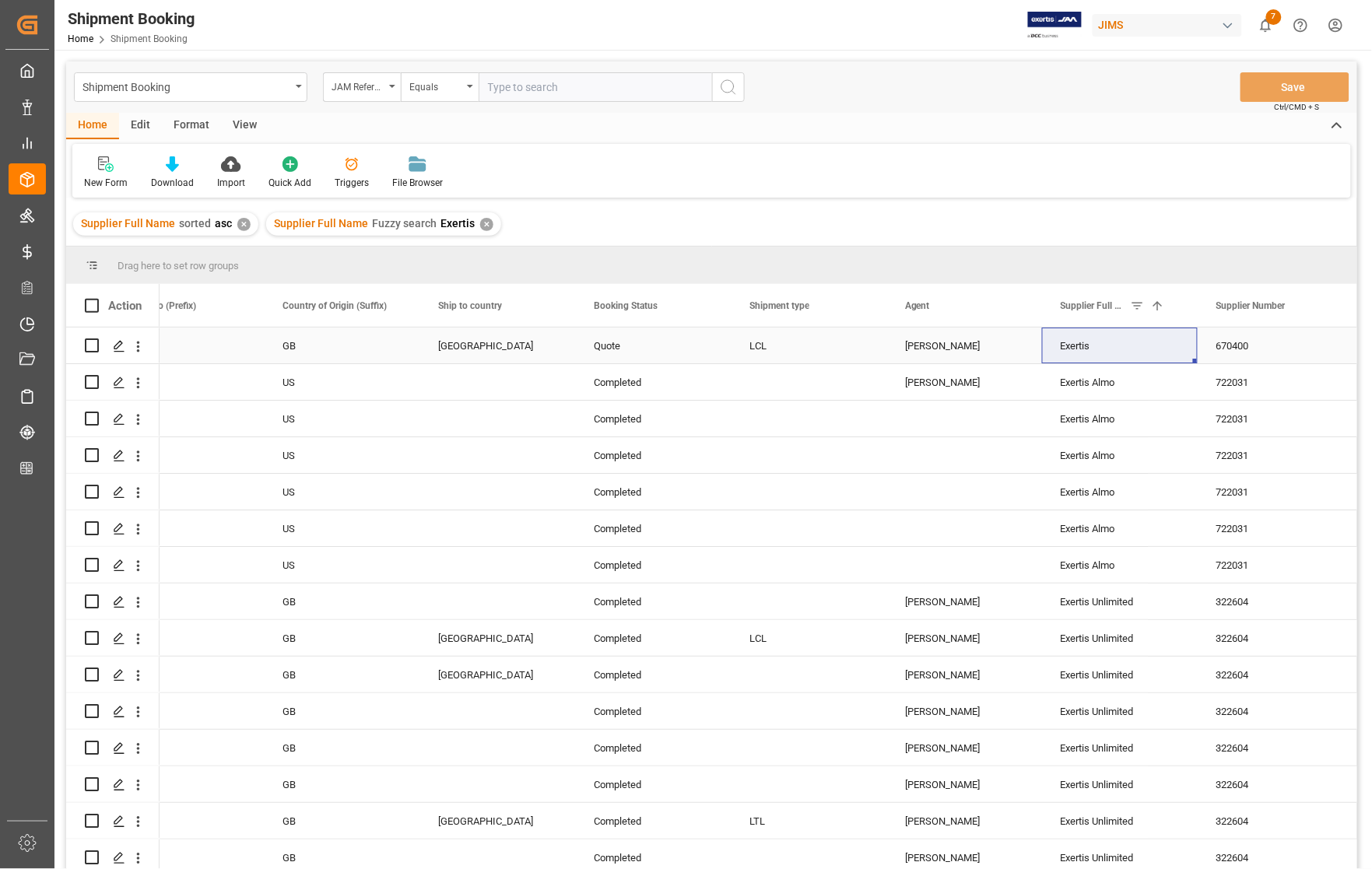
click at [537, 340] on div "[GEOGRAPHIC_DATA]" at bounding box center [497, 346] width 118 height 36
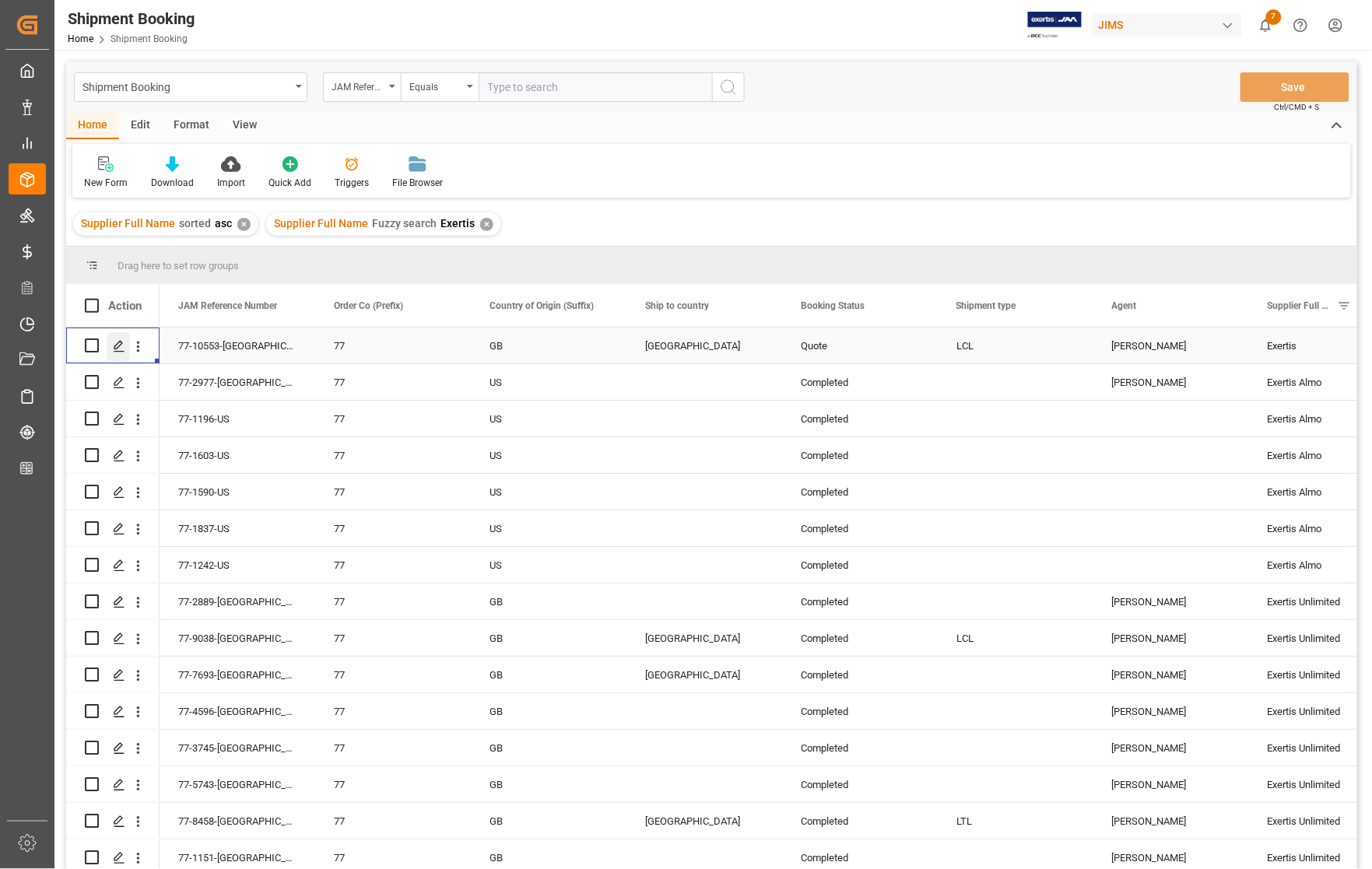
click at [114, 346] on icon "Press SPACE to select this row." at bounding box center [118, 345] width 12 height 12
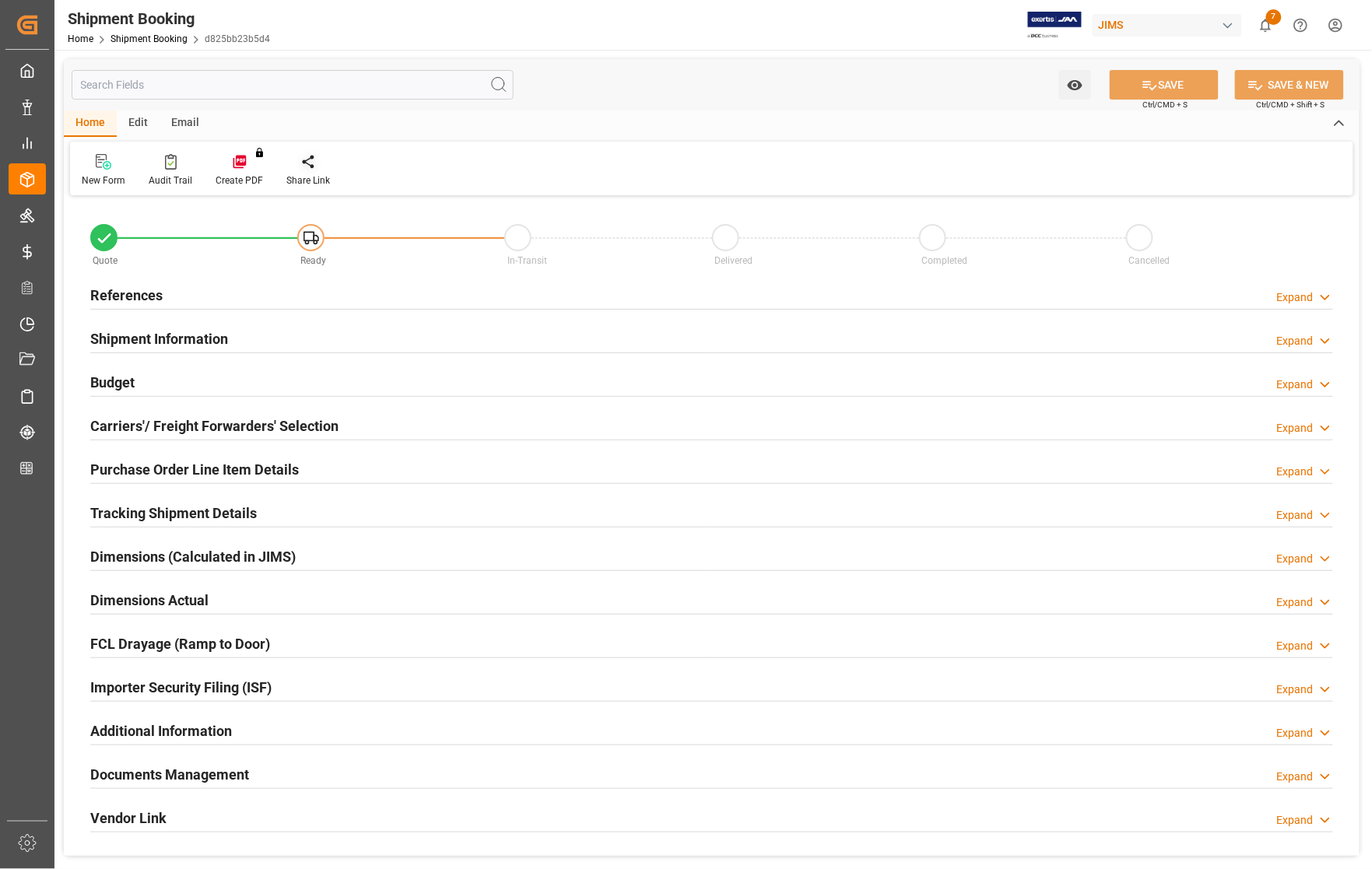
type input "0"
type input "[DATE]"
click at [132, 286] on h2 "References" at bounding box center [126, 295] width 72 height 21
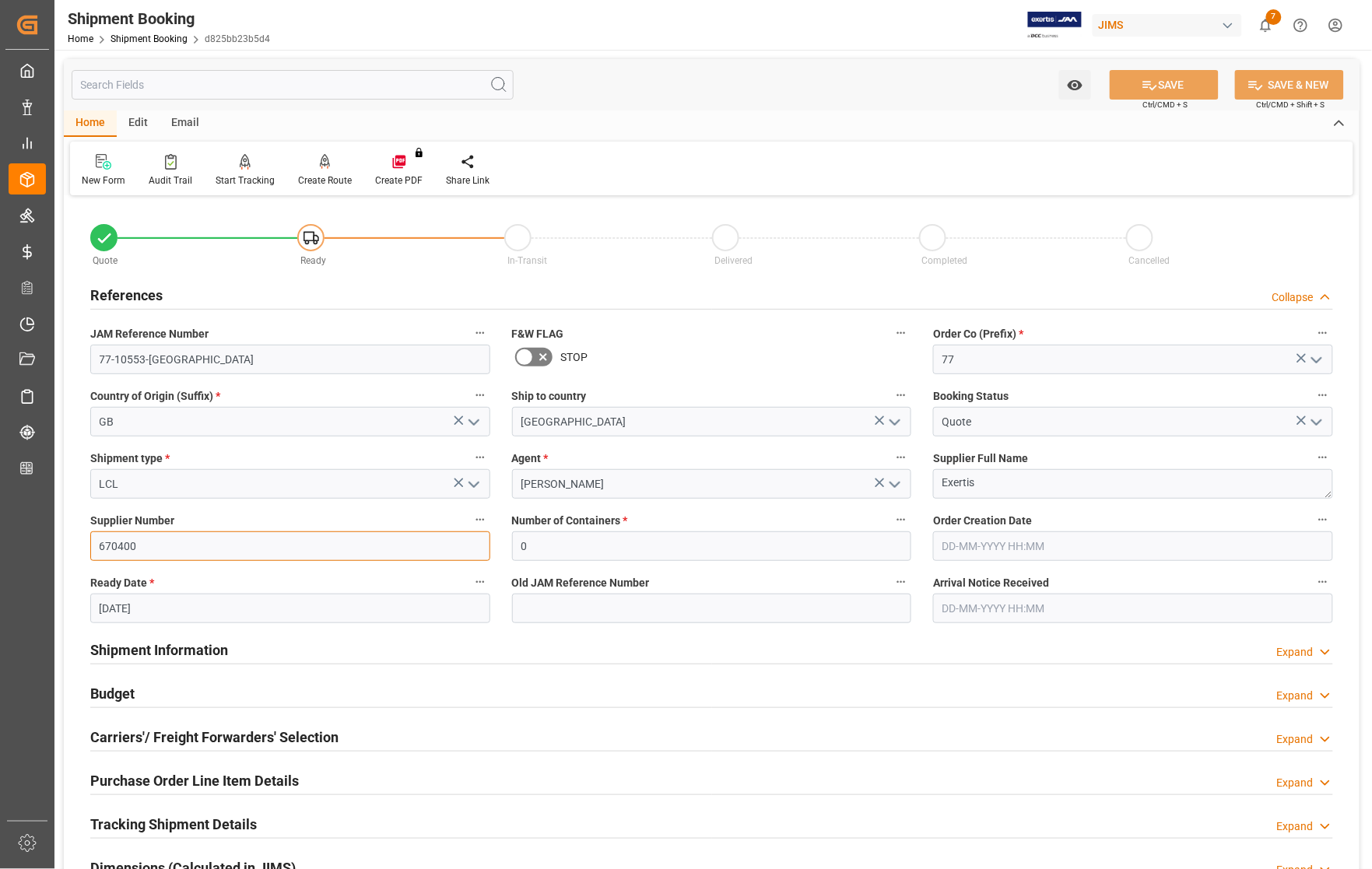
drag, startPoint x: 140, startPoint y: 549, endPoint x: 67, endPoint y: 542, distance: 73.3
click at [67, 542] on div "Quote Ready In-Transit Delivered Completed Cancelled References Collapse JAM Re…" at bounding box center [711, 683] width 1296 height 968
type input "322604"
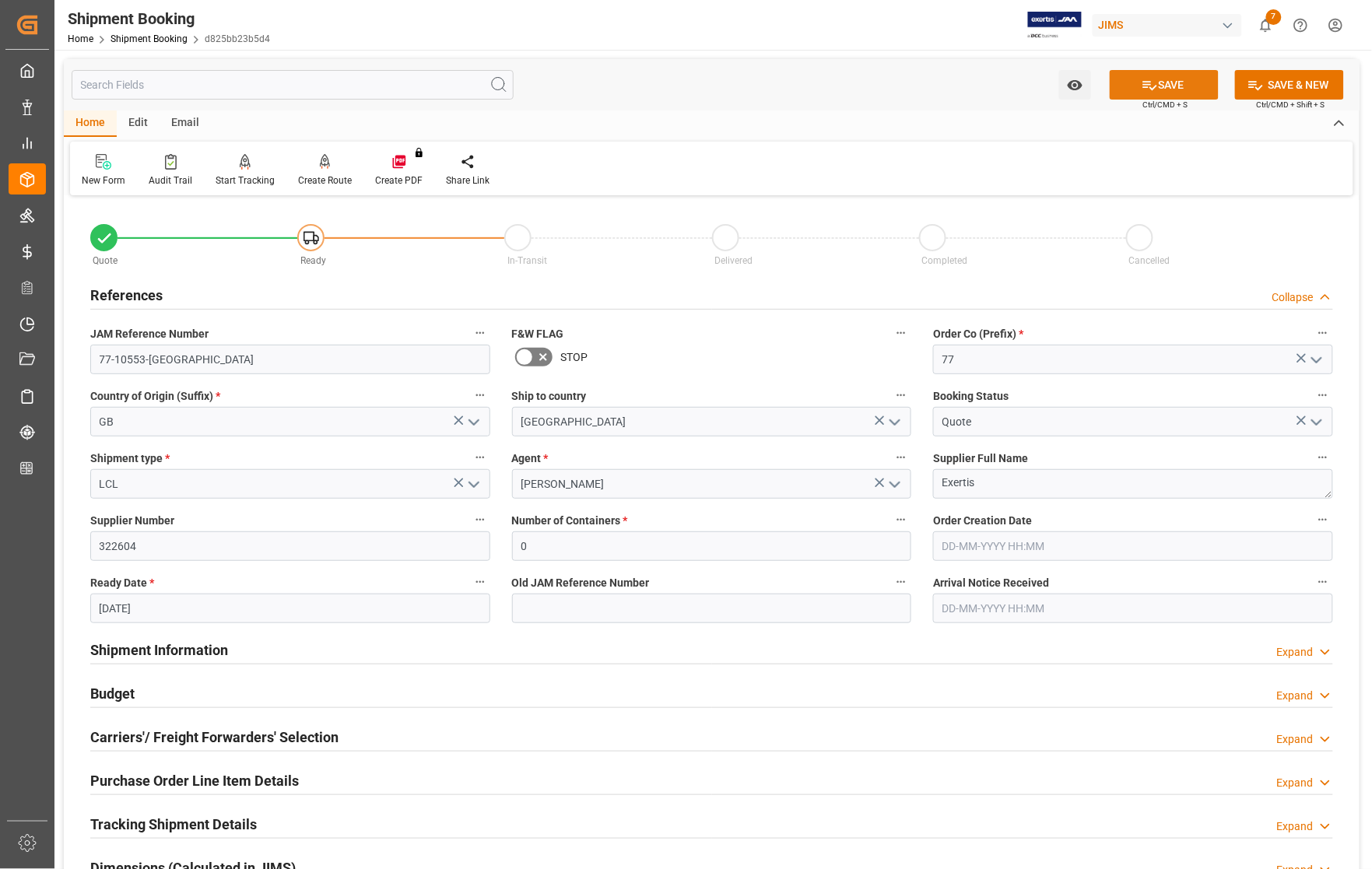
click at [1181, 85] on button "SAVE" at bounding box center [1164, 85] width 109 height 30
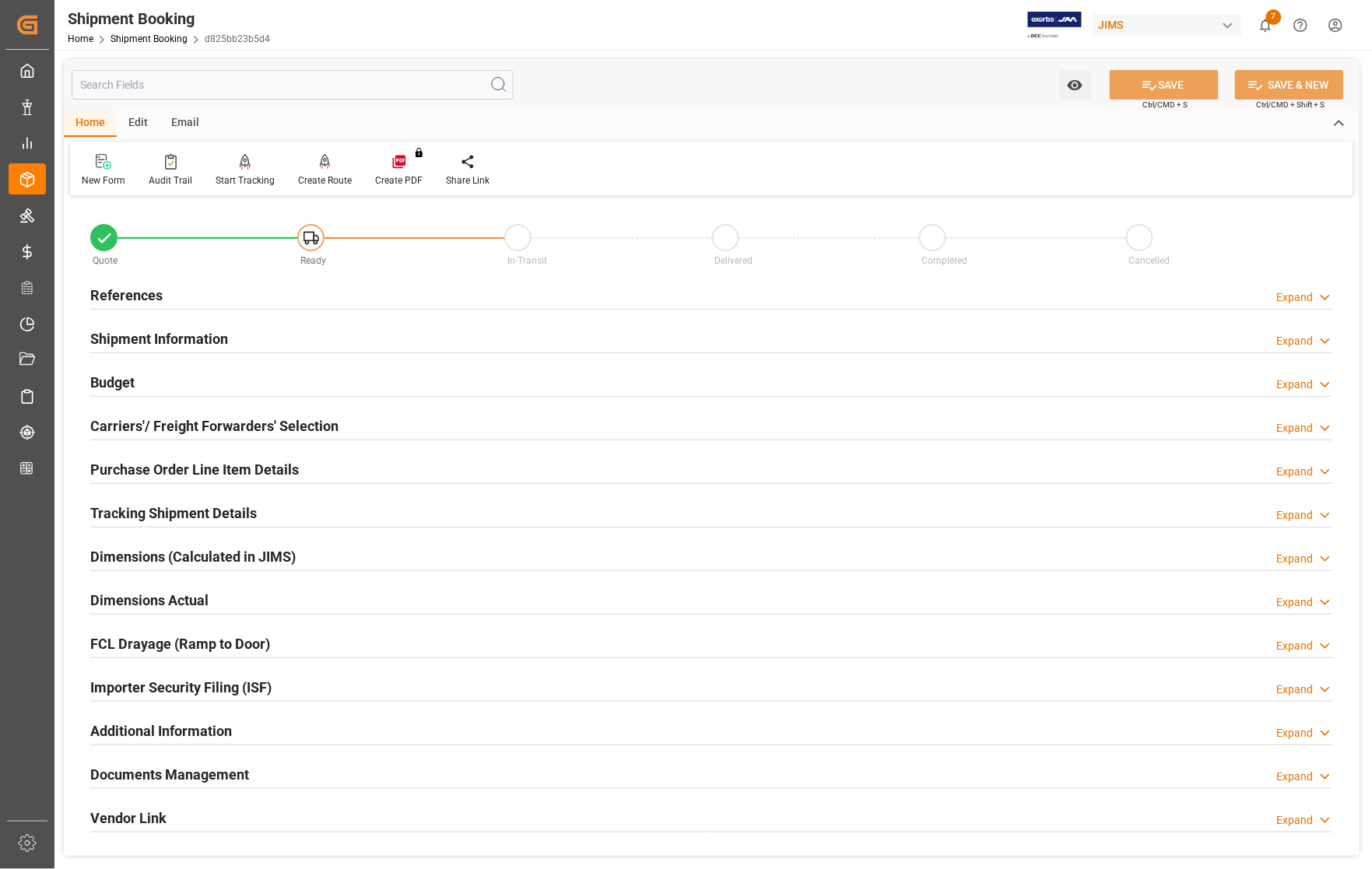
click at [117, 377] on h2 "Budget" at bounding box center [112, 382] width 44 height 21
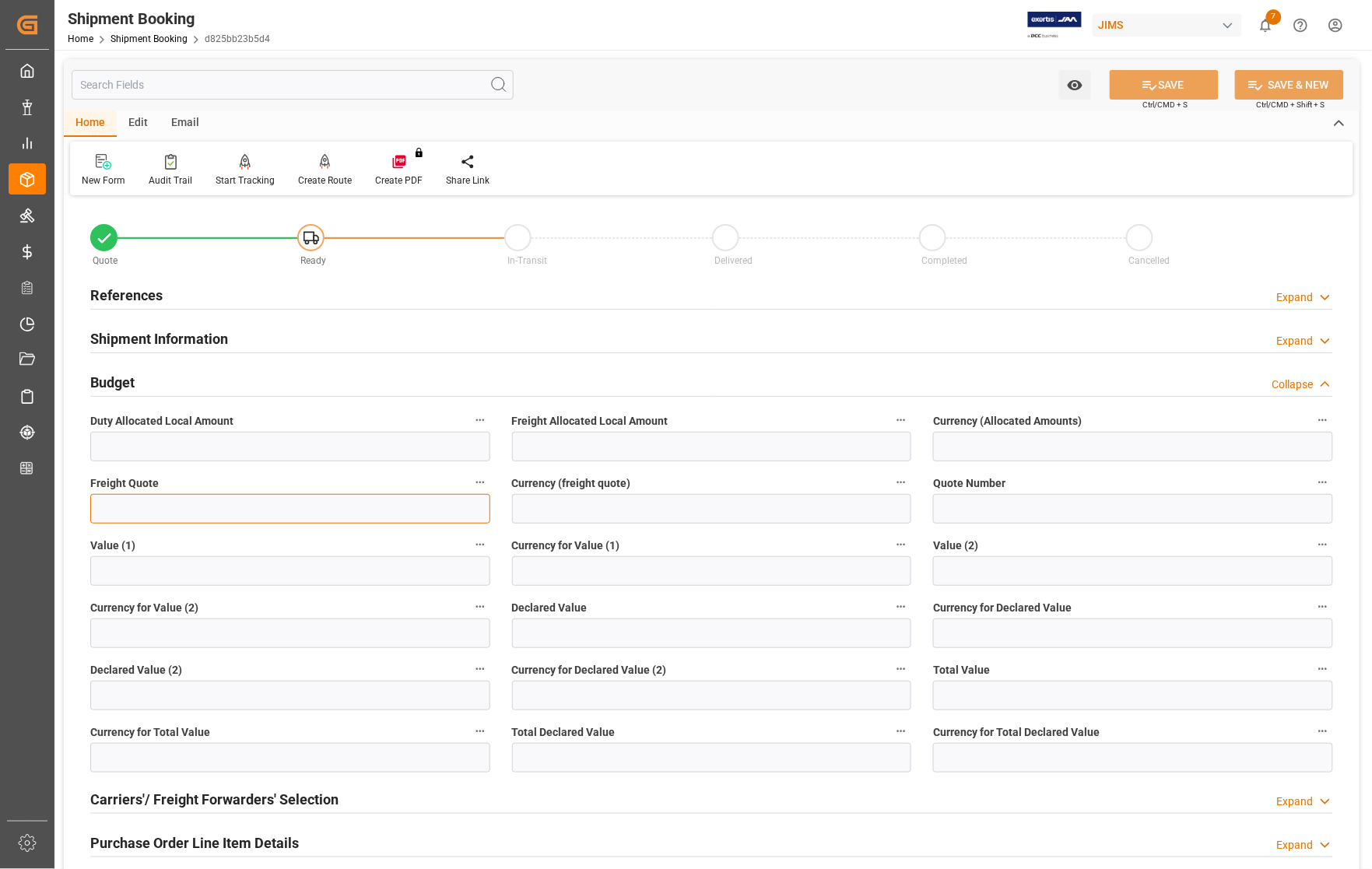
click at [163, 503] on input "text" at bounding box center [290, 510] width 400 height 30
type input "600"
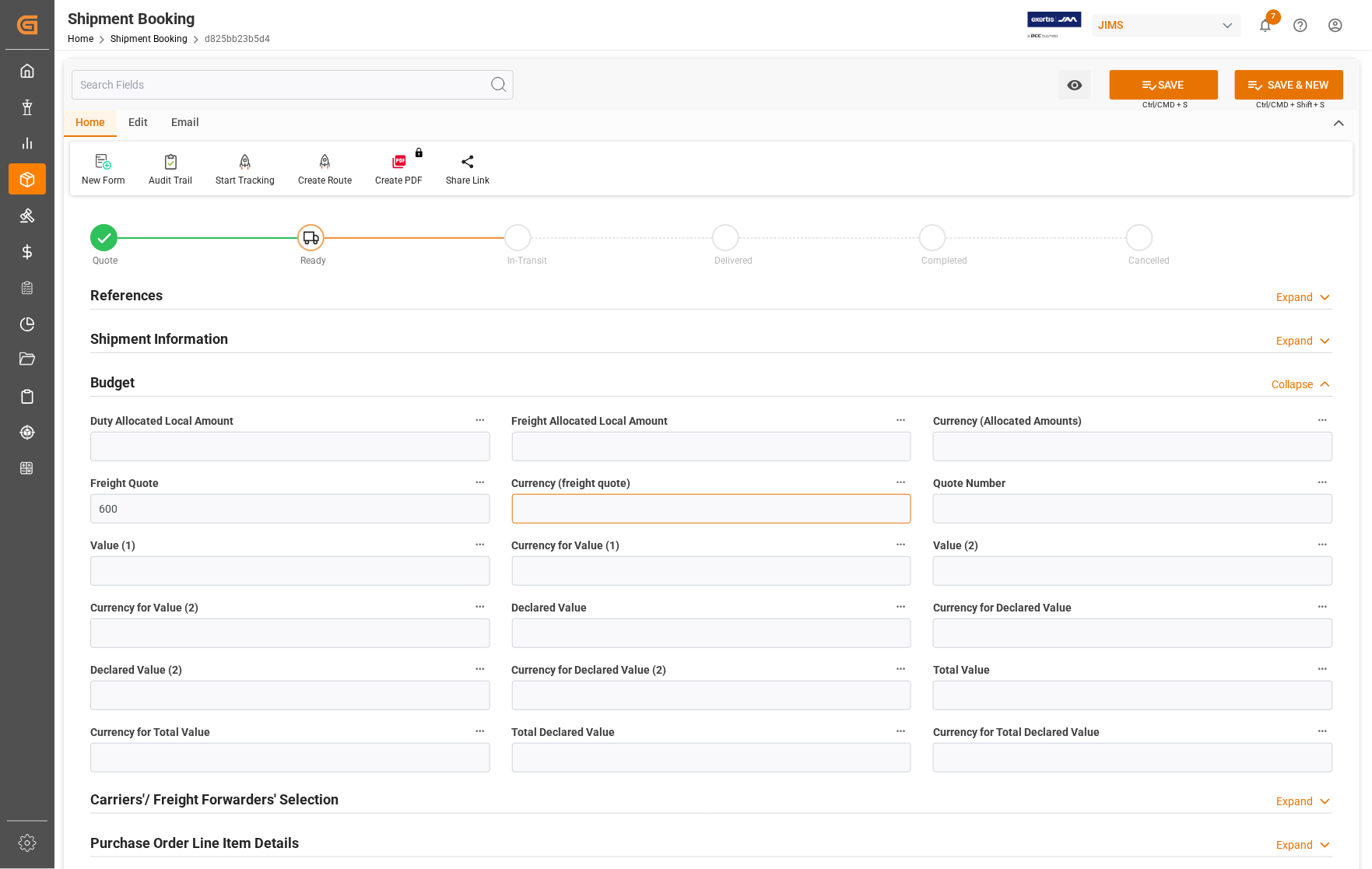
click at [526, 510] on input at bounding box center [712, 510] width 400 height 30
type input "USD"
click at [1166, 84] on button "SAVE" at bounding box center [1164, 85] width 109 height 30
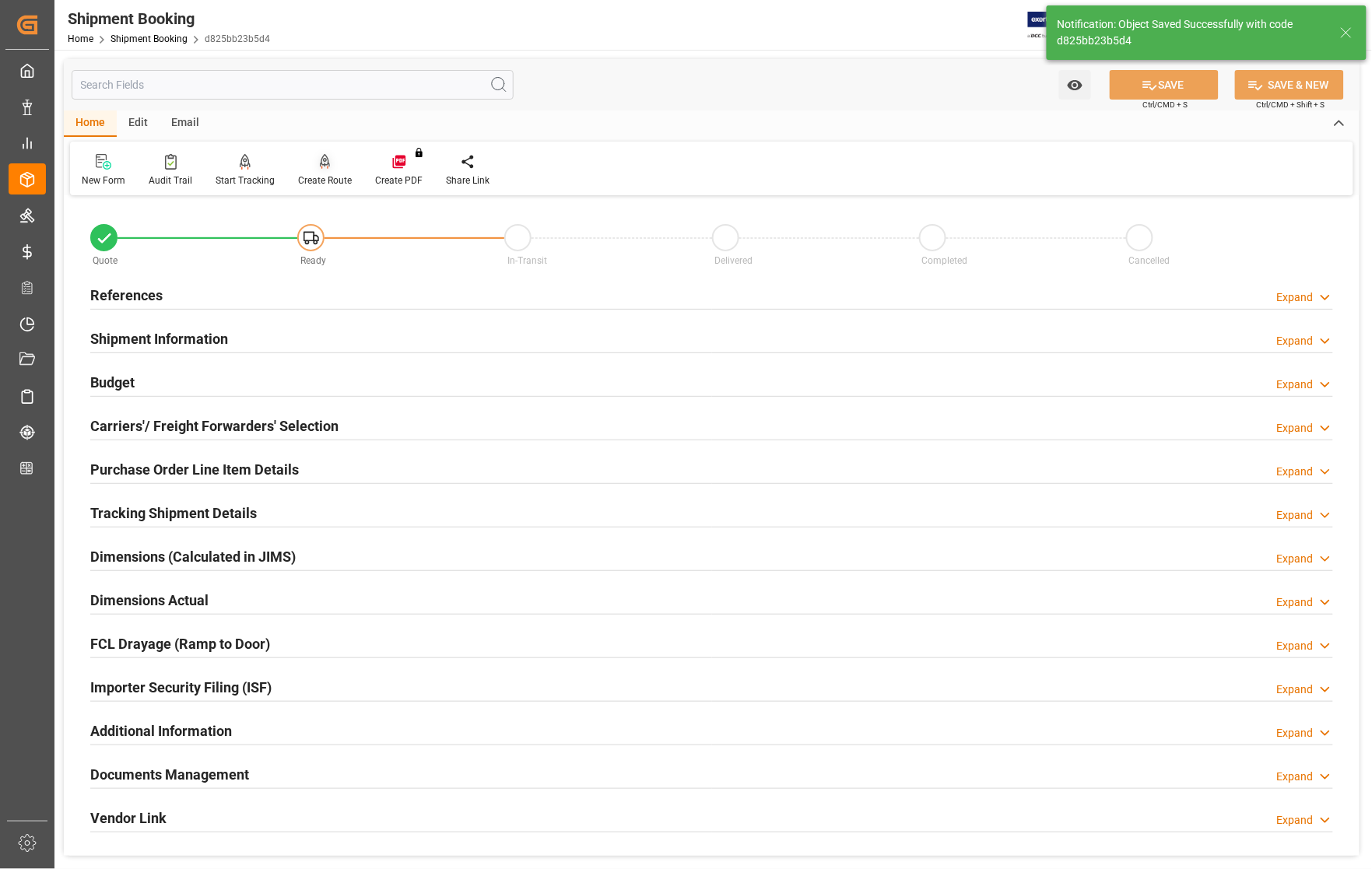
click at [320, 174] on div "Create Route" at bounding box center [325, 180] width 53 height 14
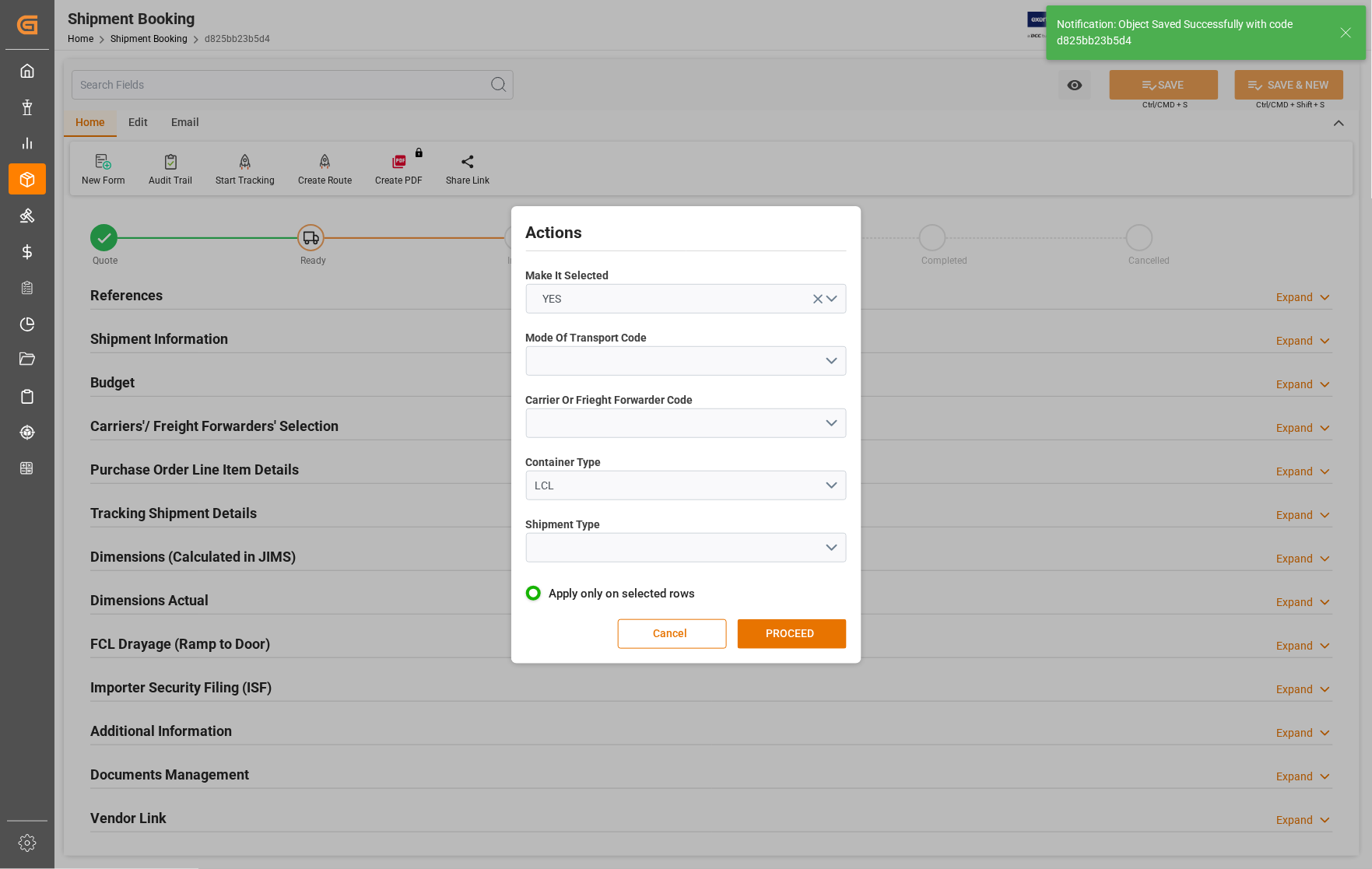
click at [750, 107] on div "Actions Make It Selected YES Mode Of Transport Code Carrier Or Frieght Forwarde…" at bounding box center [686, 434] width 1372 height 869
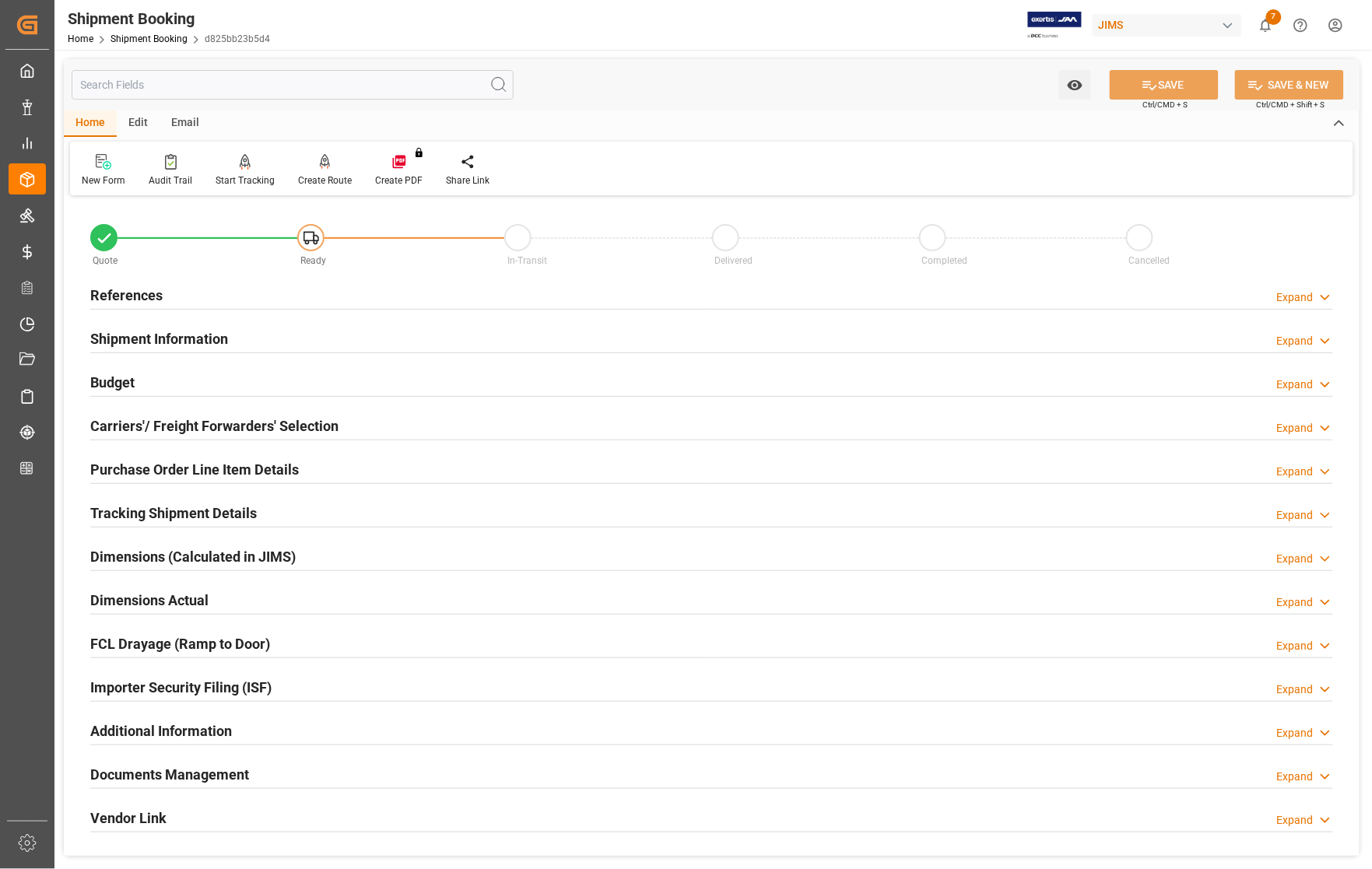
click at [141, 425] on h2 "Carriers'/ Freight Forwarders' Selection" at bounding box center [214, 426] width 249 height 21
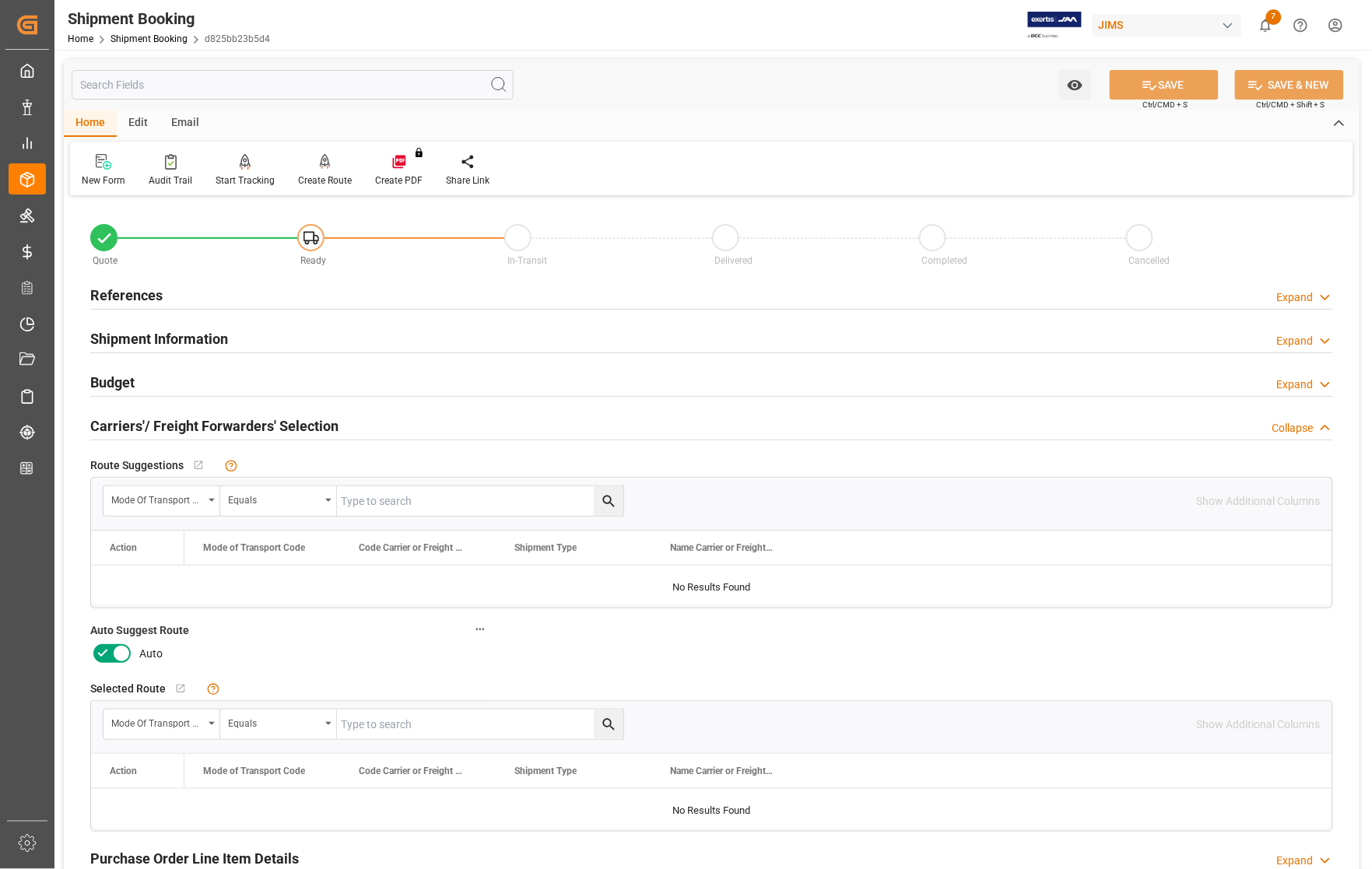
click at [119, 662] on icon at bounding box center [121, 654] width 19 height 19
click at [0, 0] on input "checkbox" at bounding box center [0, 0] width 0 height 0
click at [1157, 75] on button "SAVE" at bounding box center [1164, 85] width 109 height 30
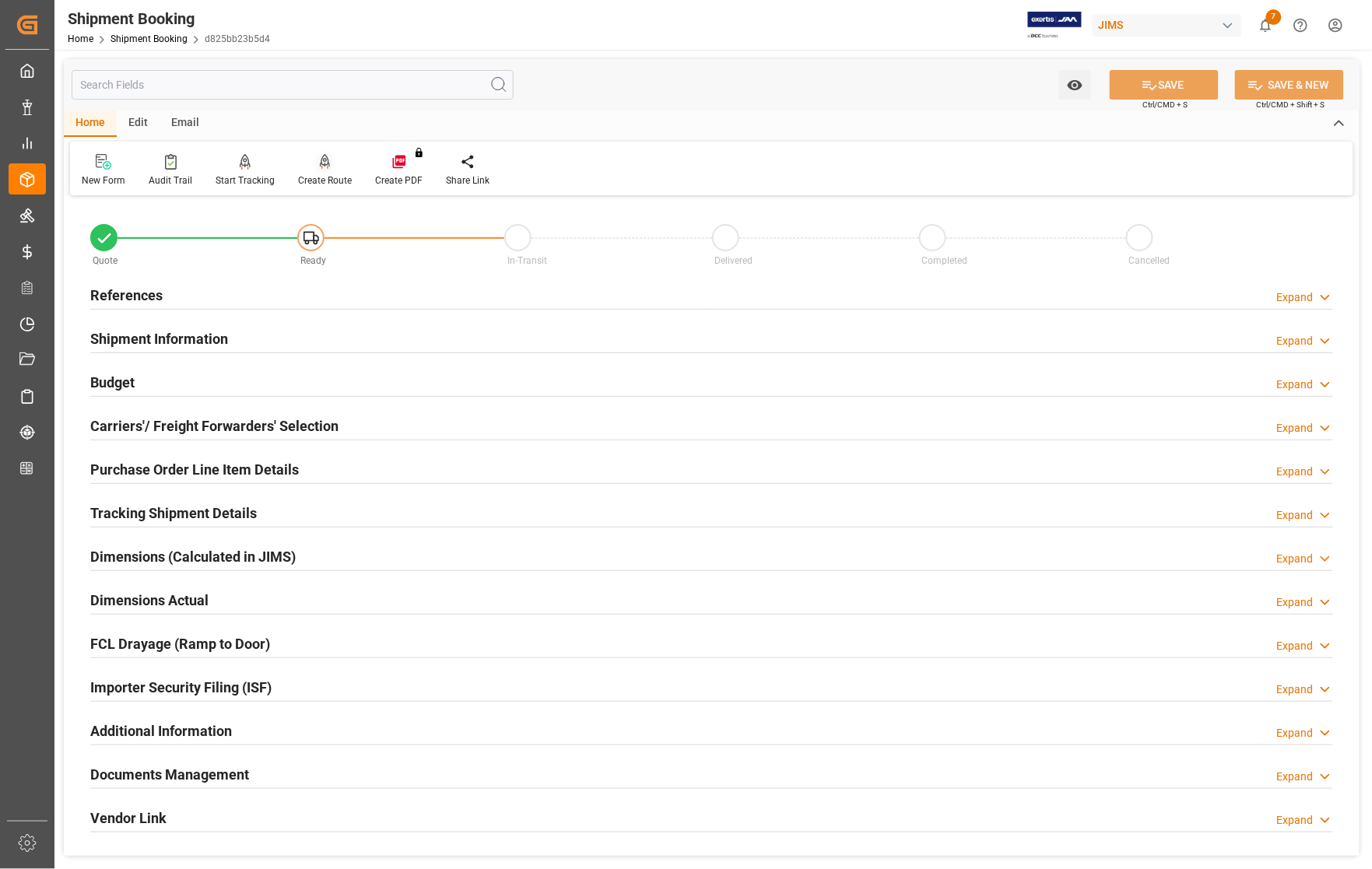
click at [310, 177] on div "Create Route" at bounding box center [325, 180] width 53 height 14
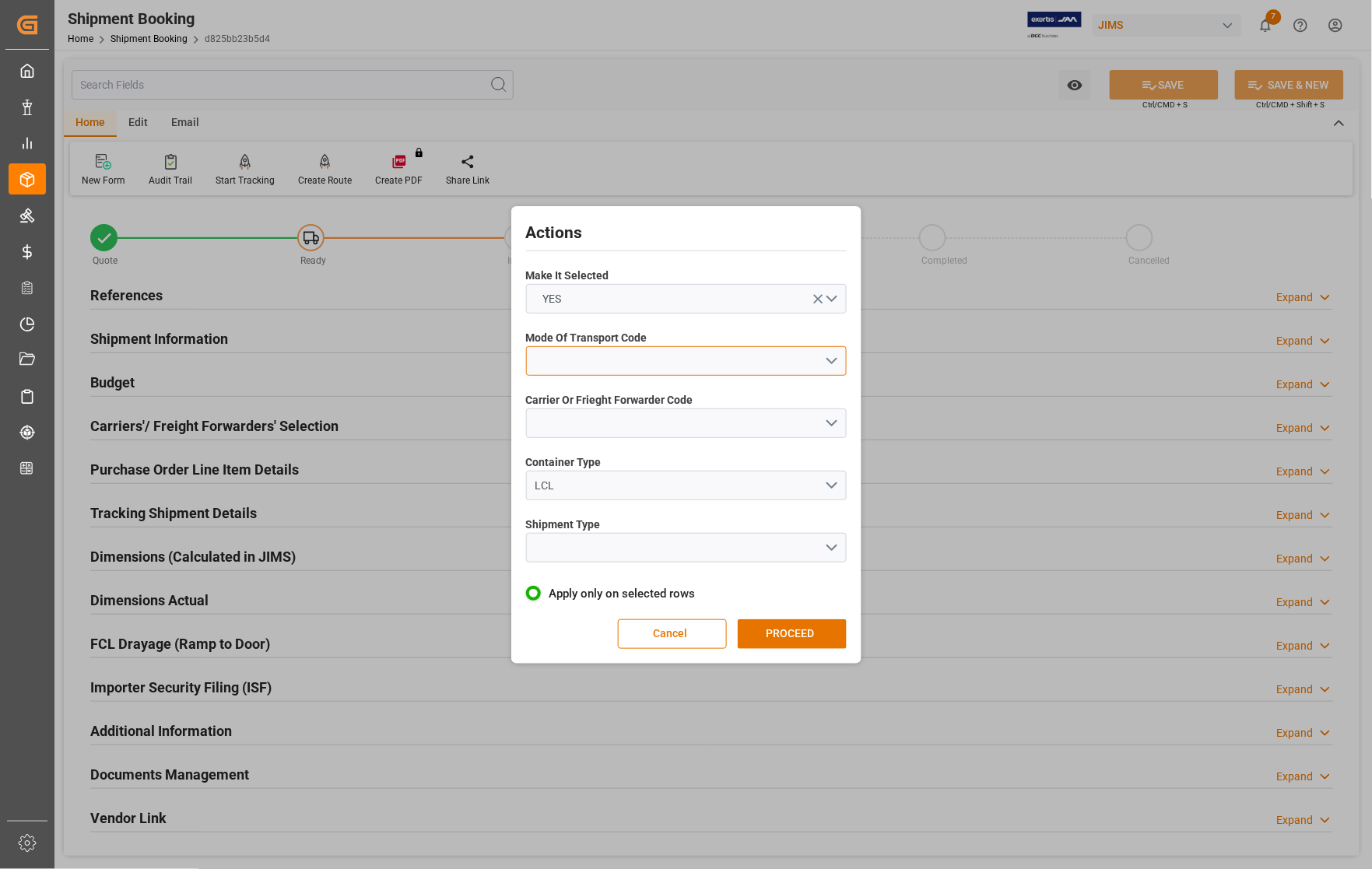
click at [576, 362] on button "open menu" at bounding box center [687, 361] width 321 height 30
click at [581, 356] on div "1- OCEAN" at bounding box center [686, 364] width 319 height 33
click at [586, 421] on button "open menu" at bounding box center [687, 423] width 321 height 30
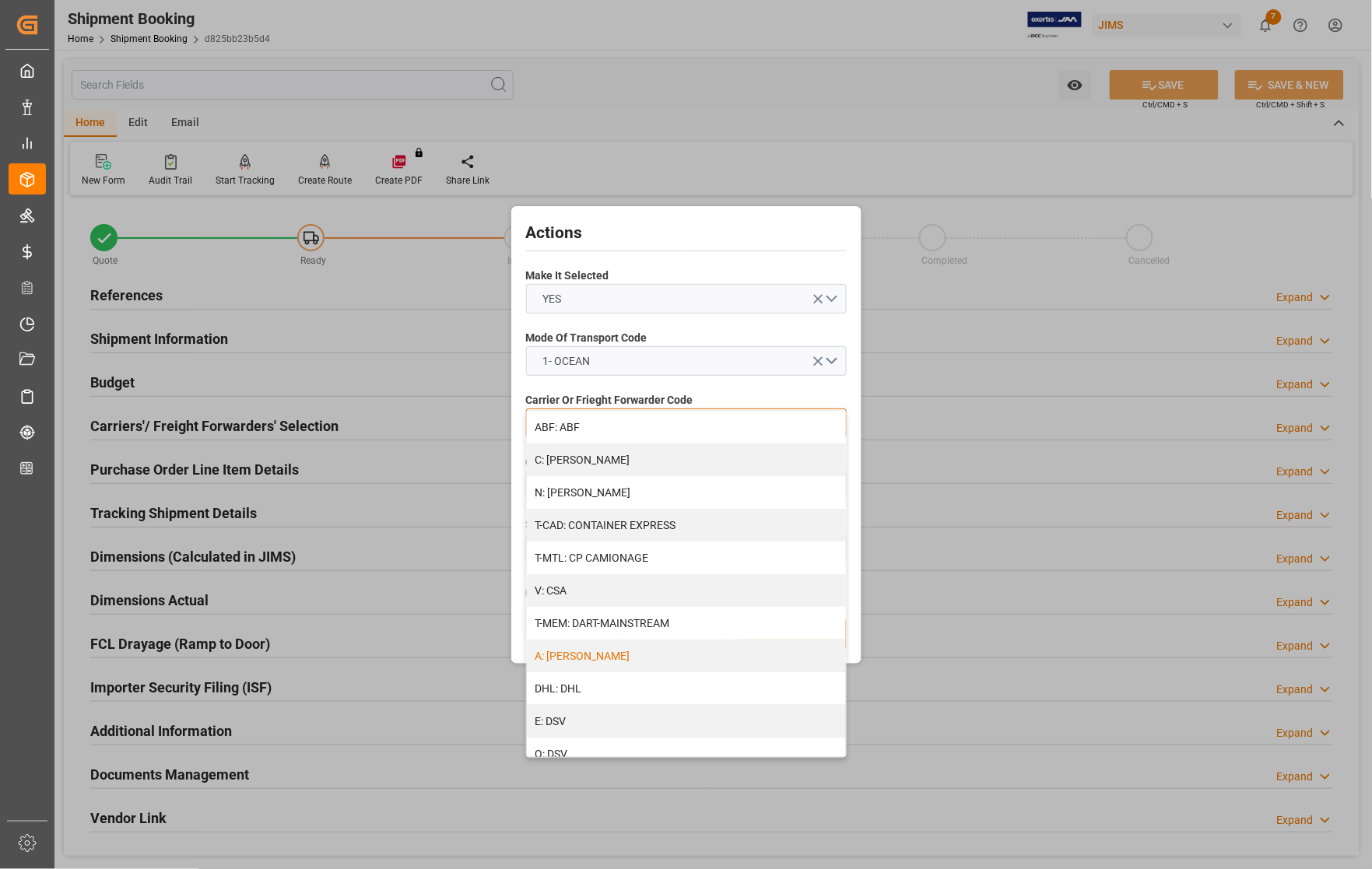
click at [582, 659] on div "A: DELMAR" at bounding box center [686, 656] width 319 height 33
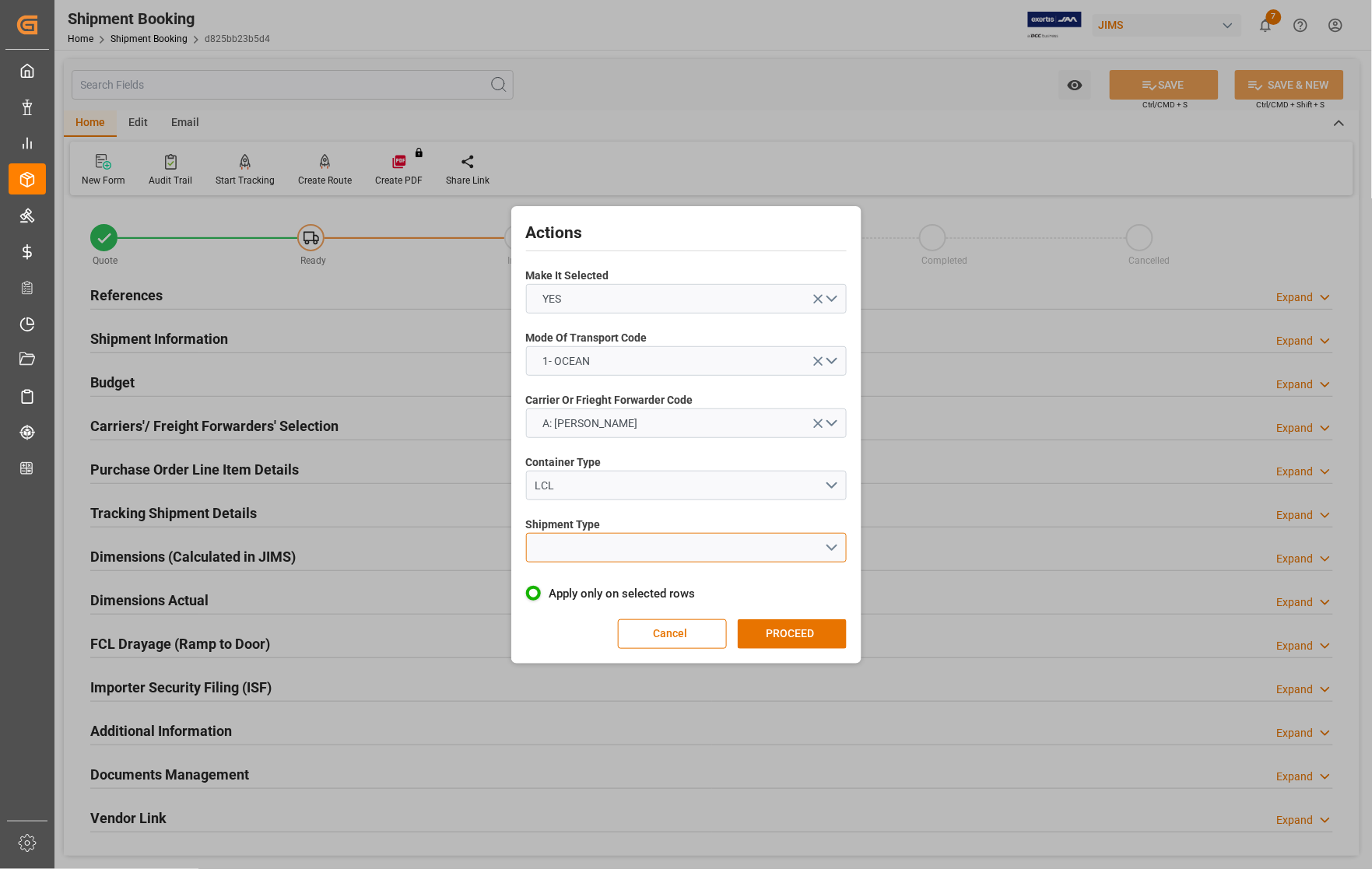
click at [593, 539] on button "open menu" at bounding box center [687, 548] width 321 height 30
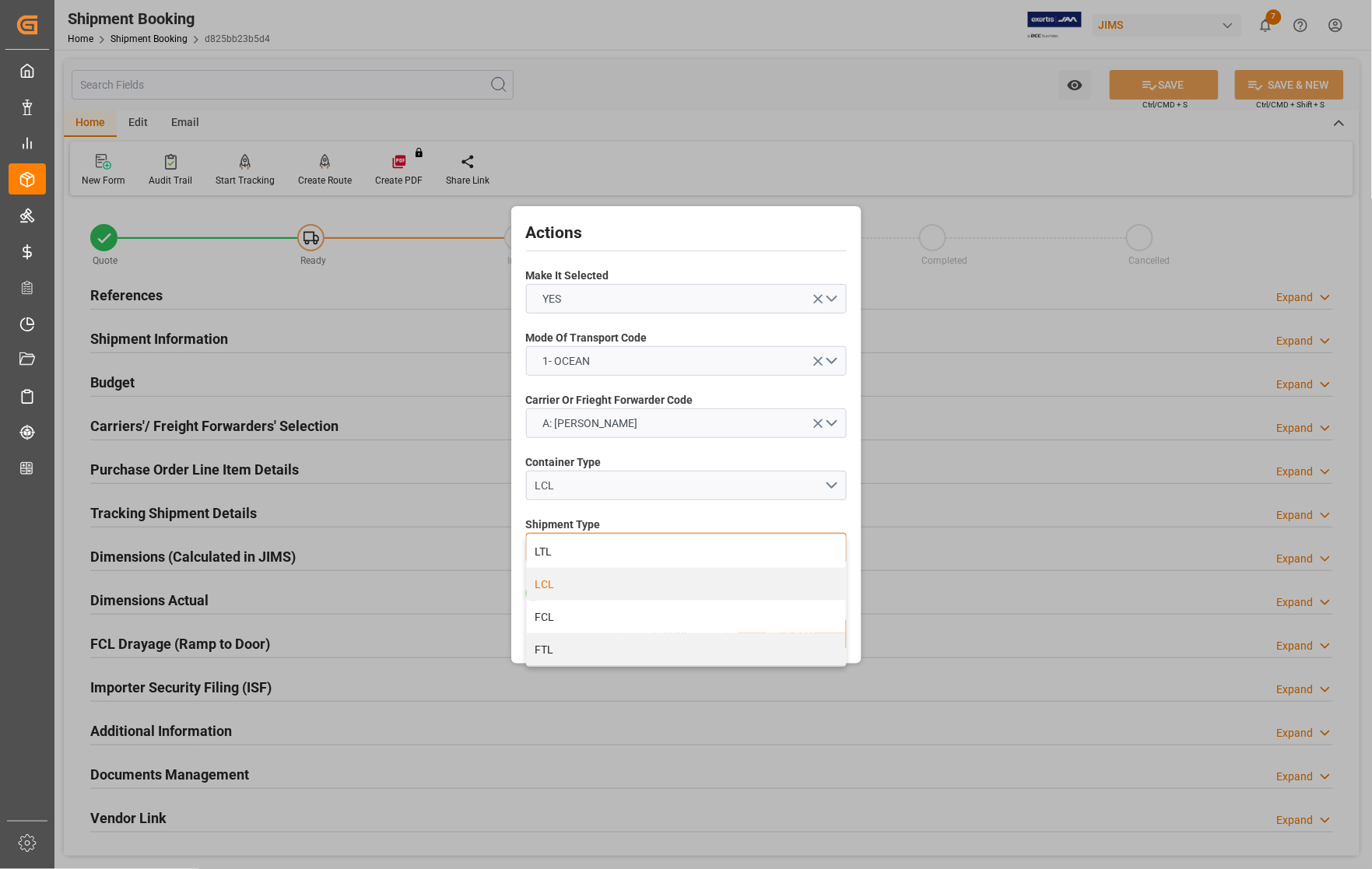
click at [568, 587] on div "LCL" at bounding box center [686, 584] width 319 height 33
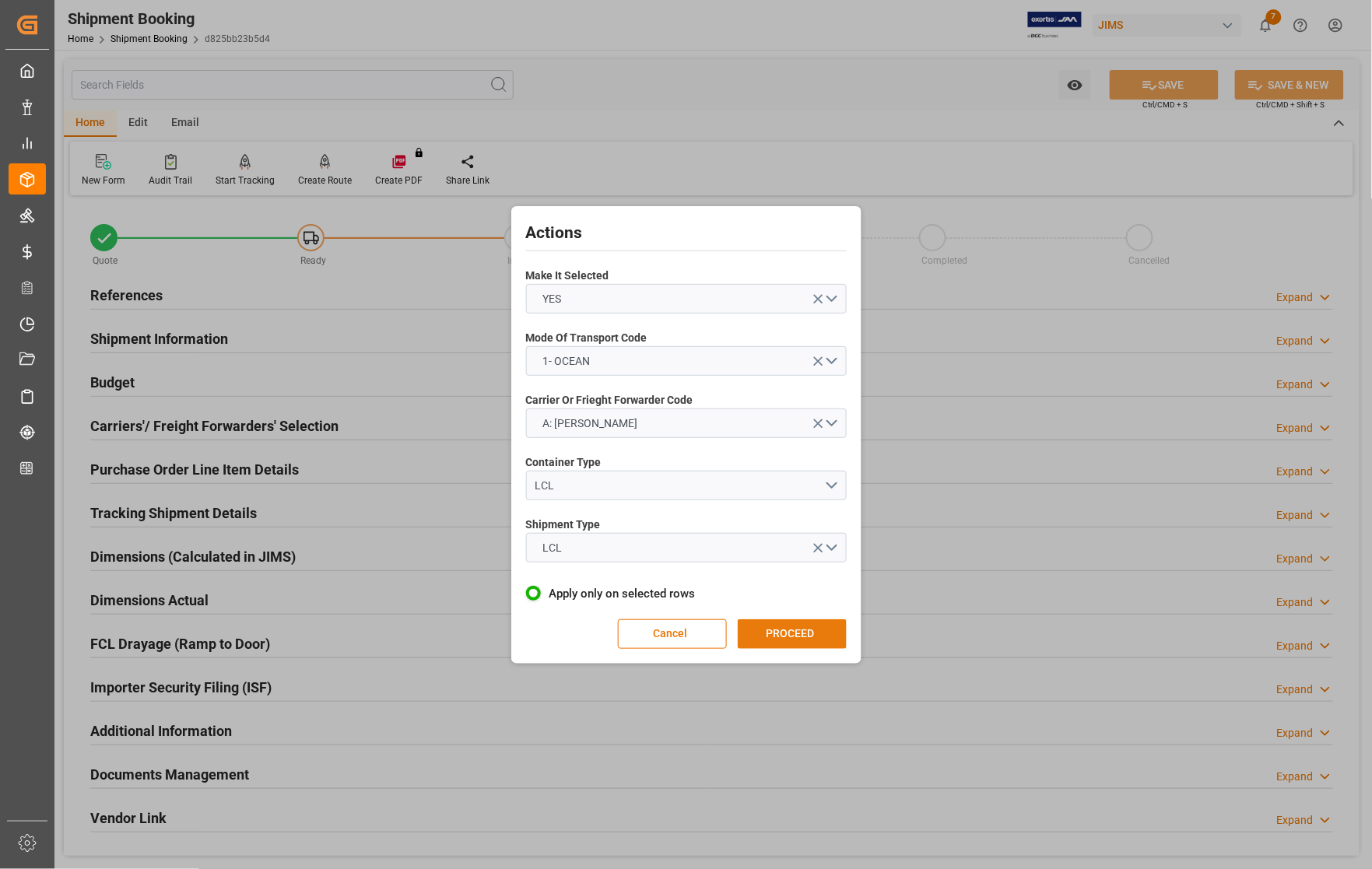
click at [775, 635] on button "PROCEED" at bounding box center [792, 634] width 109 height 30
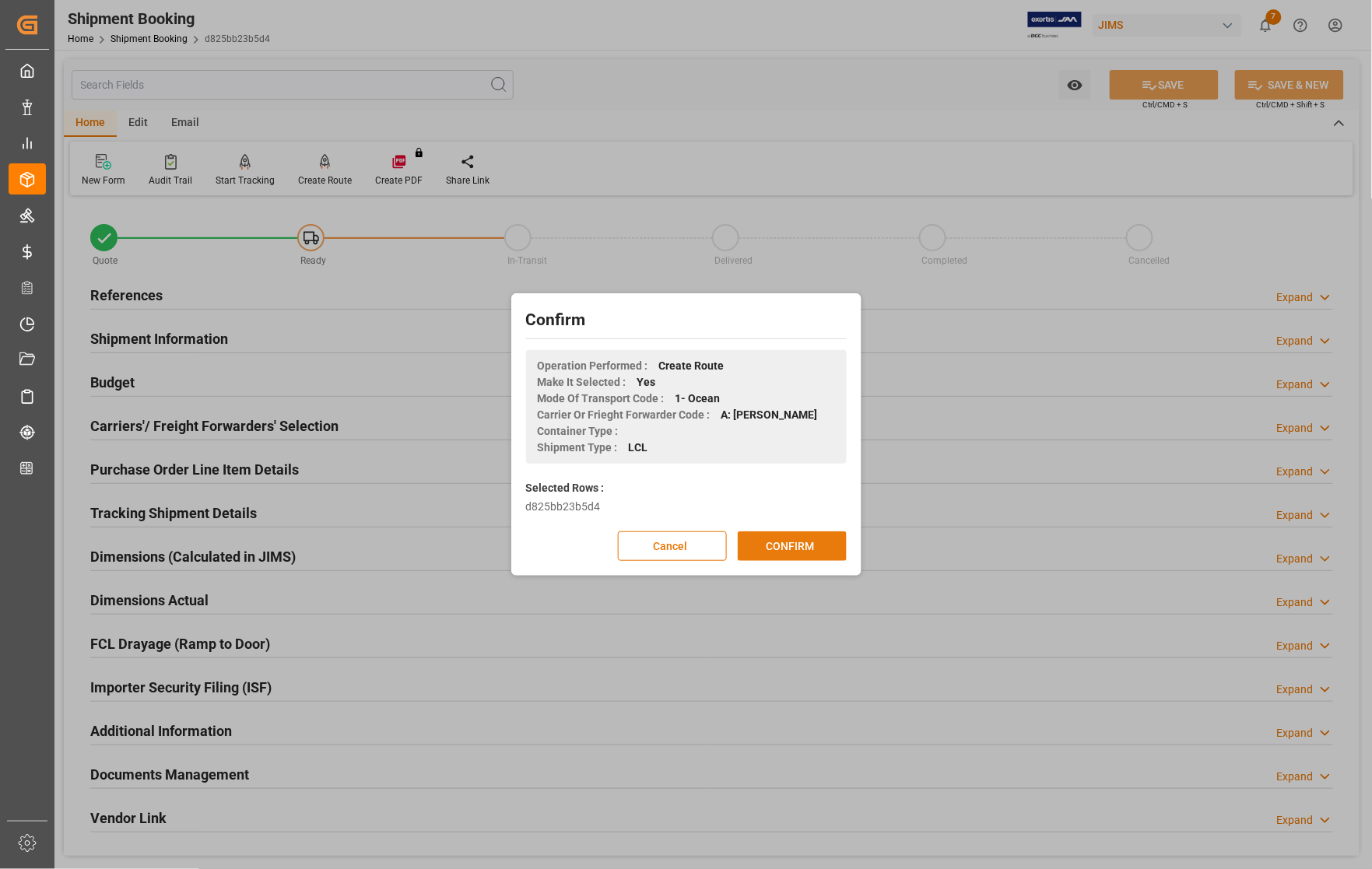
click at [772, 544] on button "CONFIRM" at bounding box center [792, 546] width 109 height 30
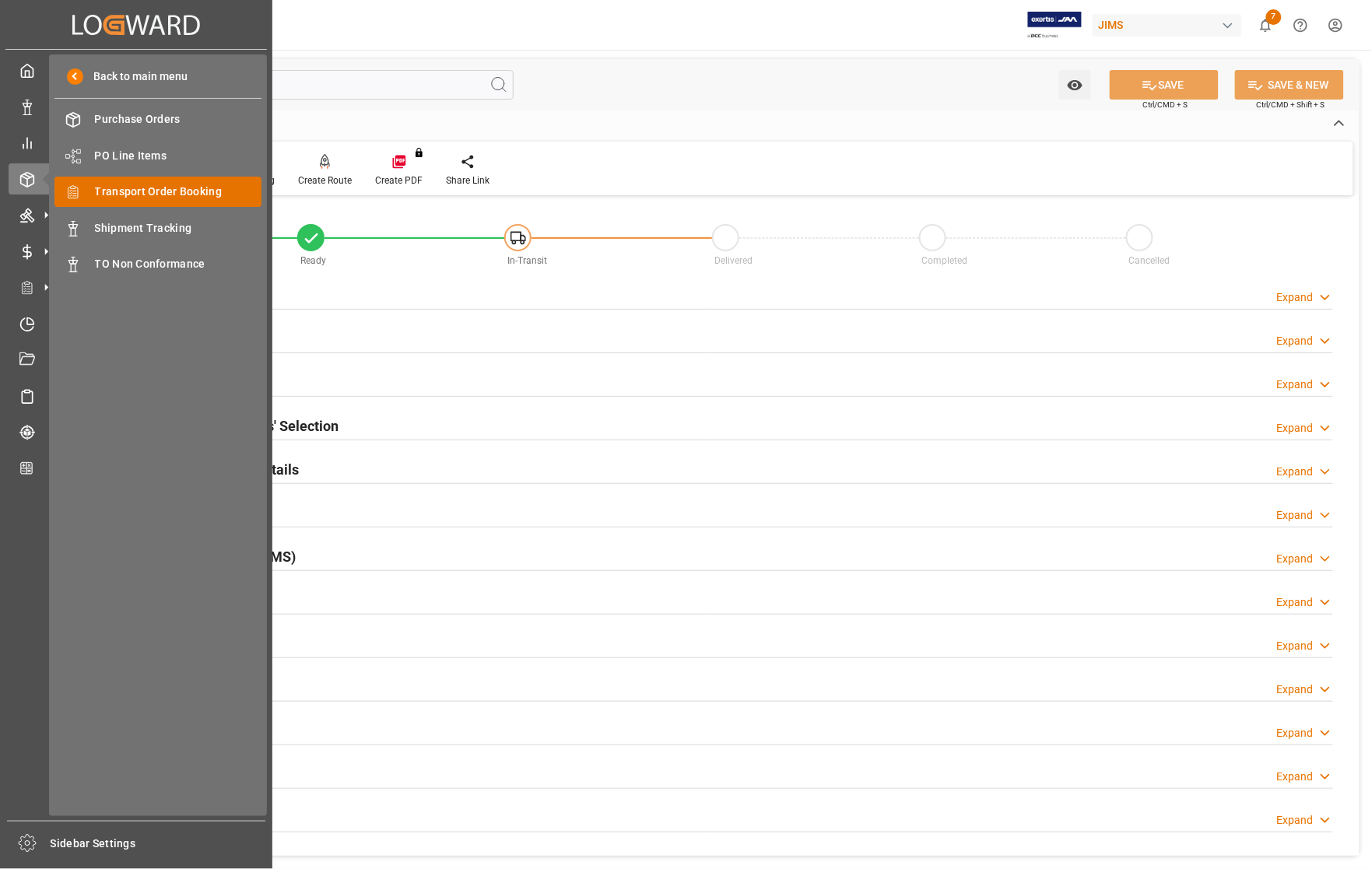
click at [153, 191] on span "Transport Order Booking" at bounding box center [178, 191] width 167 height 16
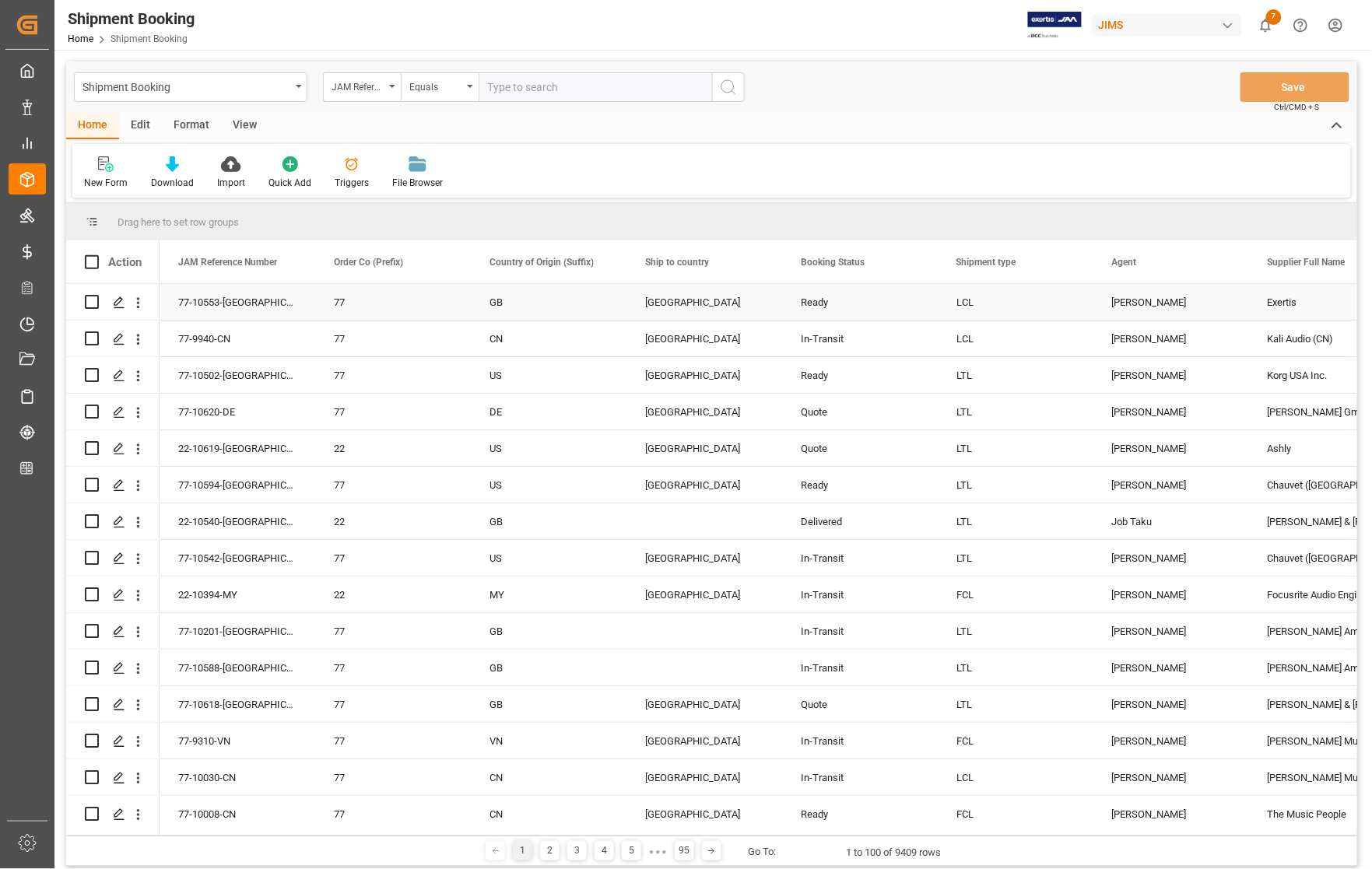
click at [1032, 302] on div "LCL" at bounding box center [1015, 302] width 118 height 36
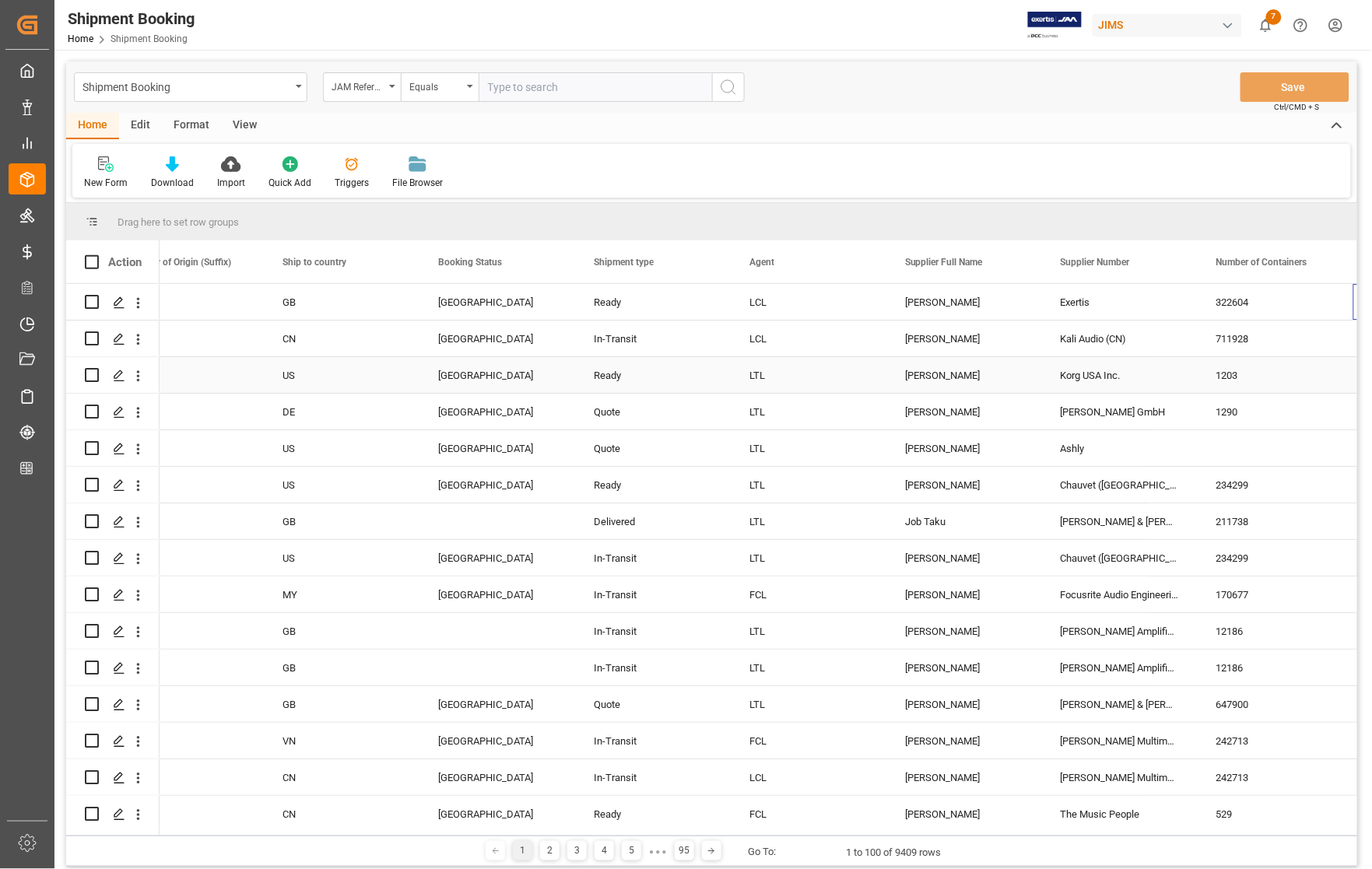
scroll to position [0, 362]
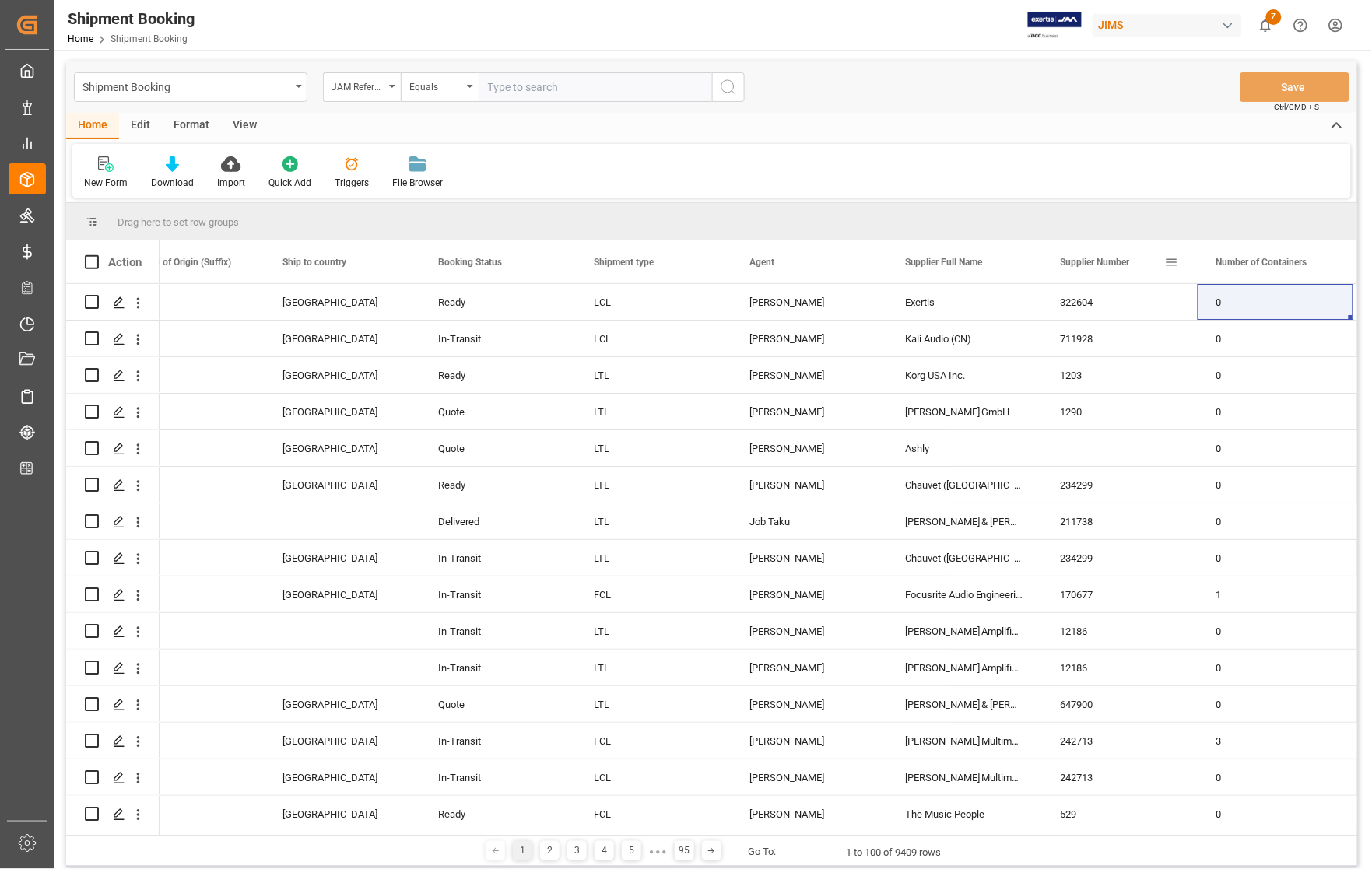
click at [1169, 262] on span at bounding box center [1171, 262] width 14 height 14
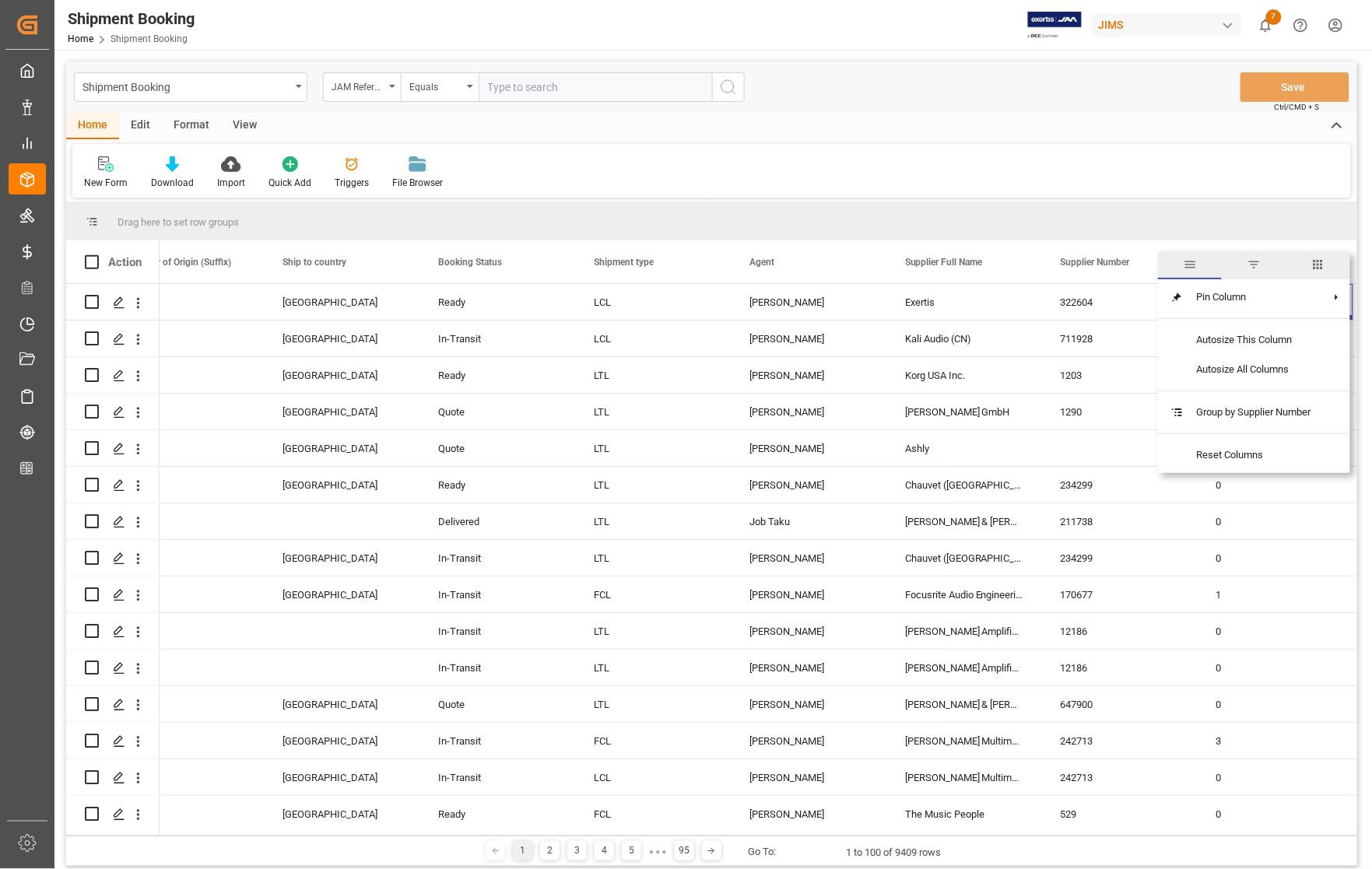
click at [1254, 263] on span "filter" at bounding box center [1253, 264] width 14 height 14
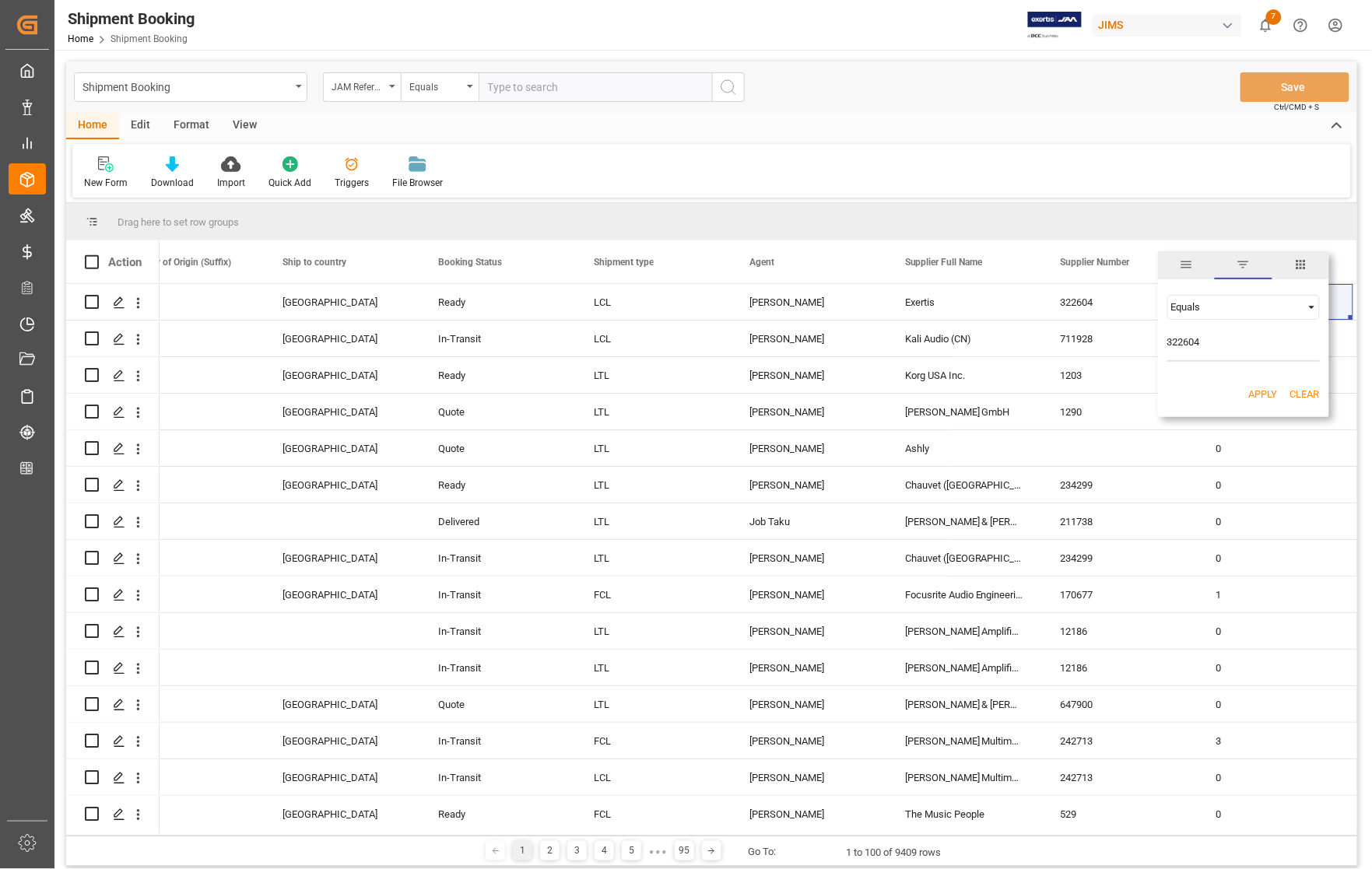
type input "322604"
click at [1263, 390] on button "Apply" at bounding box center [1263, 394] width 29 height 16
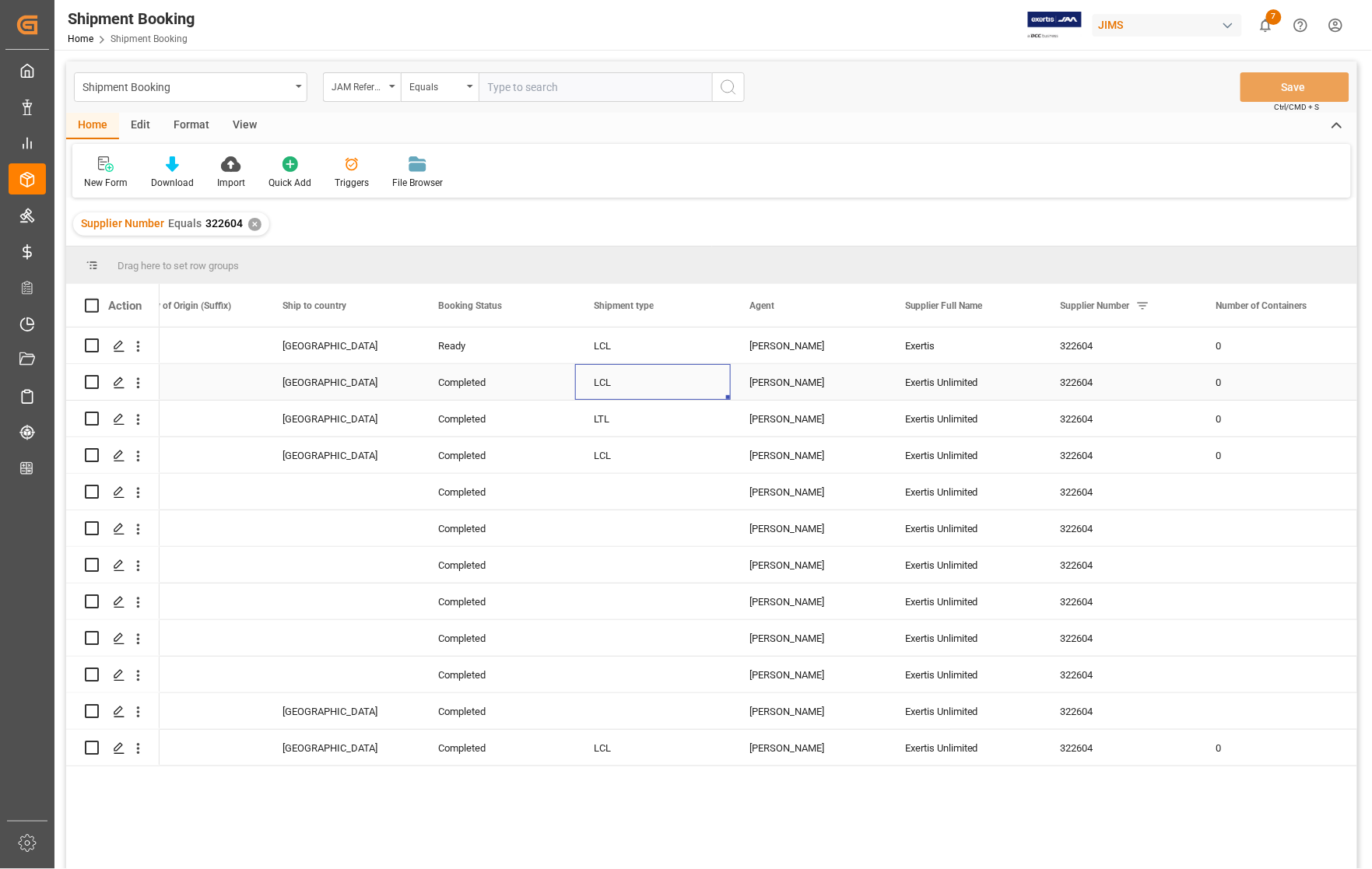
click at [617, 378] on div "LCL" at bounding box center [653, 383] width 118 height 36
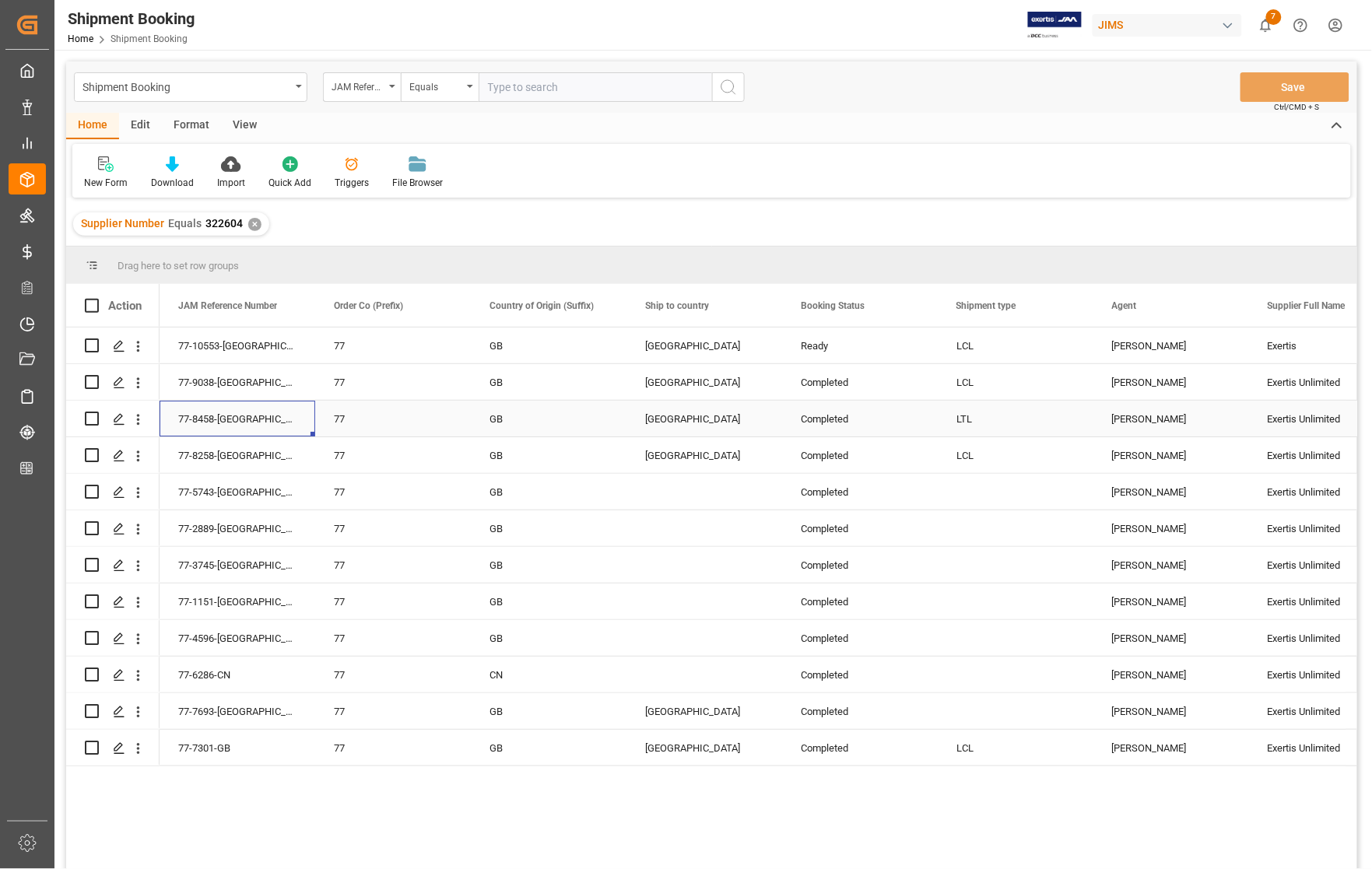
click at [237, 425] on div "77-8458-[GEOGRAPHIC_DATA]" at bounding box center [237, 419] width 156 height 36
click at [390, 743] on div "77" at bounding box center [393, 749] width 118 height 36
click at [115, 600] on icon "Press SPACE to select this row." at bounding box center [118, 602] width 12 height 12
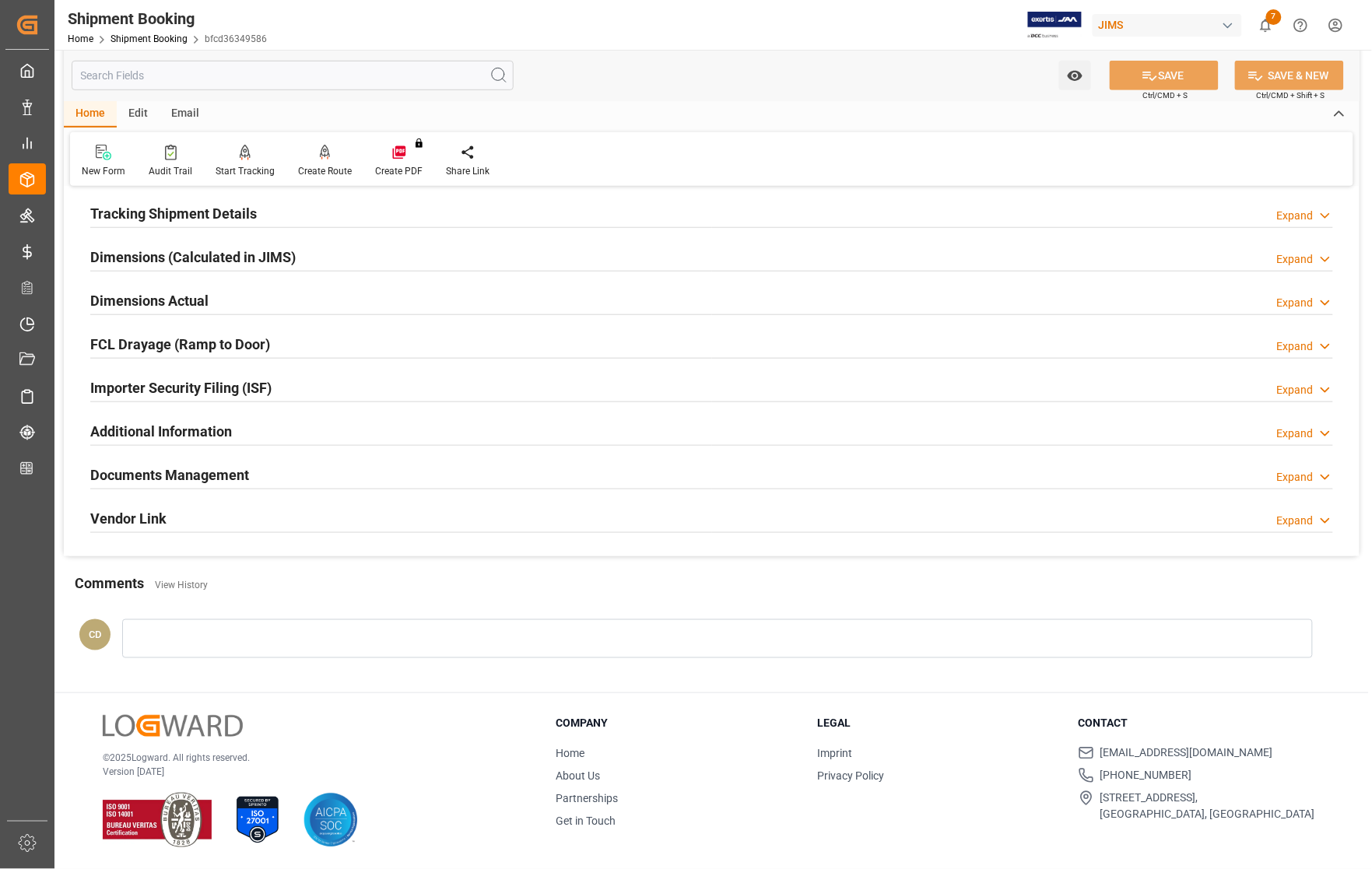
click at [102, 467] on h2 "Documents Management" at bounding box center [169, 475] width 159 height 21
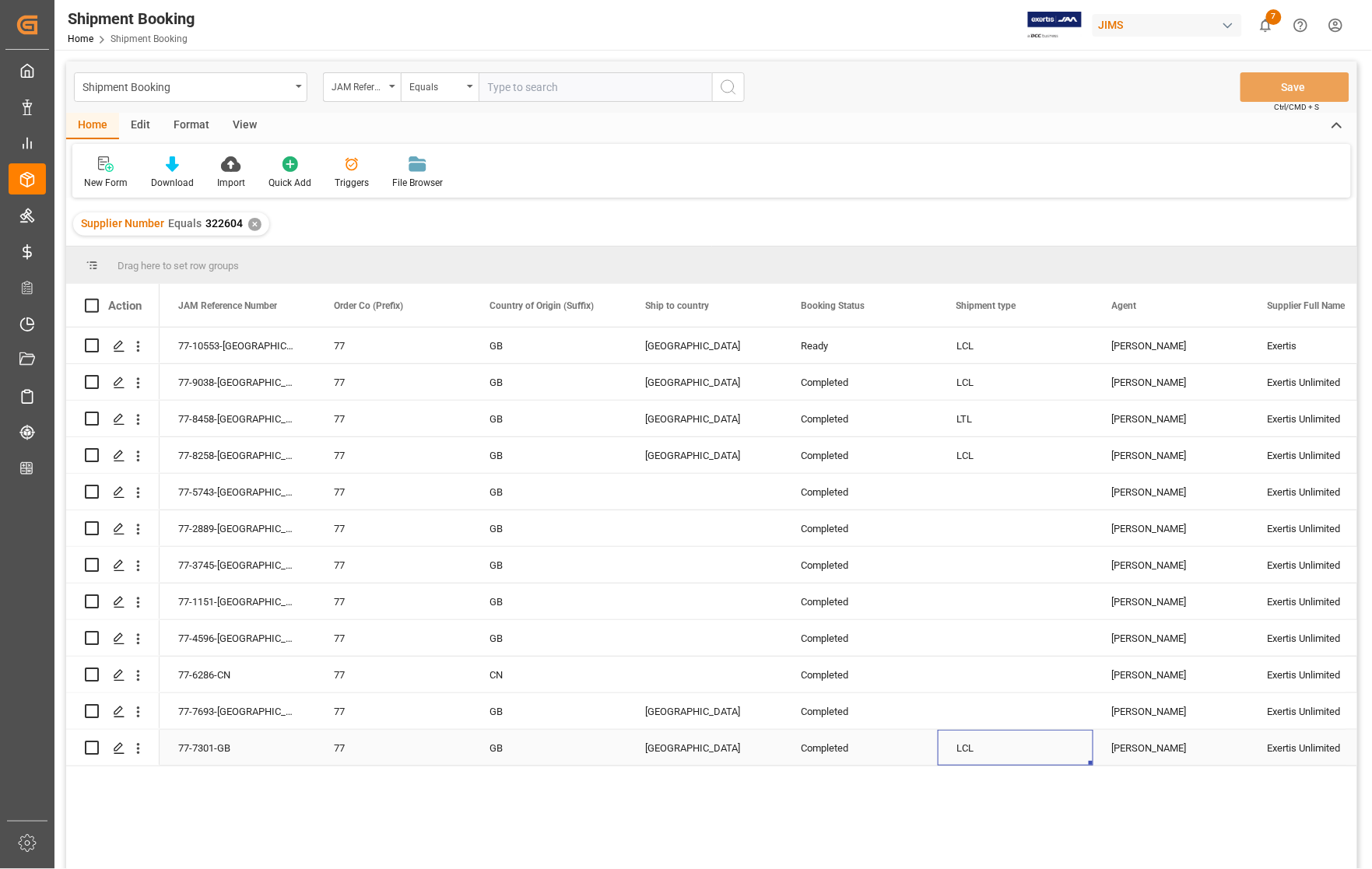
click at [1037, 744] on div "LCL" at bounding box center [1015, 749] width 118 height 36
click at [115, 456] on icon "Press SPACE to select this row." at bounding box center [118, 455] width 12 height 12
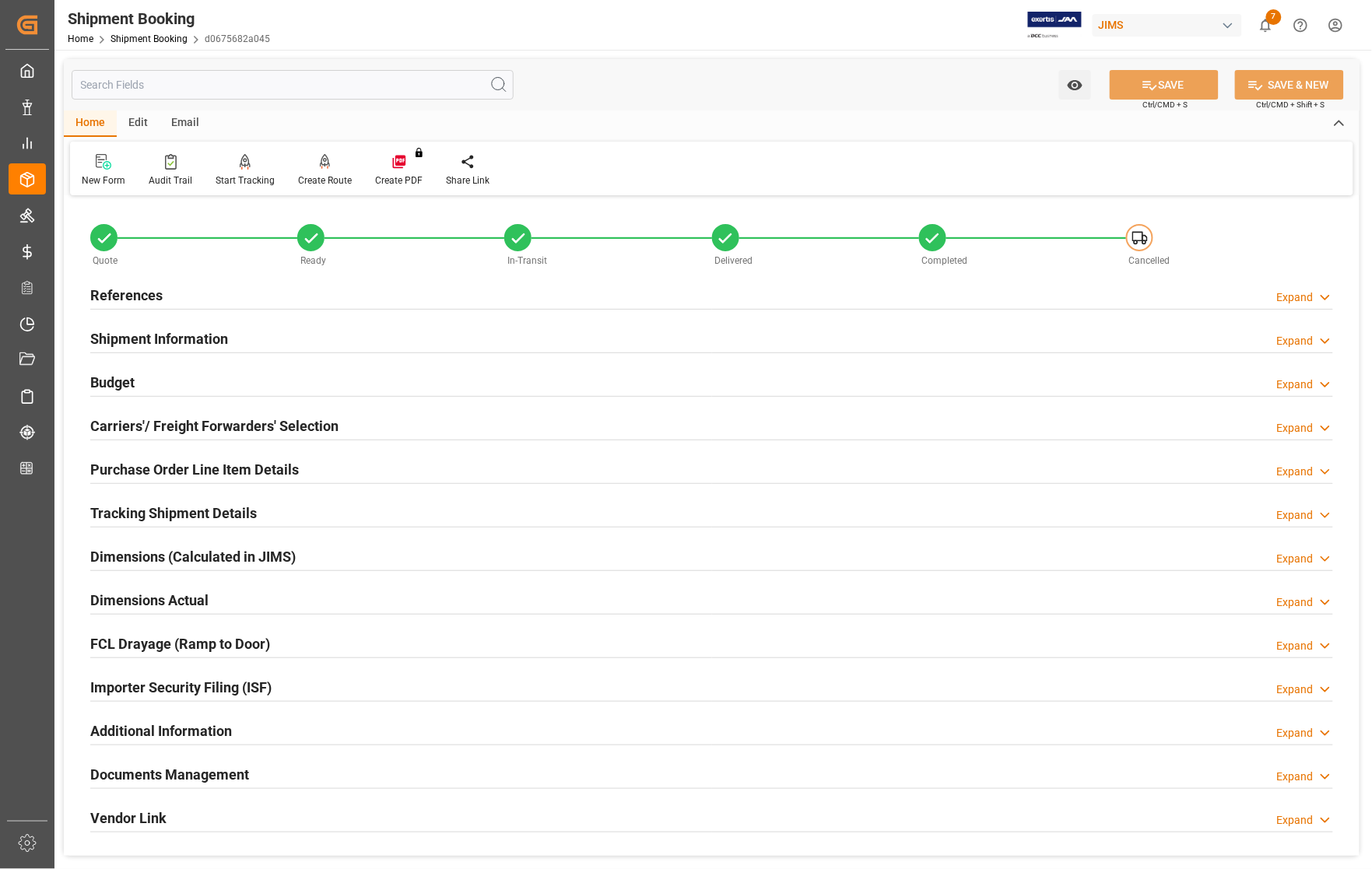
click at [171, 780] on h2 "Documents Management" at bounding box center [169, 774] width 159 height 21
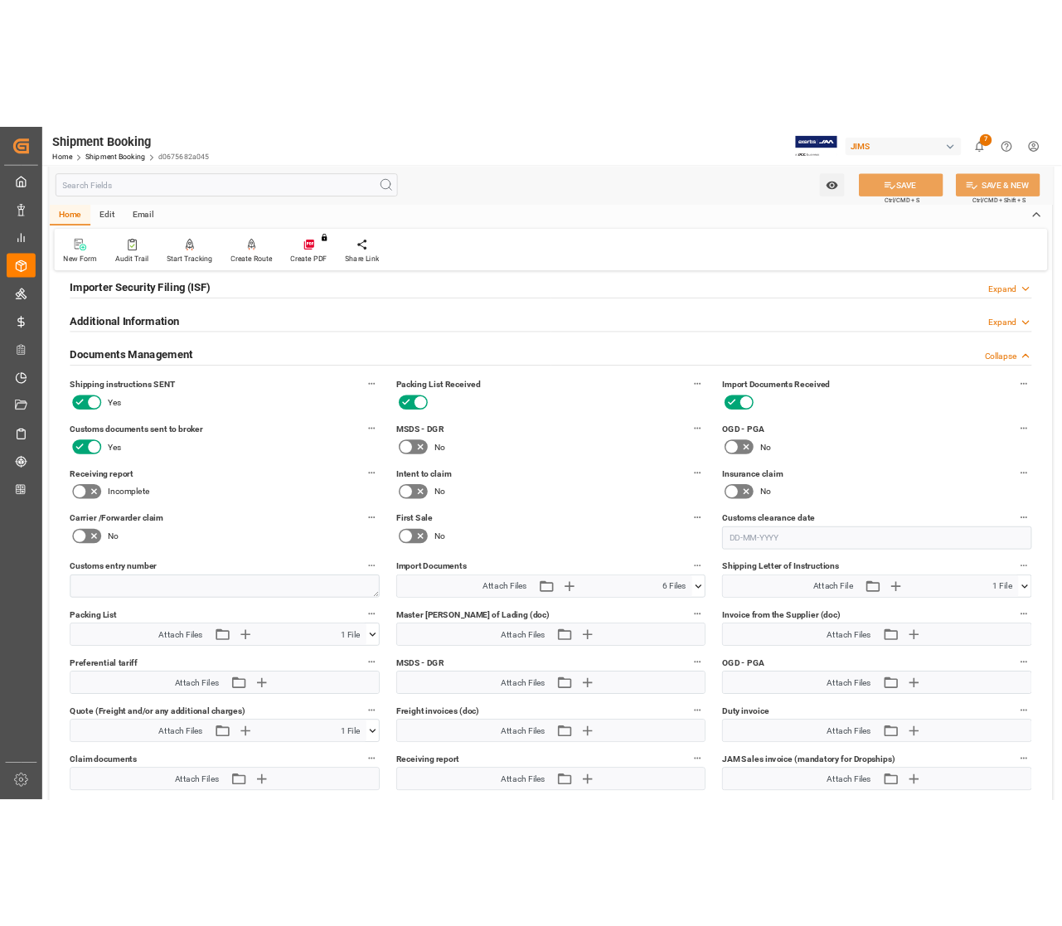
scroll to position [518, 0]
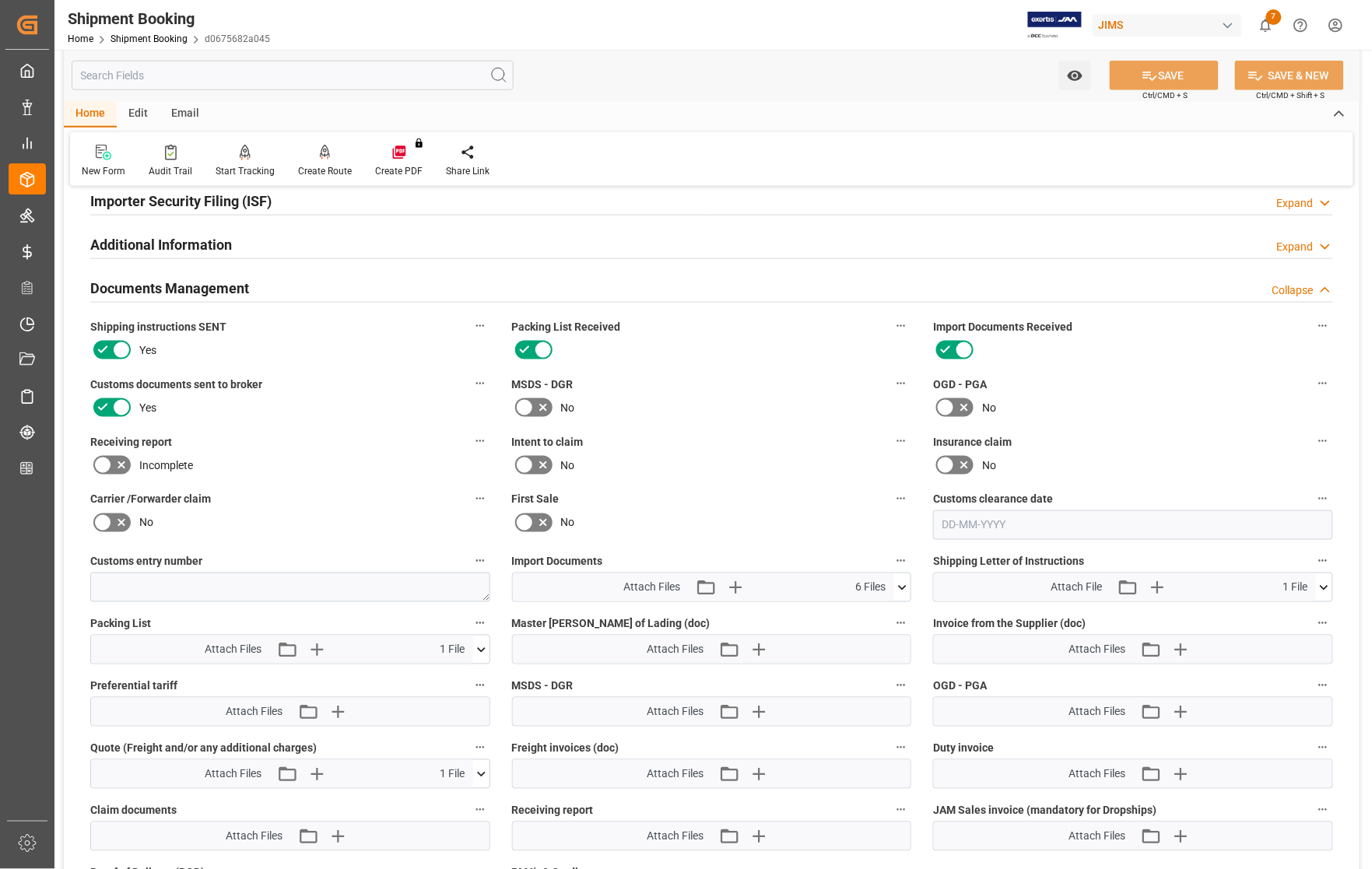
click at [1319, 586] on icon at bounding box center [1323, 587] width 16 height 16
click at [1284, 617] on icon at bounding box center [1283, 617] width 12 height 12
